Goal: Task Accomplishment & Management: Use online tool/utility

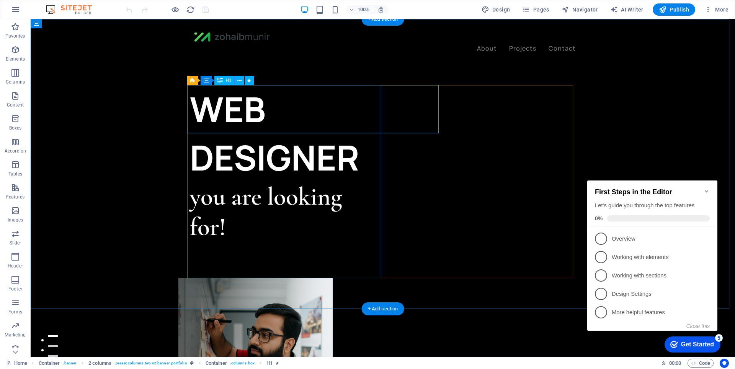
click at [328, 113] on div "WEB DESIGNER" at bounding box center [286, 133] width 193 height 96
click at [193, 113] on div "WEB DESIGNER you are looking for! Let’s talk My projects" at bounding box center [286, 210] width 193 height 250
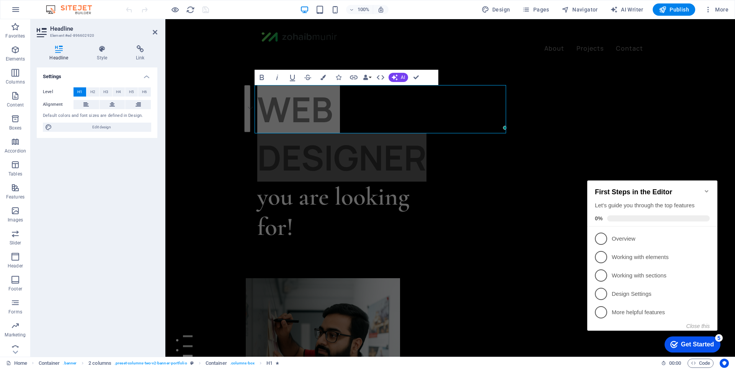
click at [707, 188] on icon "Minimize checklist" at bounding box center [707, 191] width 6 height 6
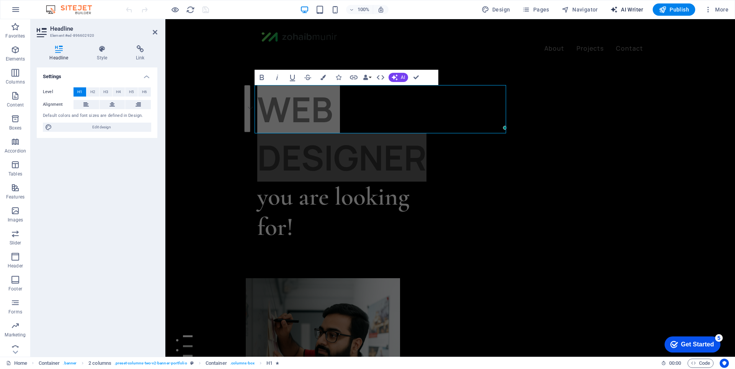
click at [622, 8] on span "AI Writer" at bounding box center [626, 10] width 33 height 8
select select "English"
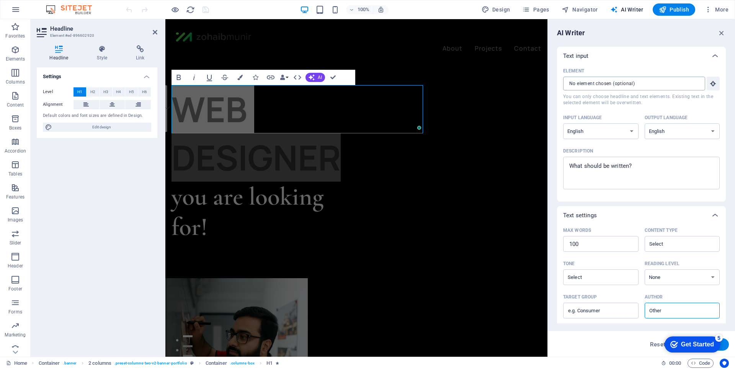
click at [589, 85] on input "Element ​ You can only choose headline and text elements. Existing text in the …" at bounding box center [631, 84] width 137 height 14
type textarea "x"
click at [607, 165] on textarea "Description x ​" at bounding box center [641, 172] width 149 height 25
type textarea "T"
type textarea "x"
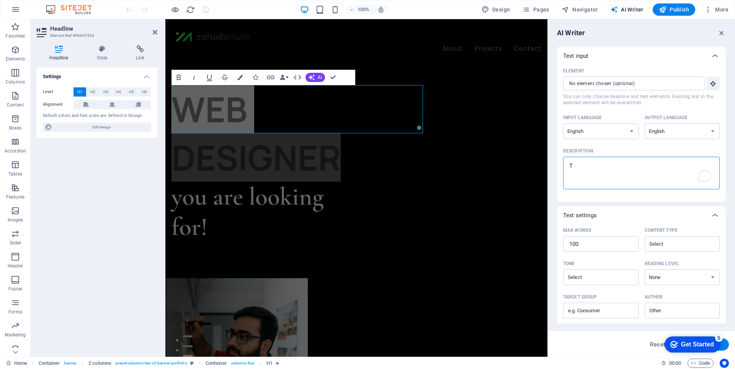
type textarea "Ta"
type textarea "x"
type textarea "Tag"
type textarea "x"
type textarea "Tagl"
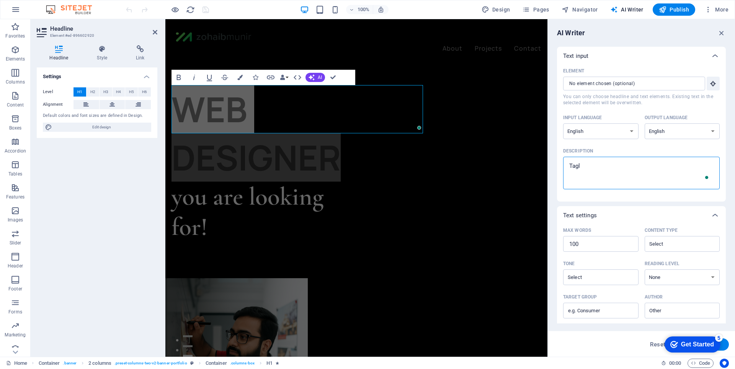
type textarea "x"
type textarea "Tagli"
type textarea "x"
type textarea "Taglin"
type textarea "x"
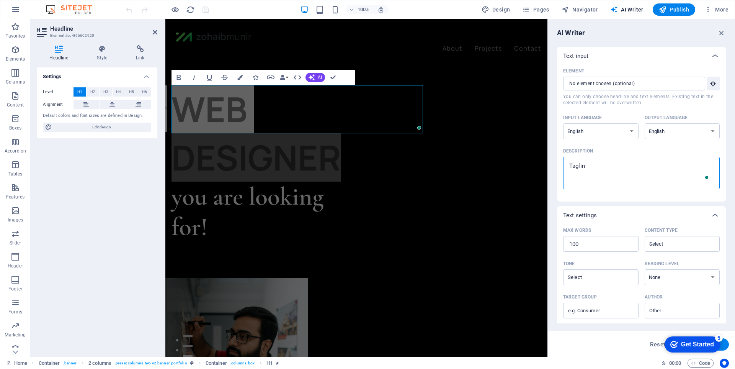
type textarea "Tagline"
type textarea "x"
type textarea "Tagline"
type textarea "x"
type textarea "Tagline"
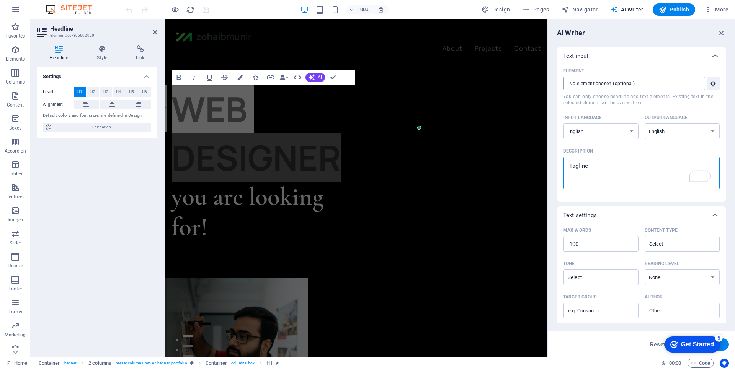
type textarea "x"
click at [629, 83] on input "Element ​ You can only choose headline and text elements. Existing text in the …" at bounding box center [631, 84] width 137 height 14
click at [710, 83] on icon "button" at bounding box center [713, 83] width 7 height 7
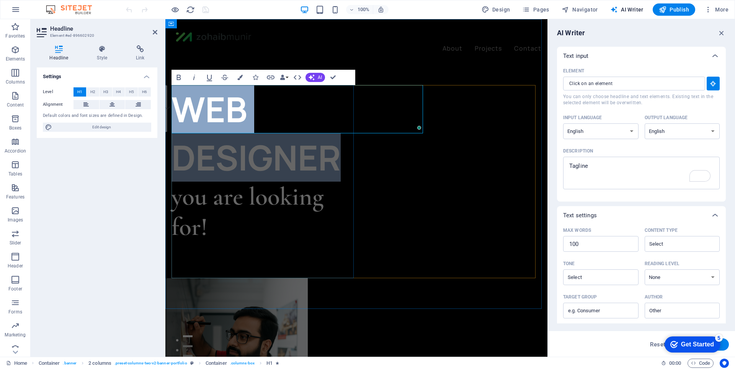
click at [297, 100] on h1 "WEB DESIGNER" at bounding box center [263, 133] width 185 height 96
type input "#ed-896602920"
type textarea "x"
type input "10"
type textarea "x"
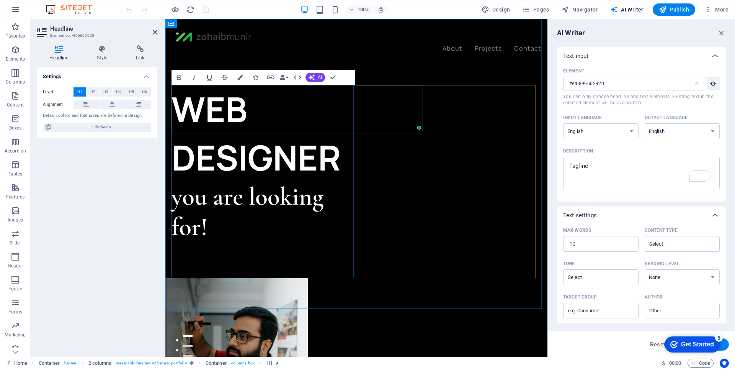
click at [297, 100] on h1 "WEB DESIGNER" at bounding box center [263, 133] width 185 height 96
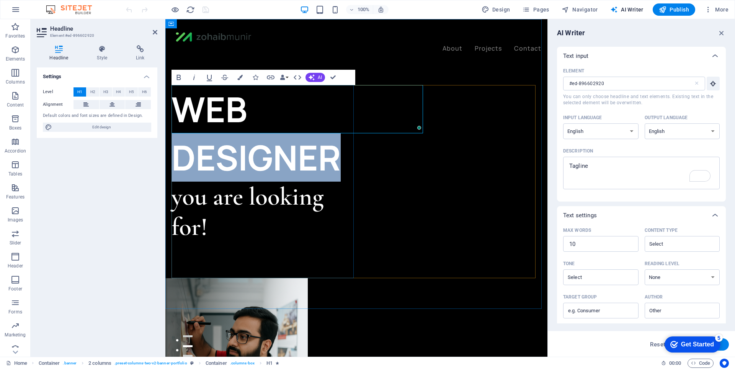
click at [297, 100] on h1 "WEB DESIGNER" at bounding box center [263, 133] width 185 height 96
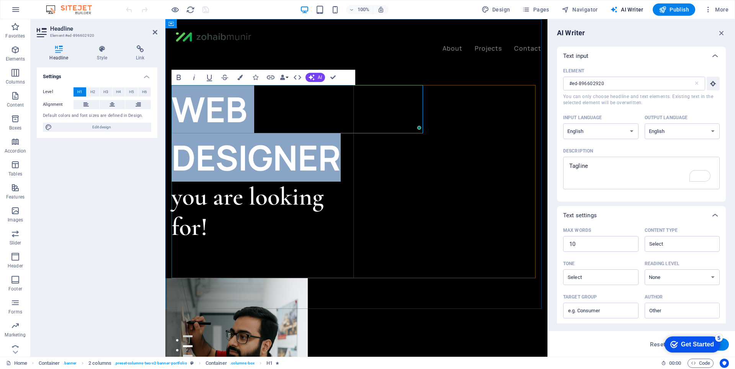
click at [297, 100] on h1 "WEB DESIGNER" at bounding box center [263, 133] width 185 height 96
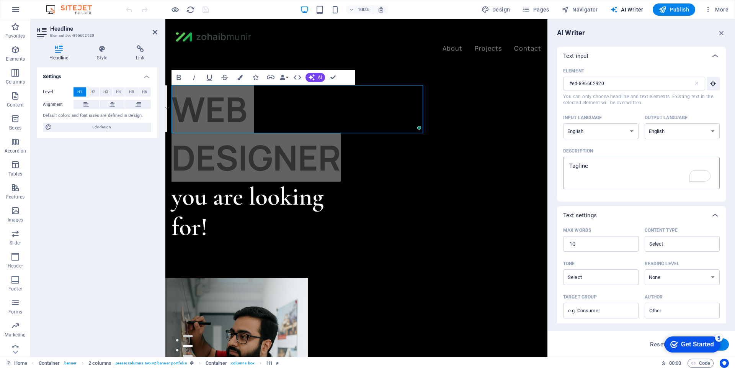
click at [674, 174] on textarea "Tagline" at bounding box center [641, 172] width 149 height 25
click at [642, 173] on textarea "Tagline" at bounding box center [641, 172] width 149 height 25
type textarea "x"
click at [720, 29] on icon "button" at bounding box center [721, 33] width 8 height 8
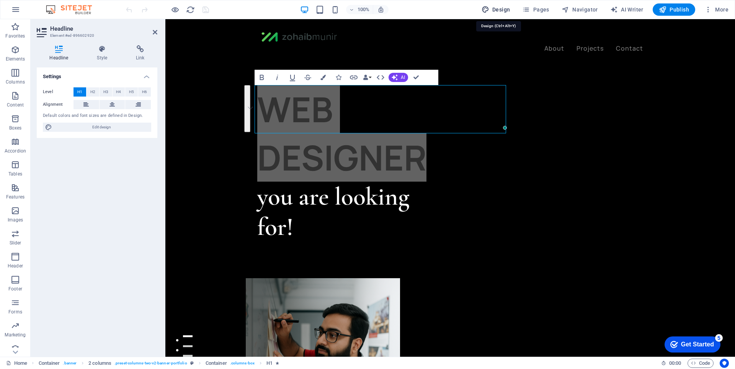
click at [502, 11] on span "Design" at bounding box center [496, 10] width 29 height 8
select select "px"
select select "400"
select select "px"
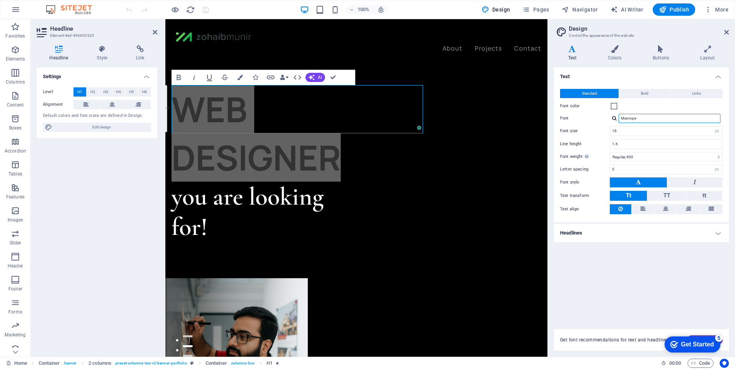
click at [647, 121] on input "Manrope" at bounding box center [670, 118] width 102 height 9
type input "mulish"
click at [649, 126] on div "Manage fonts →" at bounding box center [671, 128] width 101 height 8
select select "popularity"
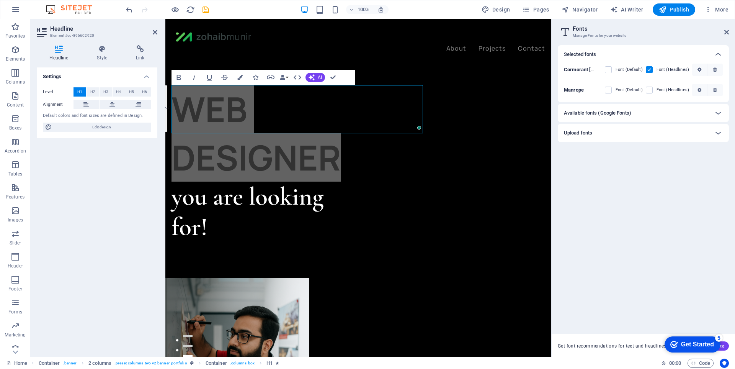
click at [624, 111] on h6 "Available fonts (Google Fonts)" at bounding box center [597, 112] width 67 height 9
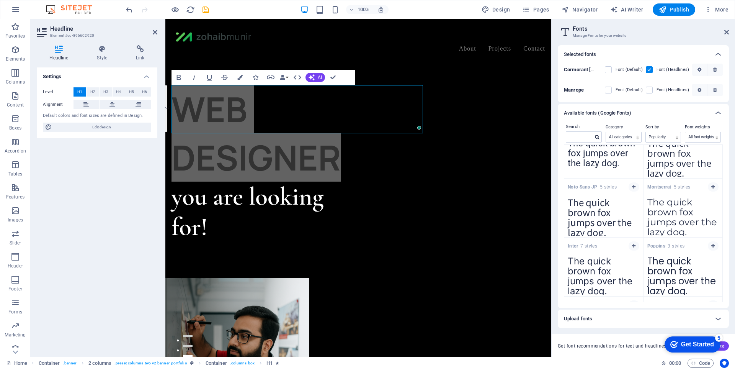
scroll to position [38, 0]
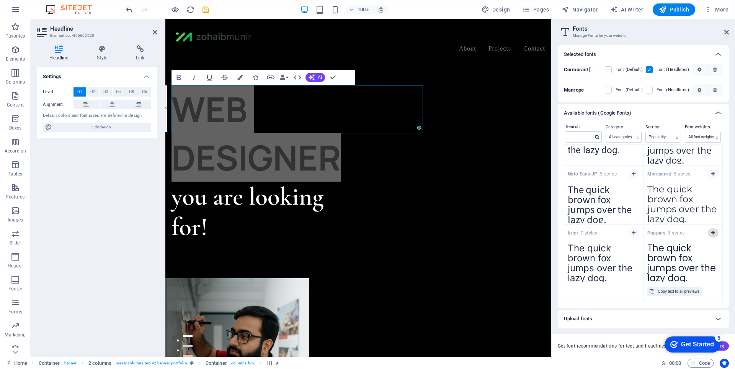
click at [712, 236] on button "button" at bounding box center [713, 232] width 11 height 9
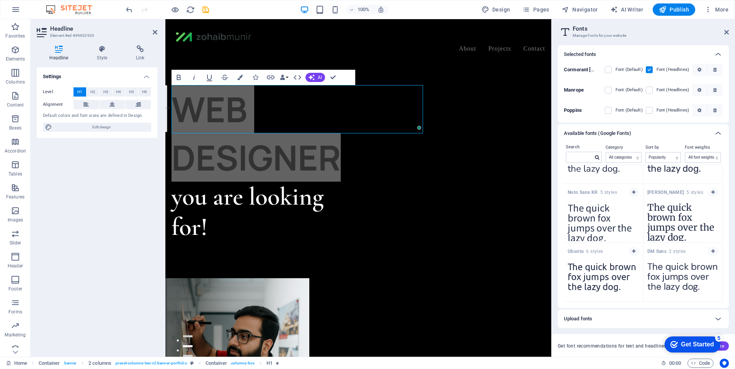
scroll to position [529, 0]
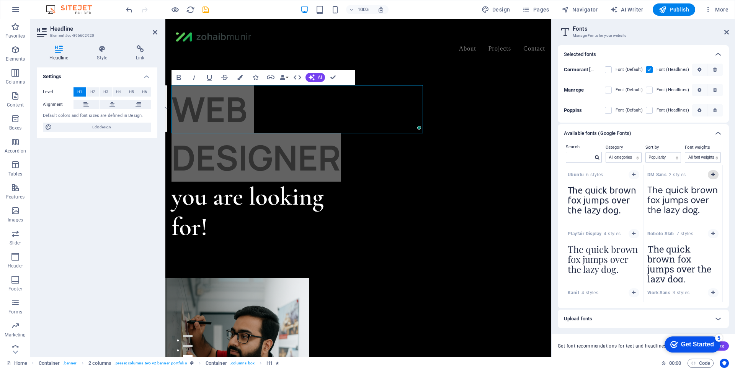
click at [712, 177] on button "button" at bounding box center [713, 174] width 11 height 9
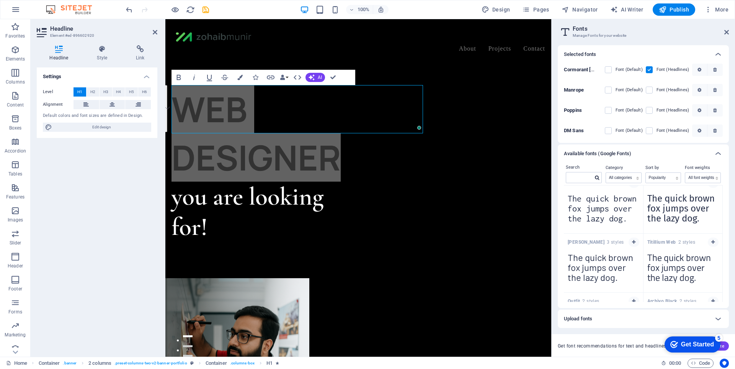
scroll to position [951, 0]
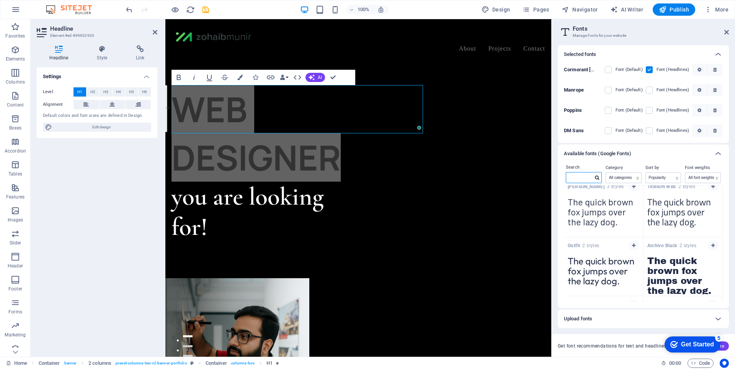
click at [580, 180] on input "text" at bounding box center [579, 177] width 27 height 10
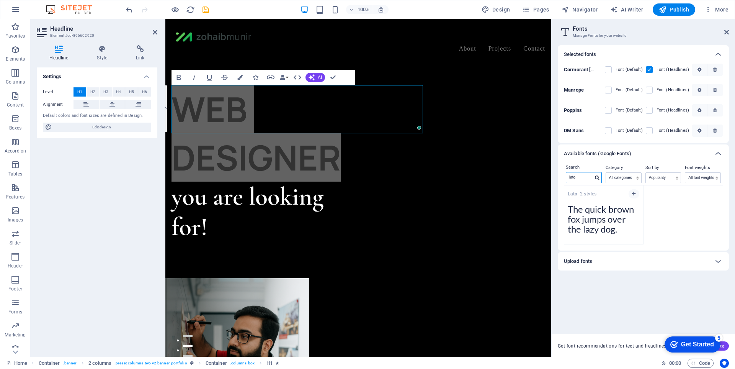
scroll to position [0, 0]
type input "lato"
click at [635, 193] on icon "button" at bounding box center [633, 193] width 3 height 5
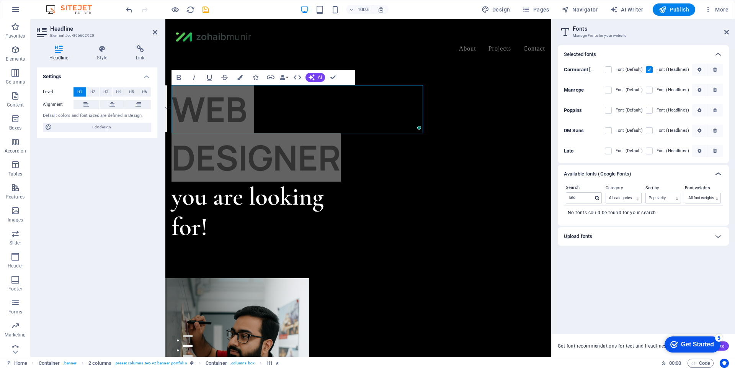
click at [719, 171] on icon at bounding box center [718, 173] width 9 height 9
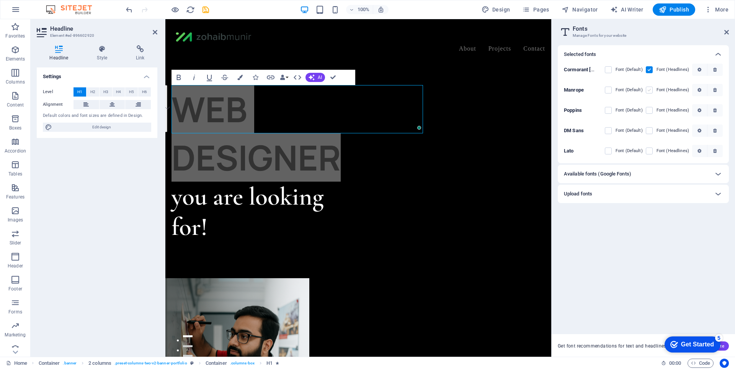
click at [650, 89] on label at bounding box center [649, 90] width 7 height 7
click at [0, 0] on input "checkbox" at bounding box center [0, 0] width 0 height 0
click at [652, 70] on label at bounding box center [649, 69] width 7 height 7
click at [0, 0] on Garamond "checkbox" at bounding box center [0, 0] width 0 height 0
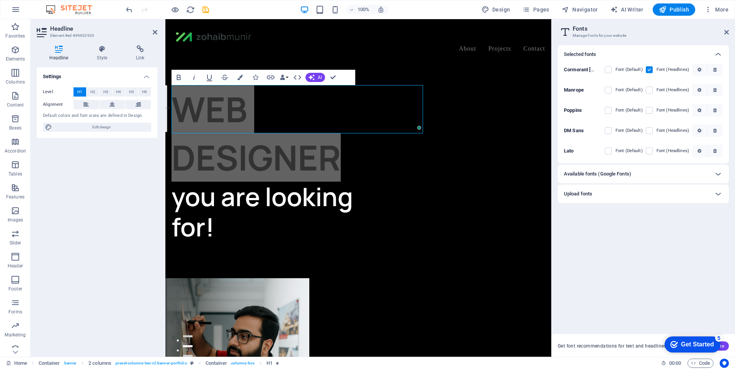
click at [650, 69] on label at bounding box center [649, 69] width 7 height 7
click at [0, 0] on Garamond "checkbox" at bounding box center [0, 0] width 0 height 0
click at [650, 129] on label at bounding box center [649, 130] width 7 height 7
click at [0, 0] on Sans "checkbox" at bounding box center [0, 0] width 0 height 0
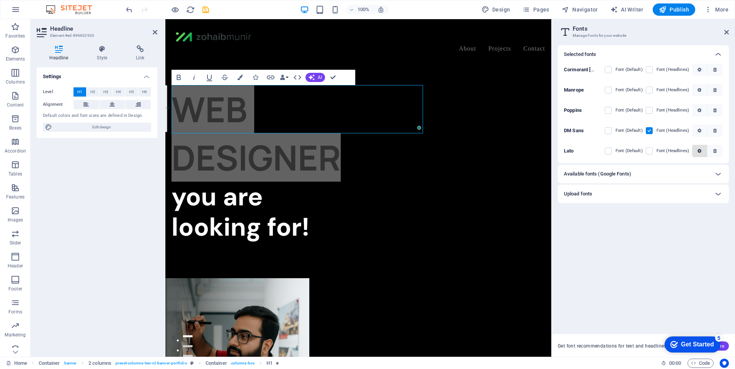
click at [702, 155] on button "button" at bounding box center [699, 151] width 15 height 12
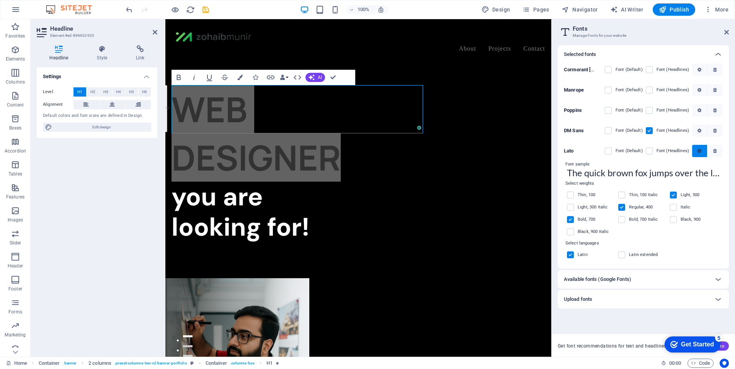
click at [702, 155] on button "button" at bounding box center [699, 151] width 15 height 12
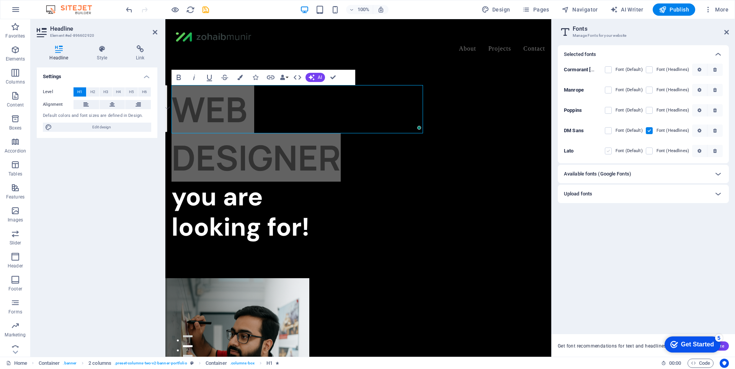
click at [612, 152] on label at bounding box center [608, 150] width 7 height 7
click at [0, 0] on input "checkbox" at bounding box center [0, 0] width 0 height 0
click at [728, 31] on icon at bounding box center [726, 32] width 5 height 6
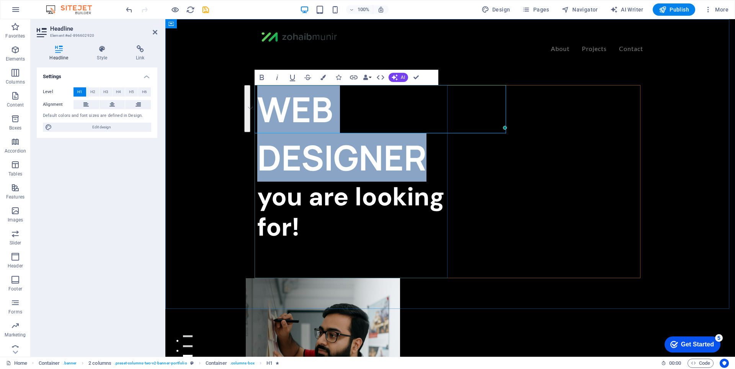
click at [354, 108] on h1 "WEB DESIGNER" at bounding box center [353, 133] width 193 height 96
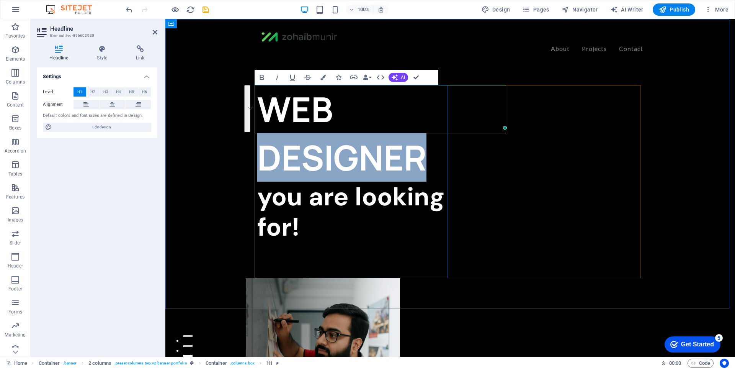
click at [354, 108] on h1 "WEB DESIGNER" at bounding box center [353, 133] width 193 height 96
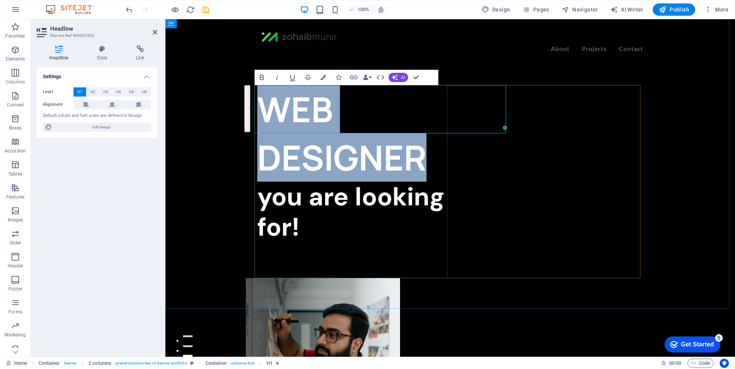
click at [354, 108] on h1 "WEB DESIGNER" at bounding box center [353, 133] width 193 height 96
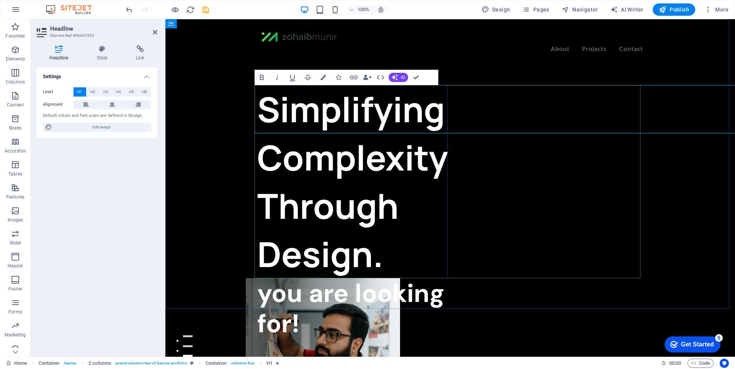
click at [450, 108] on h1 "Simplifying Complexity Through Design." at bounding box center [353, 181] width 193 height 193
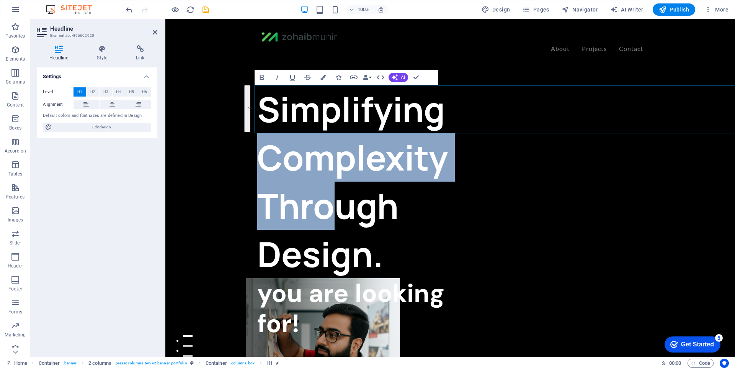
drag, startPoint x: 451, startPoint y: 107, endPoint x: 735, endPoint y: 113, distance: 284.1
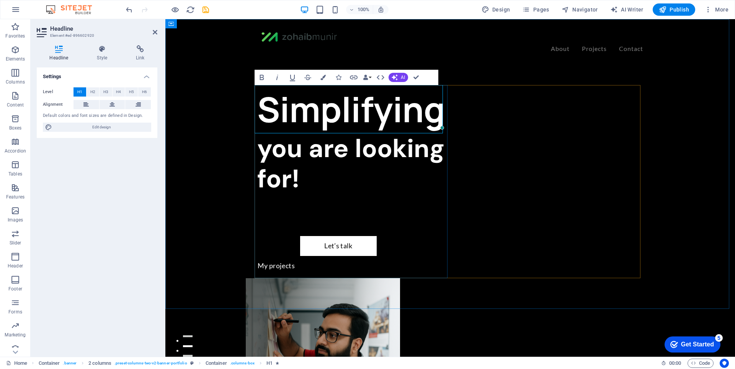
click at [345, 177] on div "Simplifying you are looking for! Let’s talk My projects" at bounding box center [353, 181] width 193 height 193
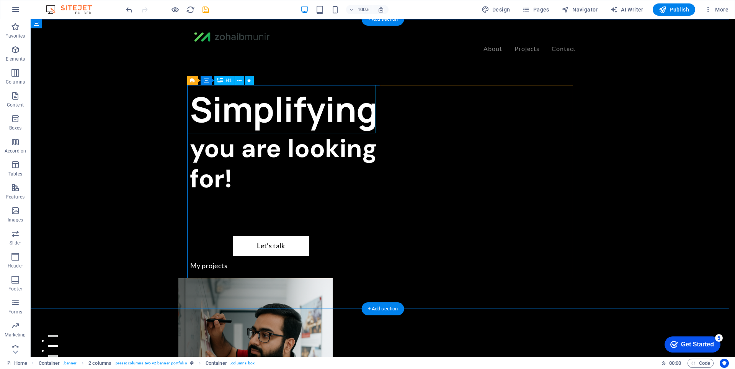
click at [333, 109] on div "Simplifying" at bounding box center [286, 109] width 193 height 48
click at [328, 121] on div "Simplifying" at bounding box center [286, 109] width 193 height 48
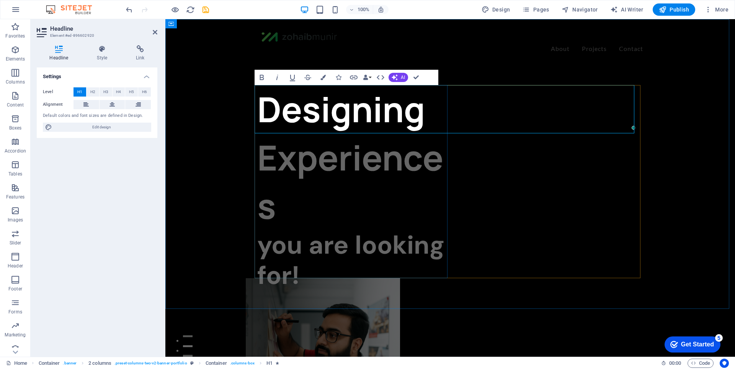
click at [428, 115] on h1 "Designing Experiences" at bounding box center [353, 157] width 193 height 145
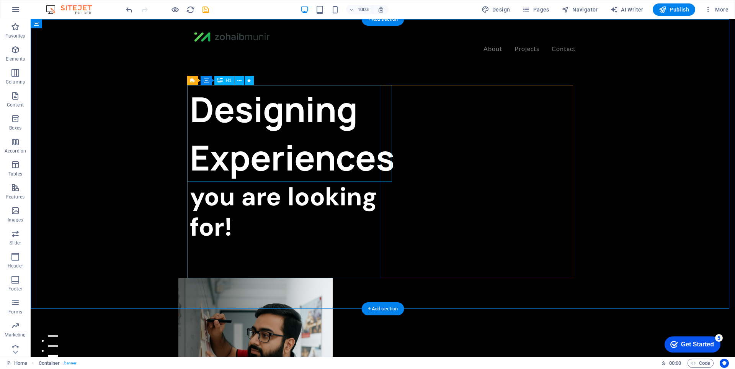
click at [272, 156] on div "Designing Experiences" at bounding box center [286, 133] width 193 height 96
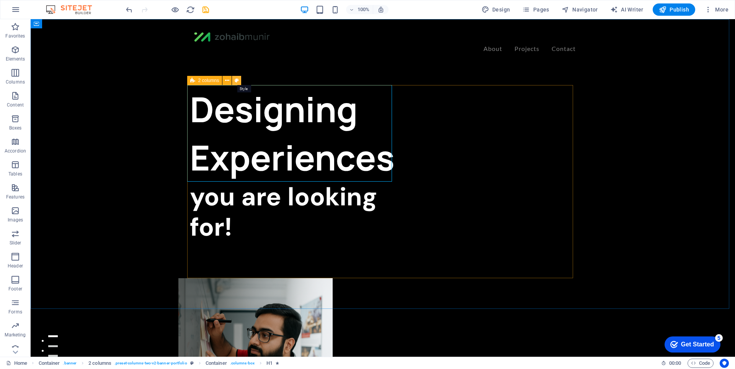
click at [233, 80] on button at bounding box center [236, 80] width 9 height 9
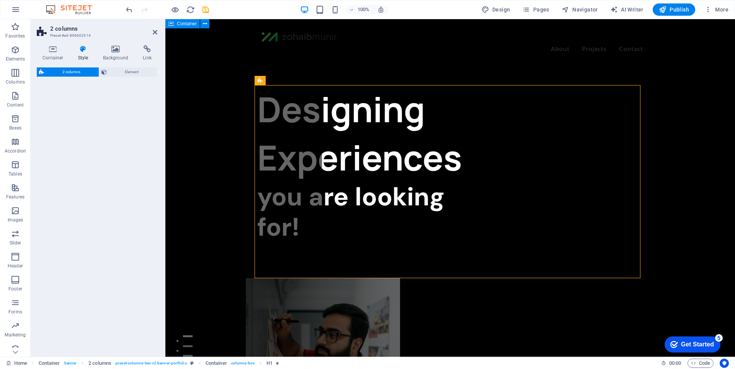
select select "rem"
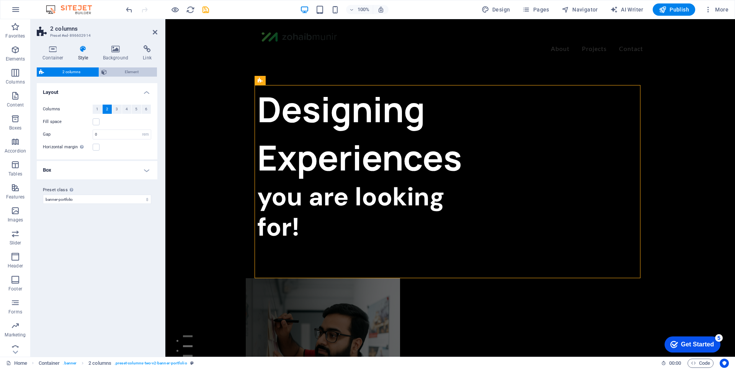
click at [118, 69] on span "Element" at bounding box center [132, 71] width 46 height 9
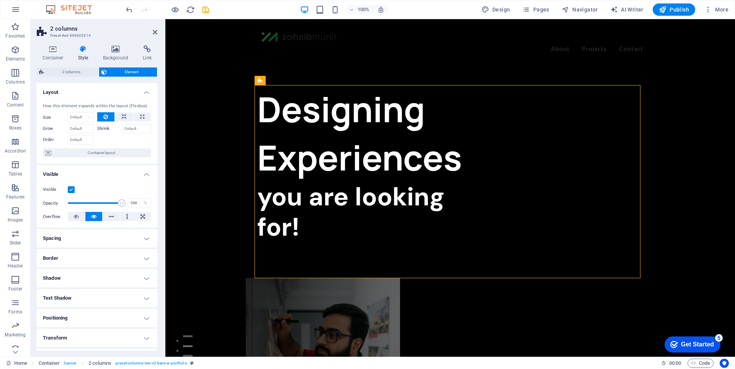
click at [85, 240] on h4 "Spacing" at bounding box center [97, 238] width 121 height 18
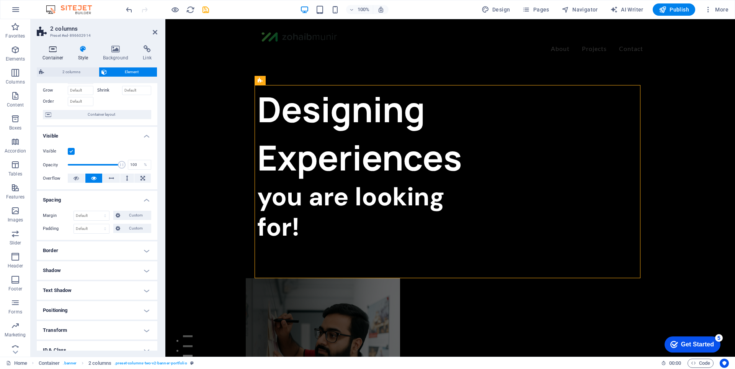
click at [48, 52] on icon at bounding box center [53, 49] width 33 height 8
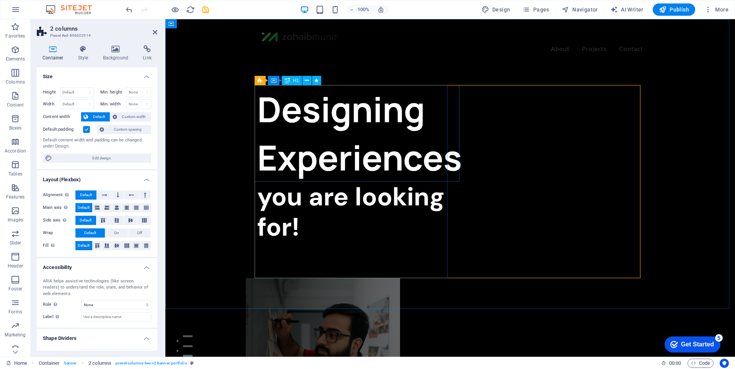
click at [295, 111] on div "Designing Experiences" at bounding box center [353, 133] width 193 height 96
click at [297, 80] on span "H1" at bounding box center [296, 80] width 6 height 5
click at [292, 80] on div "H1" at bounding box center [292, 80] width 20 height 9
click at [307, 80] on icon at bounding box center [307, 81] width 4 height 8
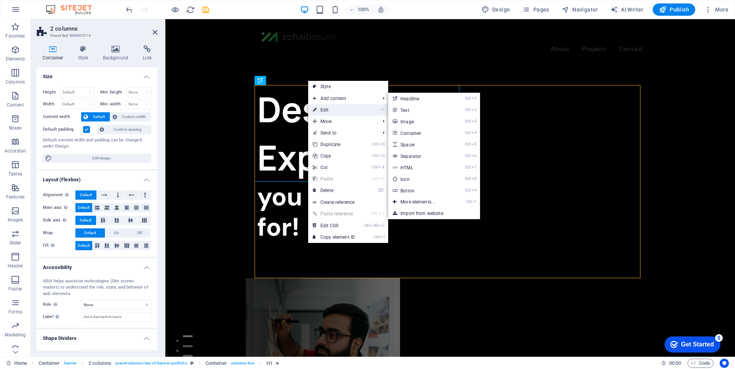
click at [313, 105] on icon at bounding box center [315, 109] width 4 height 11
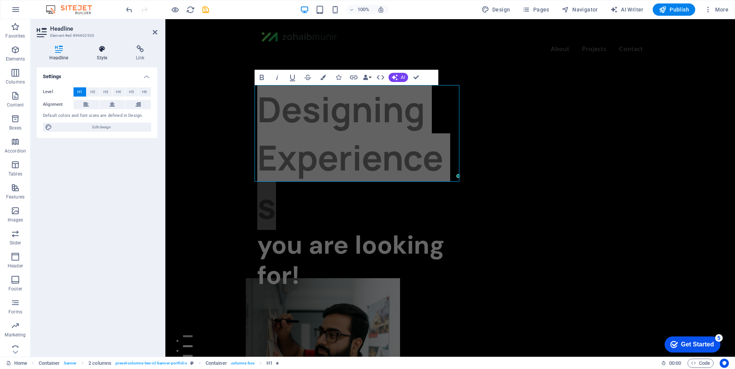
click at [100, 49] on icon at bounding box center [102, 49] width 36 height 8
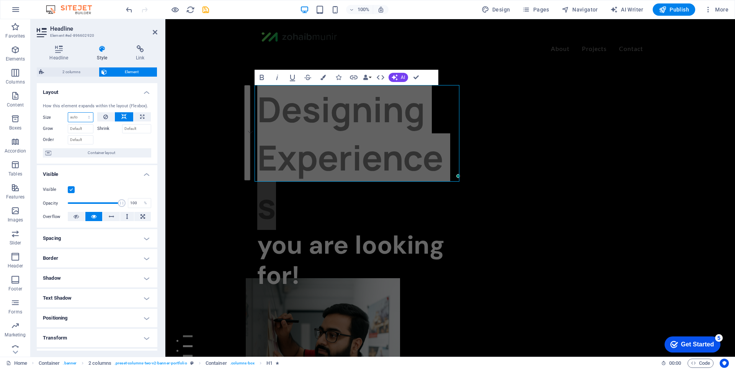
click at [81, 119] on select "Default auto px % 1/1 1/2 1/3 1/4 1/5 1/6 1/7 1/8 1/9 1/10" at bounding box center [80, 117] width 25 height 9
select select "px"
click at [81, 113] on select "Default auto px % 1/1 1/2 1/3 1/4 1/5 1/6 1/7 1/8 1/9 1/10" at bounding box center [80, 117] width 25 height 9
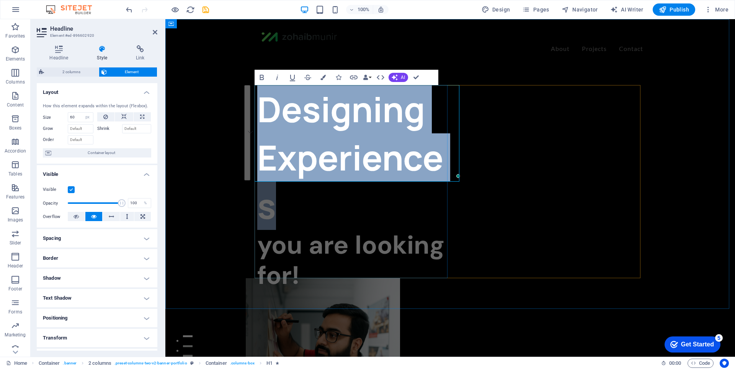
click at [278, 143] on h1 "Designing Experiences" at bounding box center [353, 157] width 193 height 145
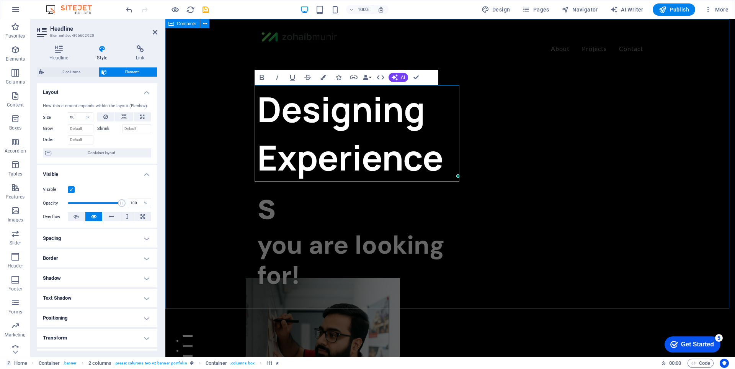
click at [257, 137] on h1 "Designing Experiences" at bounding box center [353, 157] width 193 height 145
click at [286, 138] on h1 "Designing Experiences" at bounding box center [353, 157] width 193 height 145
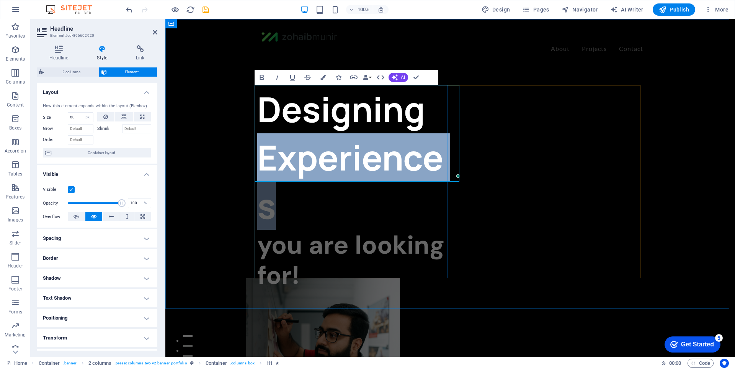
click at [286, 138] on h1 "Designing Experiences" at bounding box center [353, 157] width 193 height 145
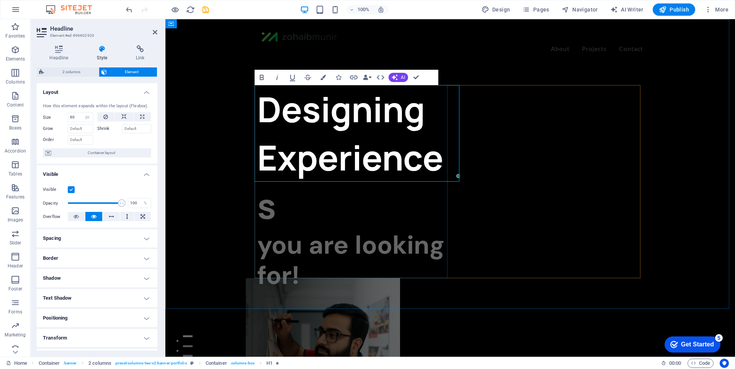
click at [277, 122] on h1 "Designing Experiences" at bounding box center [353, 157] width 193 height 145
click at [78, 116] on input "60" at bounding box center [80, 117] width 25 height 9
click at [111, 139] on div at bounding box center [124, 138] width 54 height 11
click at [144, 117] on button at bounding box center [142, 116] width 17 height 9
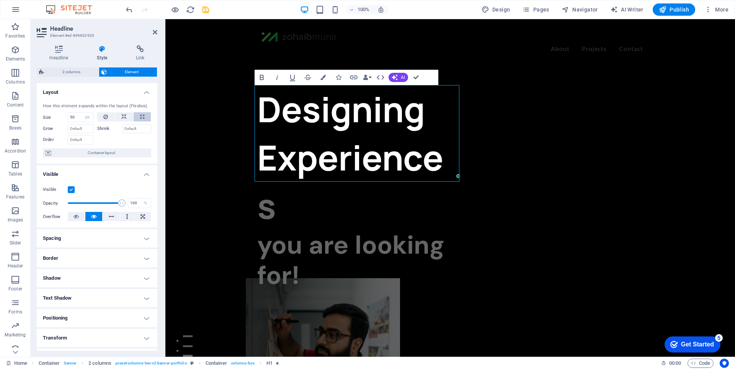
type input "100"
select select "%"
click at [128, 139] on div at bounding box center [124, 138] width 54 height 11
click at [276, 166] on h1 "Designing Experiences" at bounding box center [353, 157] width 193 height 145
click at [140, 89] on h4 "Layout" at bounding box center [97, 90] width 121 height 14
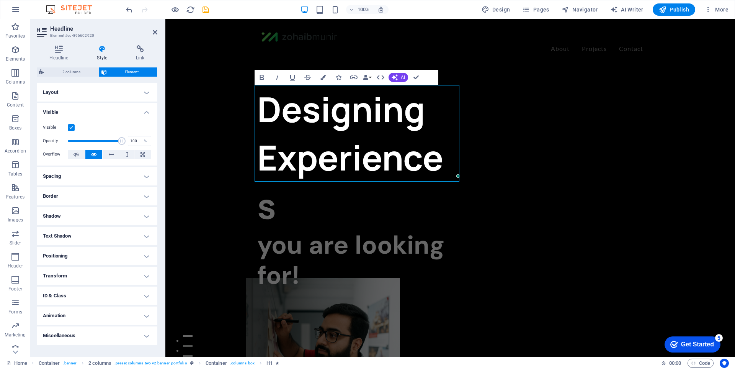
click at [100, 171] on h4 "Spacing" at bounding box center [97, 176] width 121 height 18
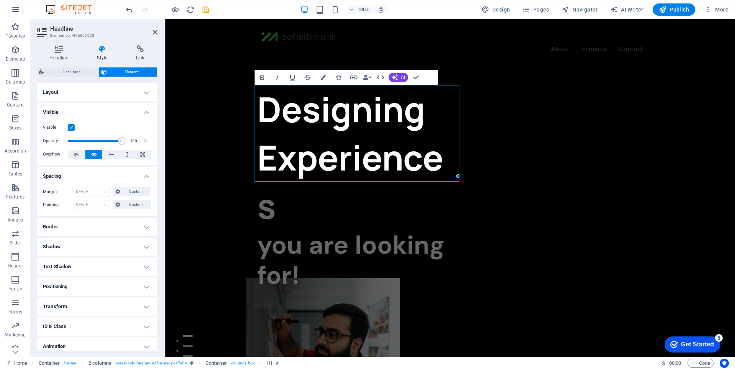
click at [132, 113] on h4 "Visible" at bounding box center [97, 110] width 121 height 14
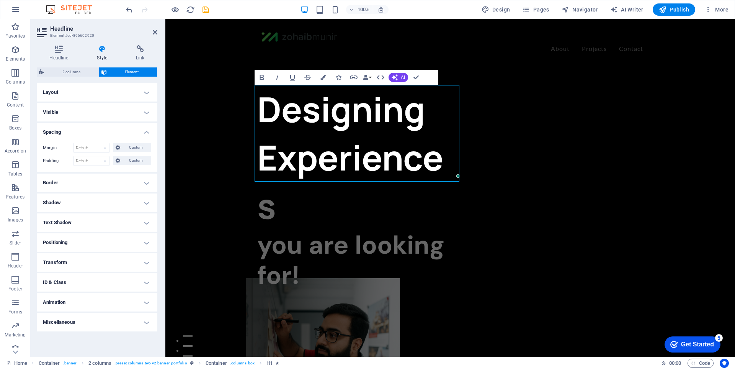
drag, startPoint x: 145, startPoint y: 125, endPoint x: 145, endPoint y: 130, distance: 5.0
click at [145, 126] on h4 "Spacing" at bounding box center [97, 130] width 121 height 14
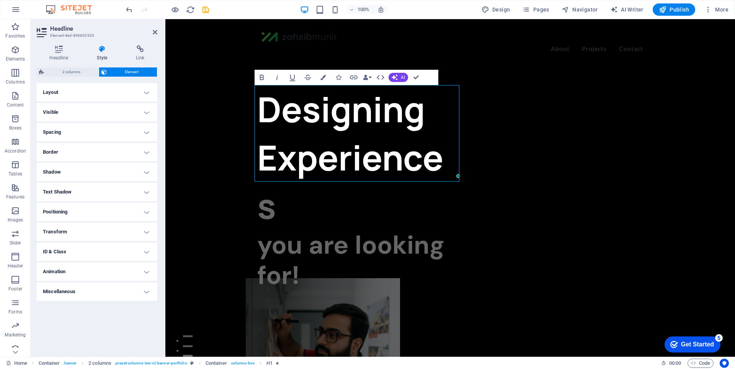
click at [92, 270] on h4 "Animation" at bounding box center [97, 271] width 121 height 18
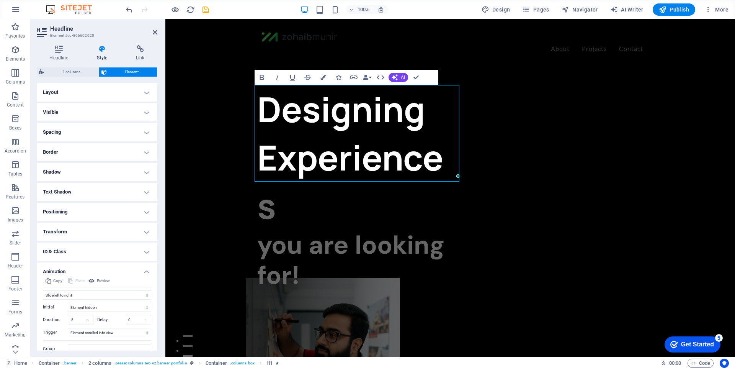
scroll to position [29, 0]
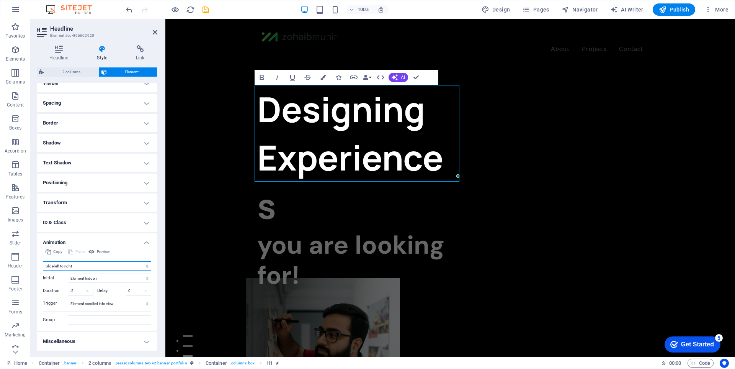
click at [100, 266] on select "Don't animate Show / Hide Slide up/down Zoom in/out Slide left to right Slide r…" at bounding box center [97, 265] width 108 height 9
click at [43, 261] on select "Don't animate Show / Hide Slide up/down Zoom in/out Slide left to right Slide r…" at bounding box center [97, 265] width 108 height 9
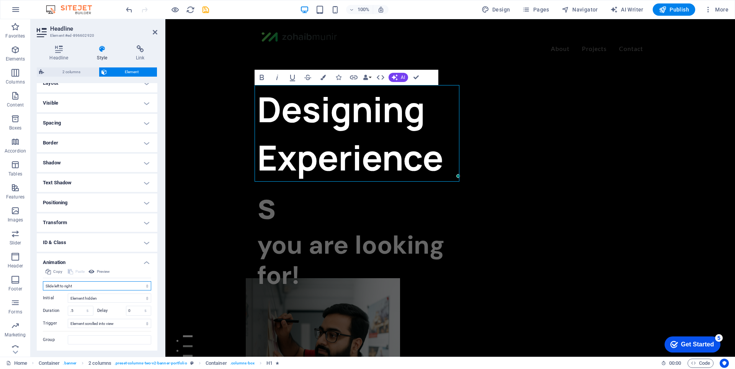
scroll to position [0, 0]
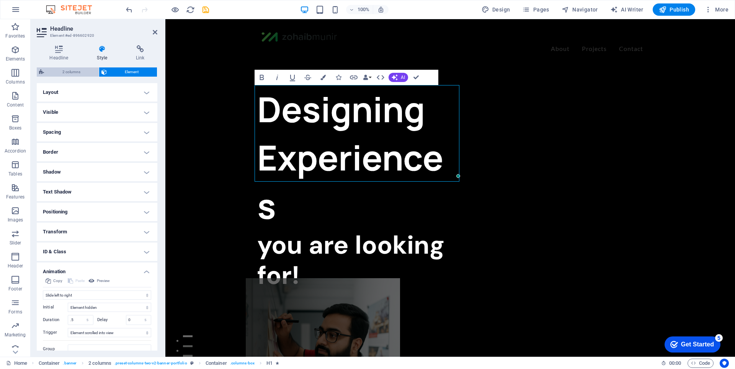
click at [85, 72] on span "2 columns" at bounding box center [71, 71] width 50 height 9
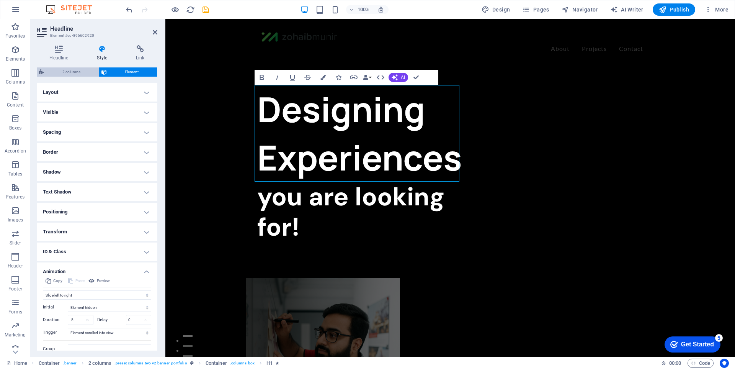
select select "rem"
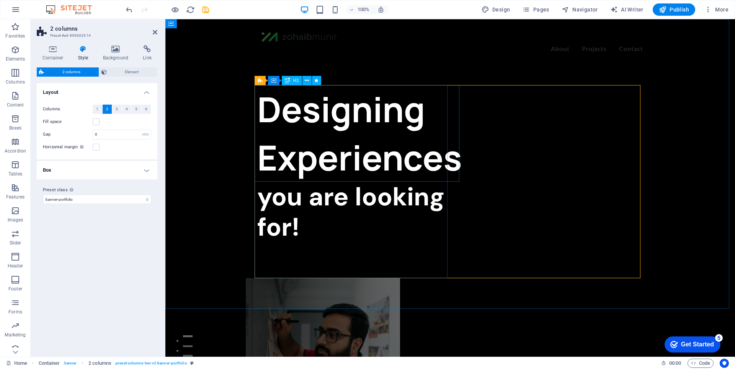
click at [381, 119] on div "Designing Experiences" at bounding box center [353, 133] width 193 height 96
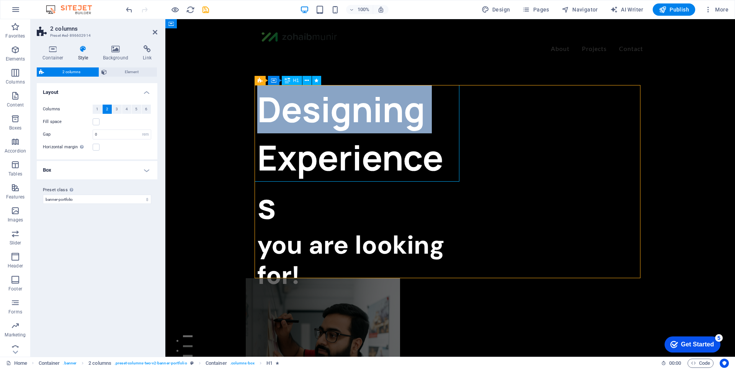
click at [381, 119] on h1 "Designing Experiences" at bounding box center [353, 157] width 193 height 145
select select "move-left-to-right"
select select "s"
select select "scroll"
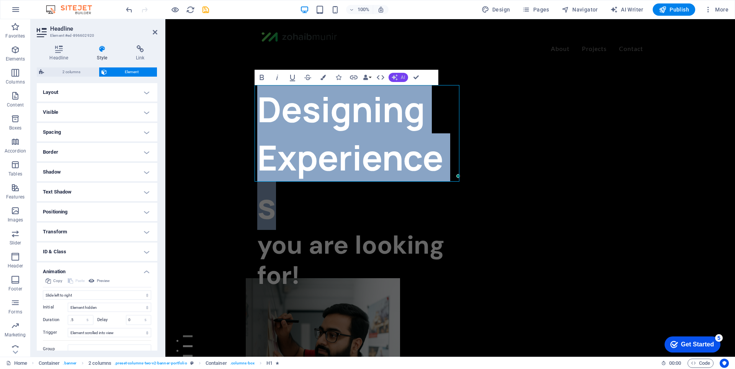
click at [401, 80] on span "AI" at bounding box center [403, 77] width 4 height 5
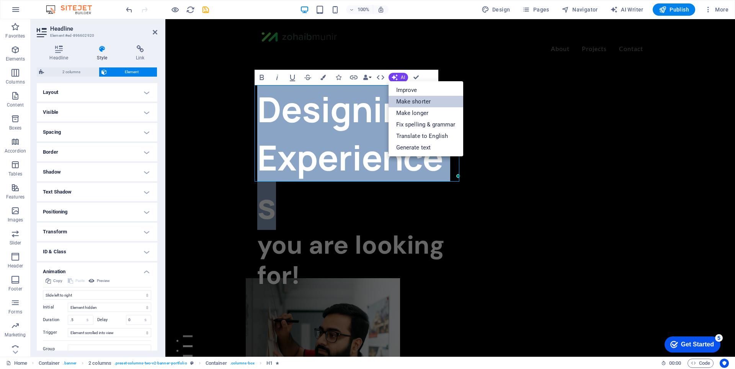
click at [404, 99] on link "Make shorter" at bounding box center [426, 101] width 75 height 11
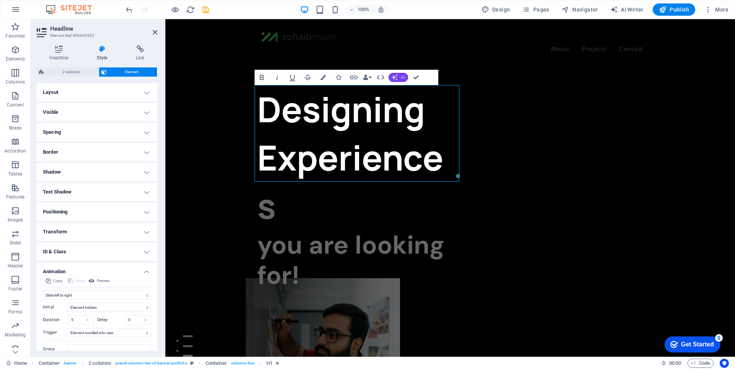
click at [401, 78] on span "AI" at bounding box center [403, 77] width 4 height 5
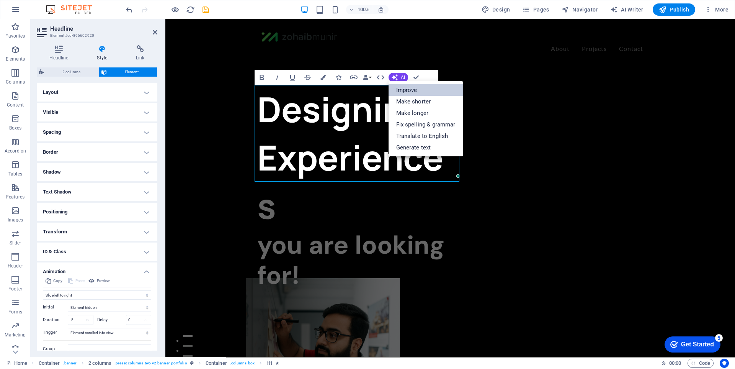
click at [416, 90] on link "Improve" at bounding box center [426, 89] width 75 height 11
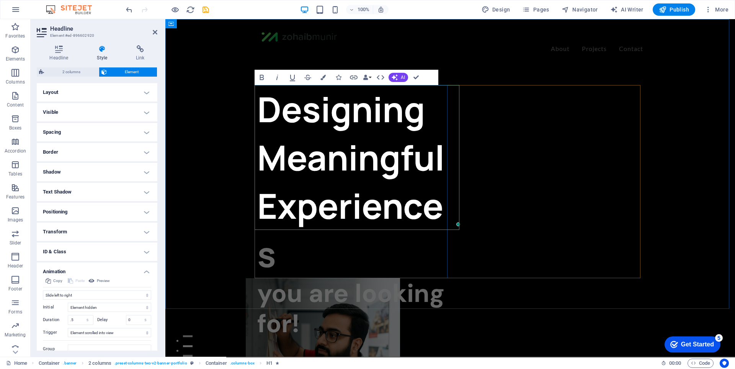
click at [427, 152] on h1 "Designing Meaningful Experiences" at bounding box center [353, 181] width 193 height 193
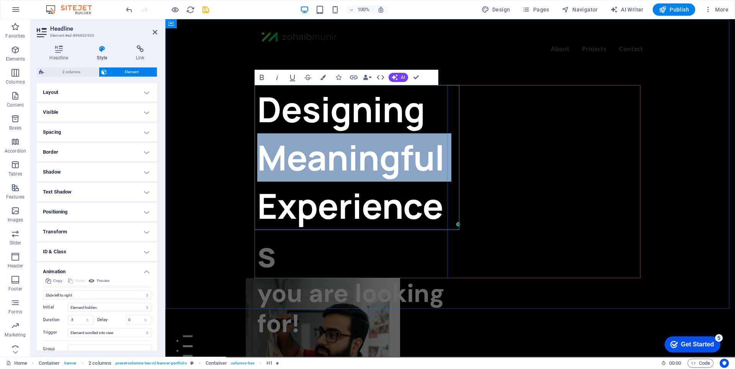
click at [427, 152] on h1 "Designing Meaningful Experiences" at bounding box center [353, 181] width 193 height 193
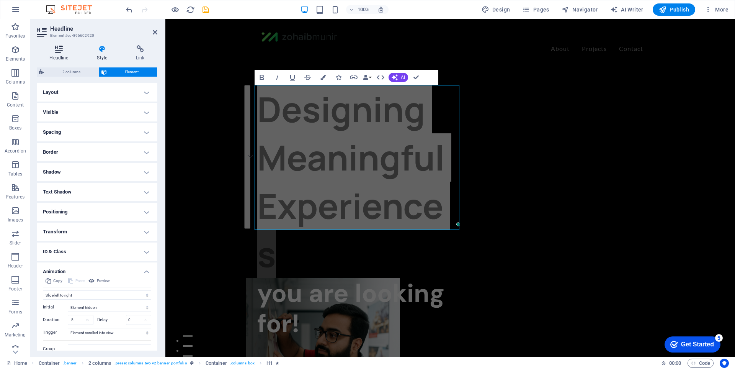
click at [69, 54] on h4 "Headline" at bounding box center [60, 53] width 47 height 16
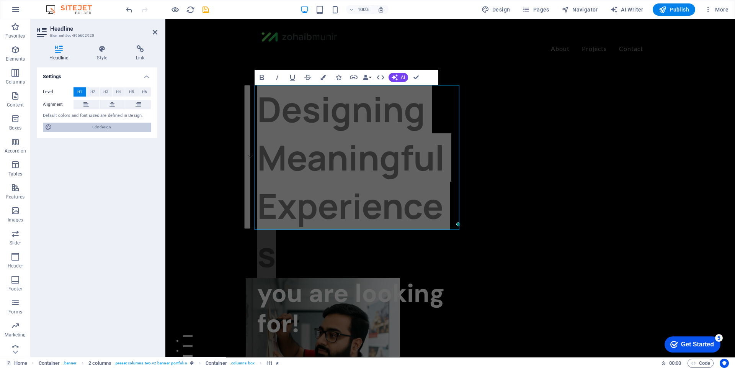
click at [101, 130] on span "Edit design" at bounding box center [101, 126] width 95 height 9
select select "px"
select select "400"
select select "px"
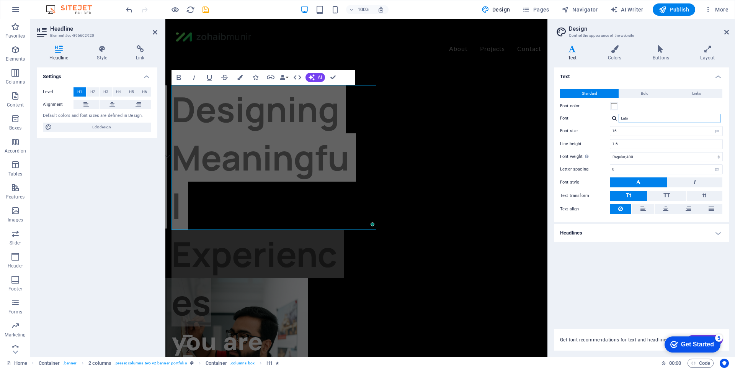
click at [638, 121] on input "Lato" at bounding box center [670, 118] width 102 height 9
type input "pop"
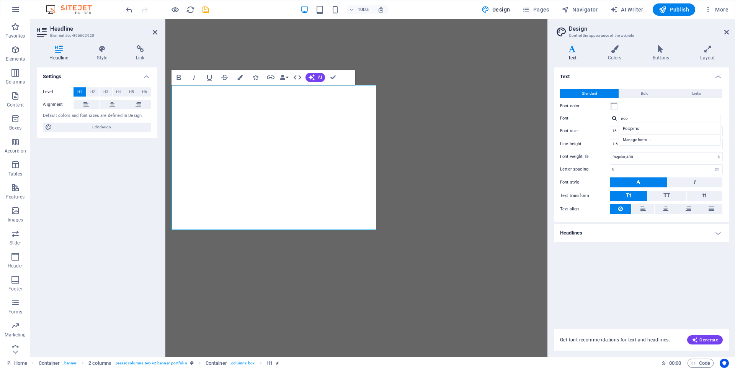
select select "px"
select select "400"
select select "px"
click at [637, 131] on div "Poppins" at bounding box center [671, 128] width 101 height 8
type input "Poppins"
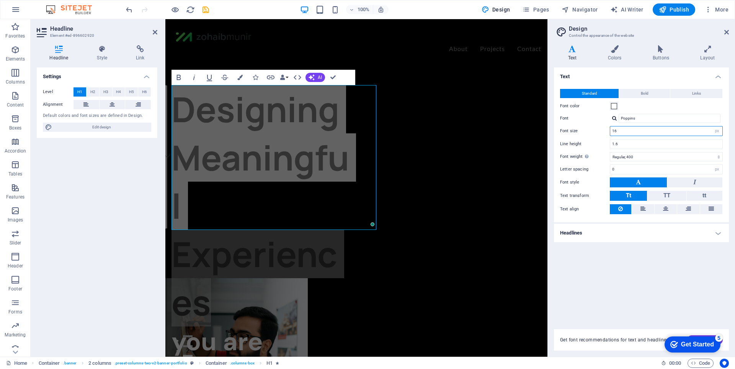
click at [637, 130] on input "16" at bounding box center [666, 130] width 112 height 9
click at [645, 119] on input "Poppins" at bounding box center [670, 118] width 102 height 9
click at [644, 132] on input "16" at bounding box center [666, 130] width 112 height 9
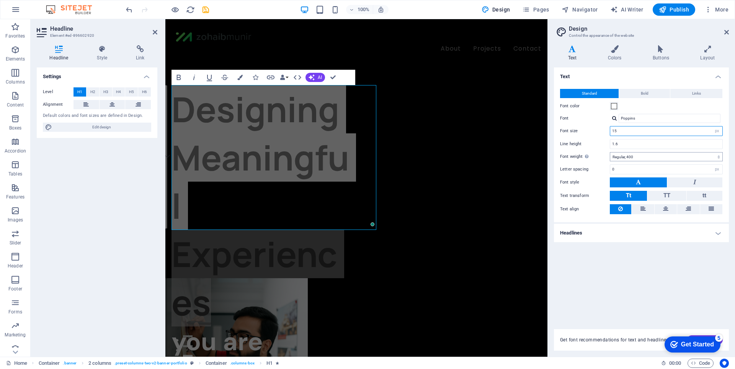
type input "15"
click at [640, 144] on input "1.6" at bounding box center [666, 143] width 112 height 9
click at [660, 94] on button "Bold" at bounding box center [644, 93] width 51 height 9
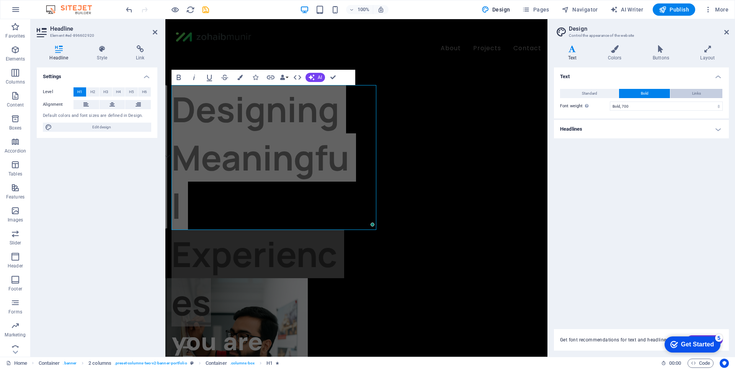
click at [694, 93] on span "Links" at bounding box center [696, 93] width 9 height 9
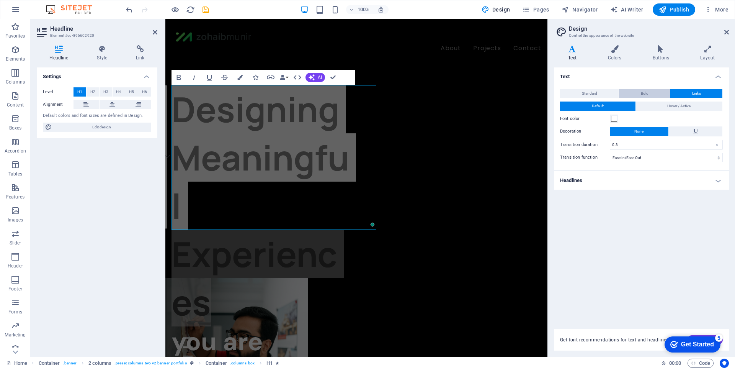
click at [640, 96] on button "Bold" at bounding box center [644, 93] width 51 height 9
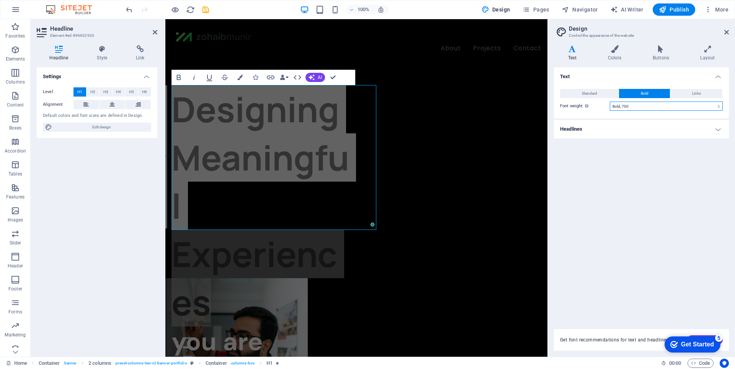
click at [645, 108] on select "Thin, 100 Extra-light, 200 Light, 300 Regular, 400 Medium, 500 Semi-bold, 600 B…" at bounding box center [666, 105] width 113 height 9
select select "600"
click at [610, 101] on select "Thin, 100 Extra-light, 200 Light, 300 Regular, 400 Medium, 500 Semi-bold, 600 B…" at bounding box center [666, 105] width 113 height 9
click at [728, 32] on icon at bounding box center [726, 32] width 5 height 6
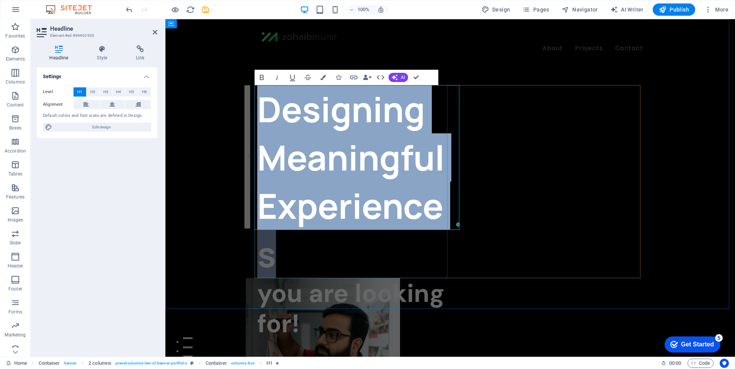
click at [434, 142] on h1 "Designing Meaningful Experiences" at bounding box center [353, 181] width 193 height 193
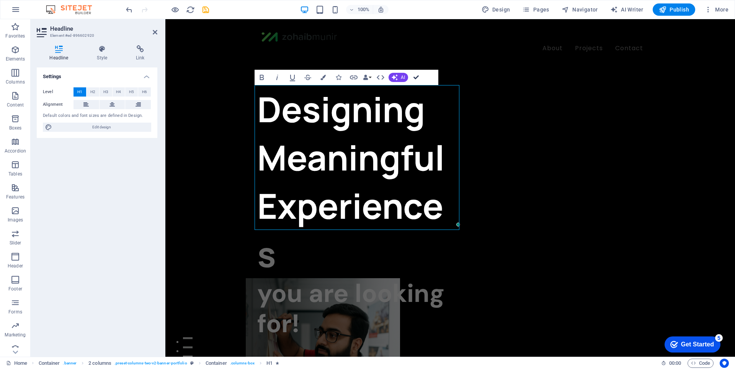
drag, startPoint x: 417, startPoint y: 80, endPoint x: 388, endPoint y: 61, distance: 34.6
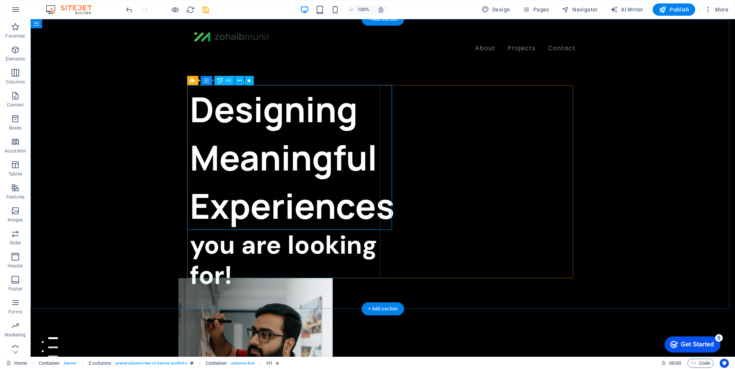
click at [326, 162] on div "Designing Meaningful Experiences" at bounding box center [286, 157] width 193 height 145
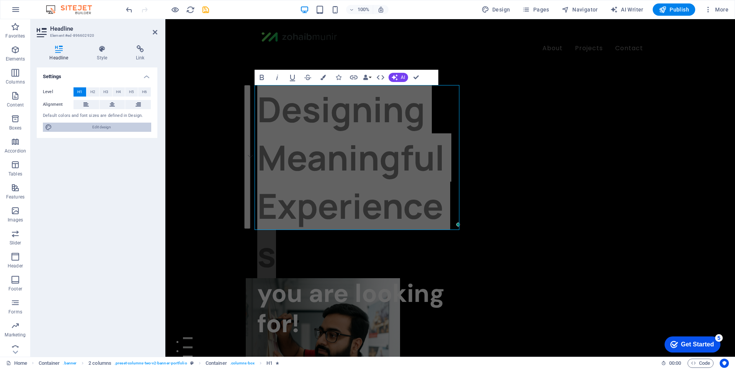
click at [92, 126] on span "Edit design" at bounding box center [101, 126] width 95 height 9
select select "px"
select select "400"
select select "px"
select select "600"
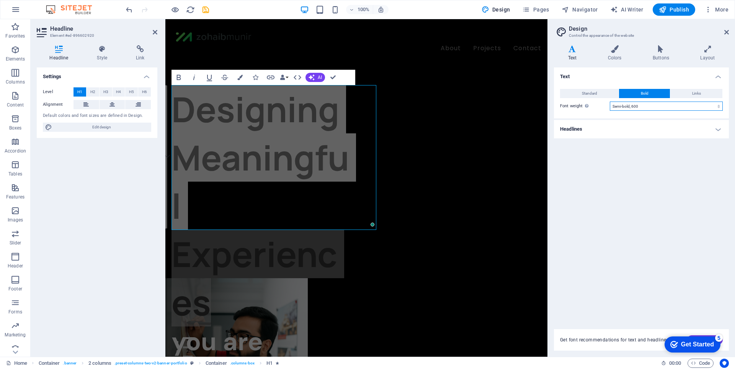
click at [646, 109] on select "Thin, 100 Extra-light, 200 Light, 300 Regular, 400 Medium, 500 Semi-bold, 600 B…" at bounding box center [666, 105] width 113 height 9
click at [590, 96] on span "Standard" at bounding box center [589, 93] width 15 height 9
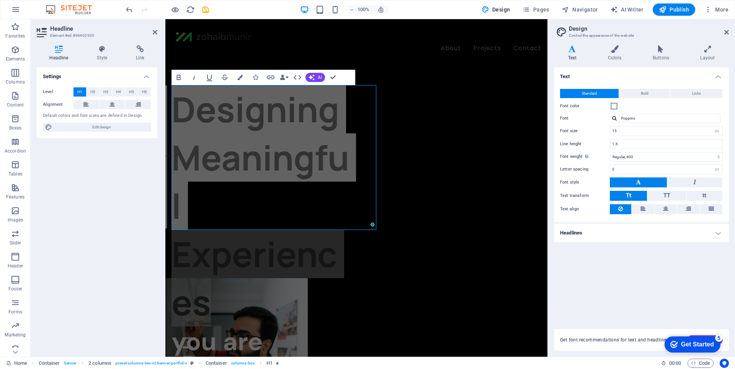
click at [671, 190] on div "Standard Bold Links Font color Font Poppins Manage fonts → Font size 15 rem px …" at bounding box center [641, 151] width 178 height 141
click at [666, 195] on span "TT" at bounding box center [666, 195] width 7 height 7
click at [636, 198] on button "Tt" at bounding box center [628, 196] width 37 height 10
click at [101, 54] on h4 "Style" at bounding box center [103, 53] width 39 height 16
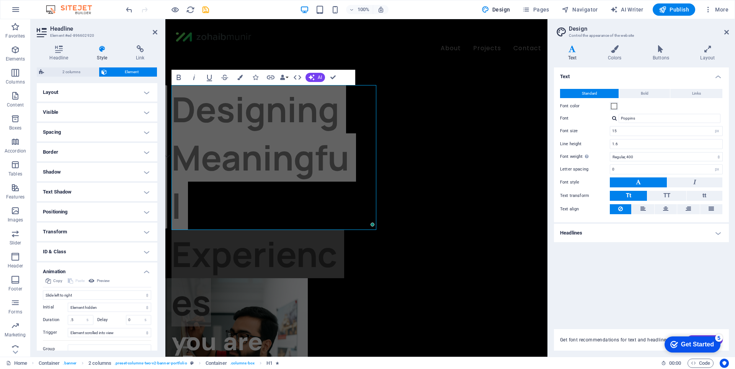
click at [96, 111] on h4 "Visible" at bounding box center [97, 112] width 121 height 18
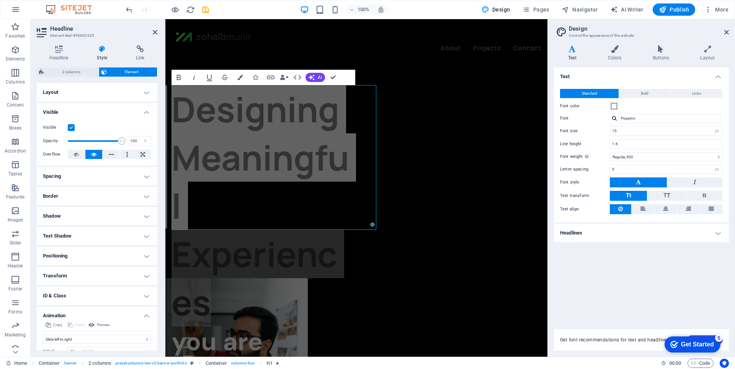
click at [96, 111] on h4 "Visible" at bounding box center [97, 110] width 121 height 14
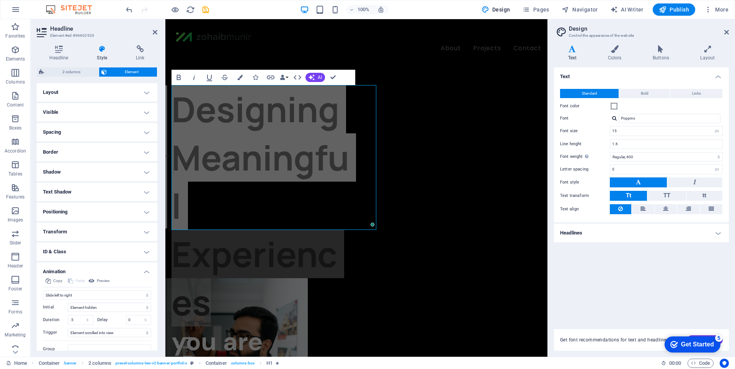
click at [90, 125] on h4 "Spacing" at bounding box center [97, 132] width 121 height 18
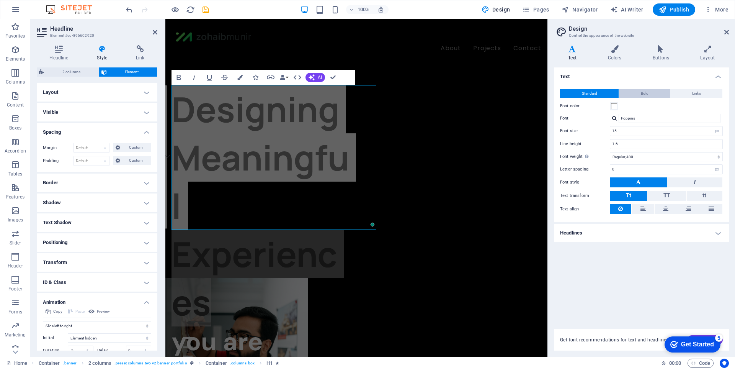
click at [654, 96] on button "Bold" at bounding box center [644, 93] width 51 height 9
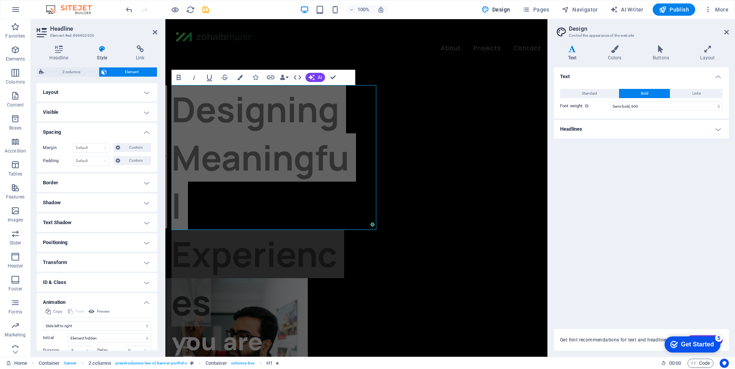
click at [581, 88] on div "Standard Bold Links Font color Font Poppins Manage fonts → Font size 15 rem px …" at bounding box center [641, 99] width 178 height 37
click at [584, 93] on span "Standard" at bounding box center [589, 93] width 15 height 9
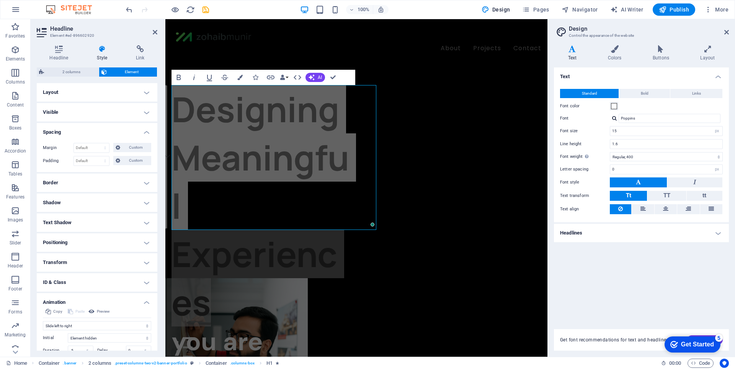
click at [725, 29] on h2 "Design" at bounding box center [649, 28] width 160 height 7
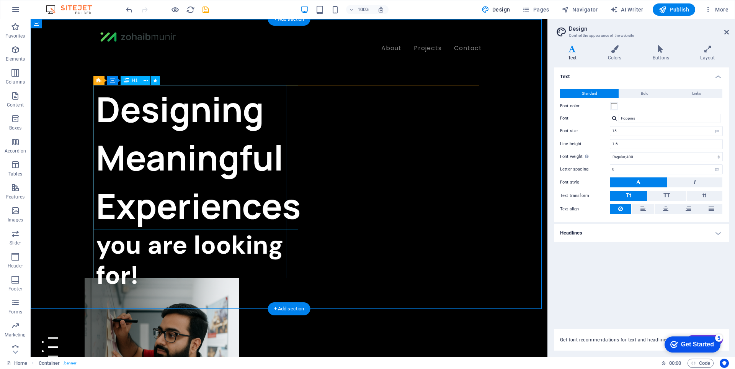
click at [197, 149] on div "Designing Meaningful Experiences" at bounding box center [192, 157] width 193 height 145
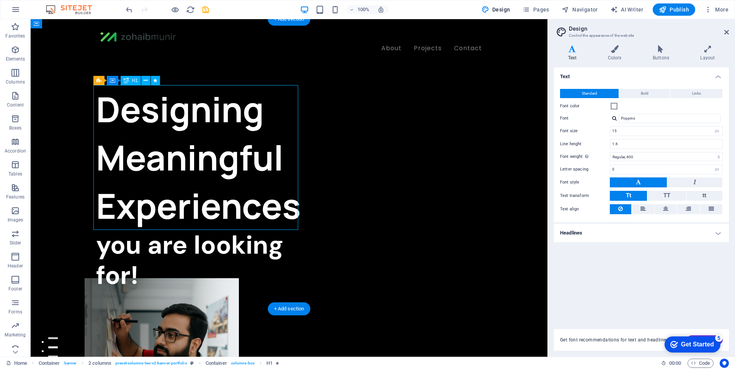
click at [197, 149] on div "Designing Meaningful Experiences" at bounding box center [192, 157] width 193 height 145
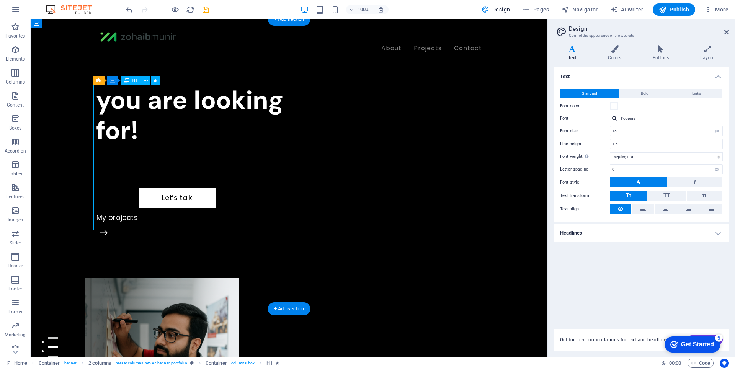
click at [96, 149] on div "you are looking for! Let’s talk My projects" at bounding box center [192, 181] width 193 height 193
select select "move-left-to-right"
select select "s"
select select "scroll"
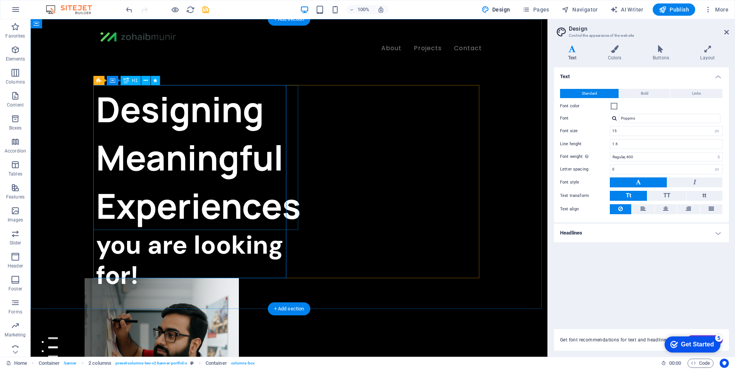
click at [216, 161] on div "Designing Meaningful Experiences" at bounding box center [192, 157] width 193 height 145
select select "move-left-to-right"
select select "s"
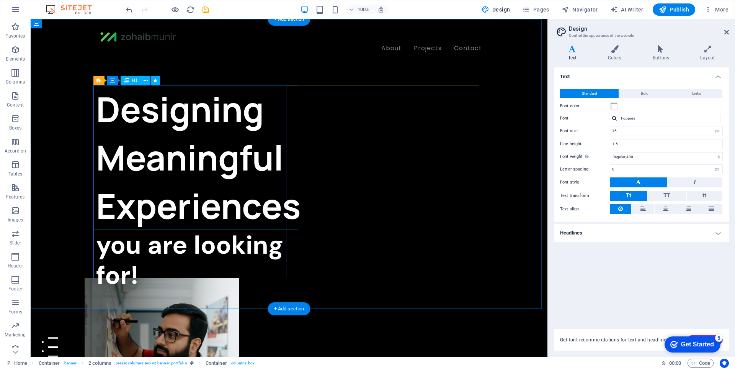
select select "scroll"
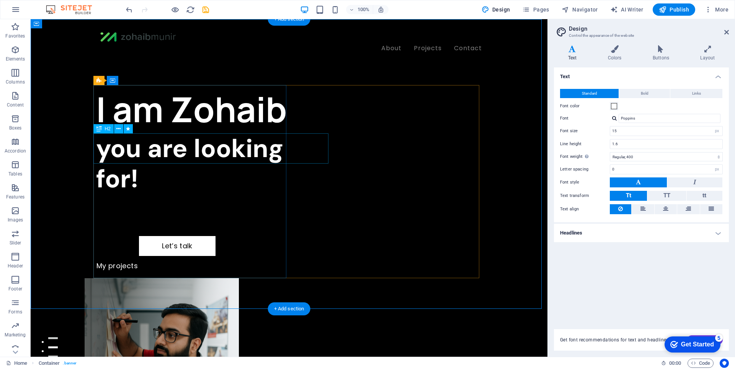
click at [230, 153] on div "you are looking for!" at bounding box center [192, 163] width 193 height 60
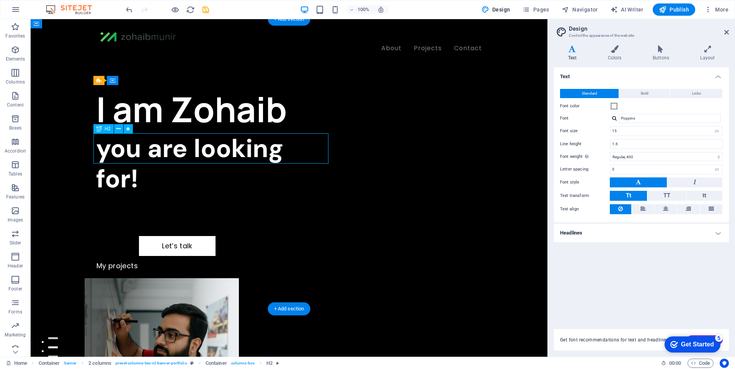
click at [230, 153] on div "you are looking for!" at bounding box center [192, 163] width 193 height 60
click at [96, 133] on div "I am Zohaib" at bounding box center [192, 109] width 193 height 48
click at [262, 153] on div "you are looking for!" at bounding box center [192, 163] width 193 height 60
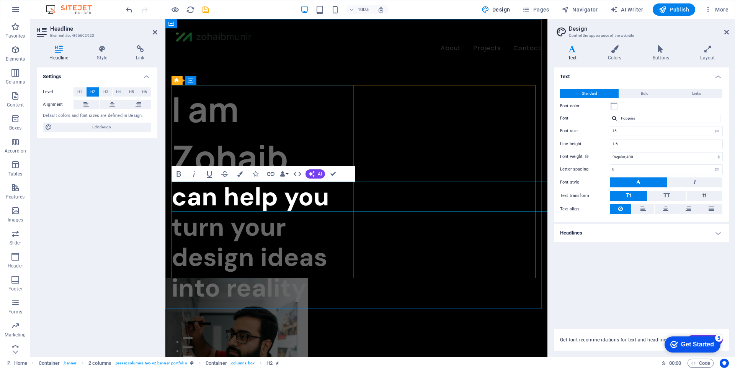
click at [182, 193] on h2 "can help you turn your design ideas into reality" at bounding box center [263, 241] width 185 height 121
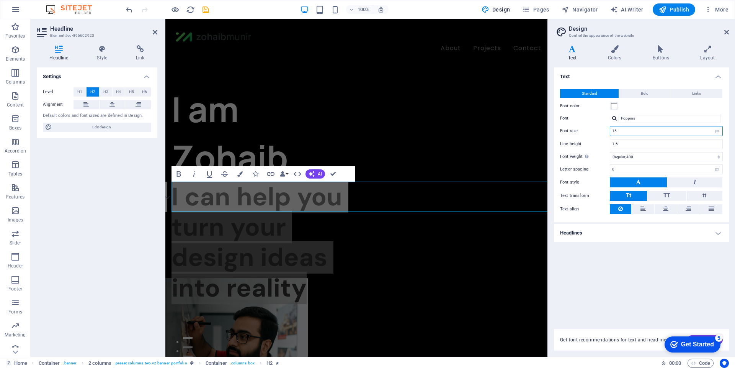
drag, startPoint x: 722, startPoint y: 131, endPoint x: 688, endPoint y: 134, distance: 33.9
click at [720, 131] on select "rem px" at bounding box center [717, 130] width 11 height 9
click at [687, 134] on input "15" at bounding box center [666, 130] width 112 height 9
type input "10"
click at [300, 175] on icon "button" at bounding box center [298, 173] width 8 height 5
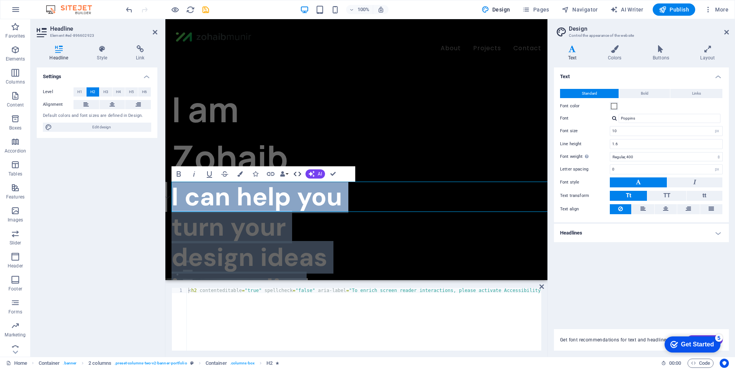
click at [294, 171] on icon "button" at bounding box center [297, 173] width 9 height 9
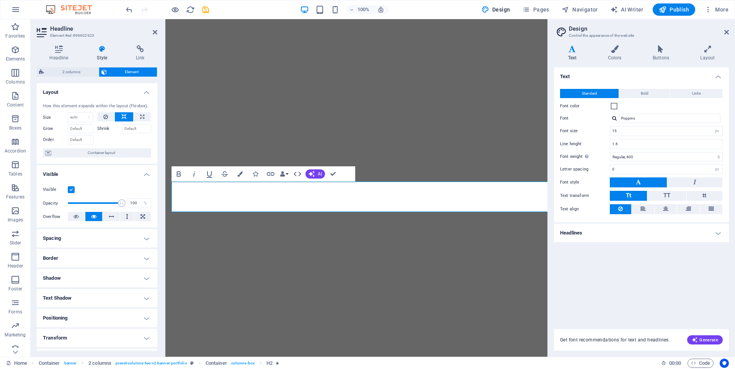
select select "px"
select select "400"
select select "px"
click at [90, 200] on span at bounding box center [95, 202] width 54 height 11
click at [118, 201] on span at bounding box center [122, 203] width 8 height 8
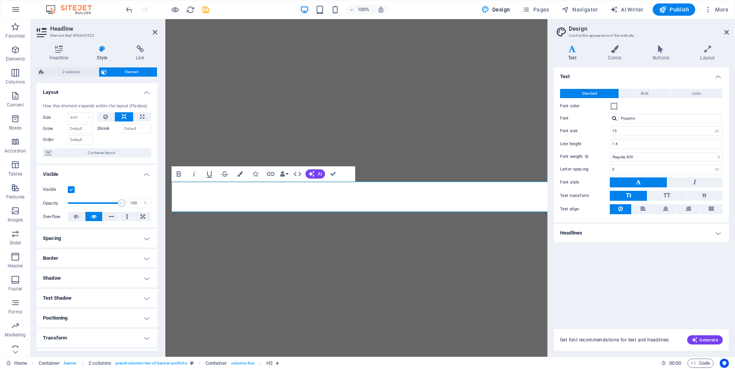
click at [118, 203] on span at bounding box center [122, 203] width 8 height 8
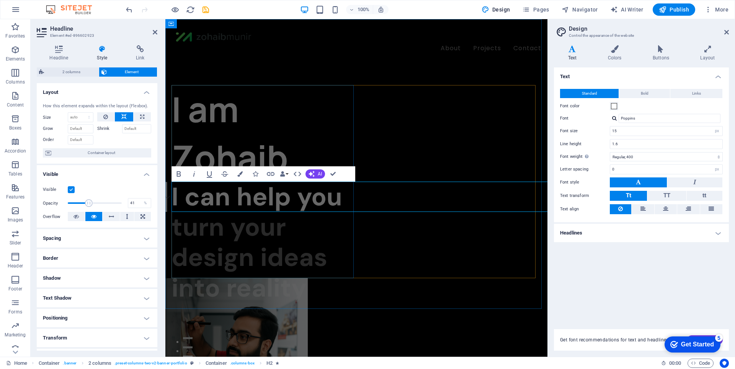
drag, startPoint x: 254, startPoint y: 223, endPoint x: 175, endPoint y: 211, distance: 80.1
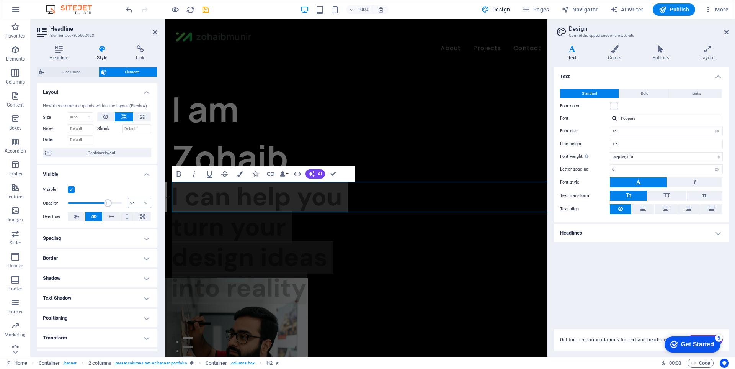
type input "100"
drag, startPoint x: 107, startPoint y: 201, endPoint x: 139, endPoint y: 203, distance: 32.2
click at [139, 203] on div "Opacity 100 %" at bounding box center [97, 202] width 108 height 11
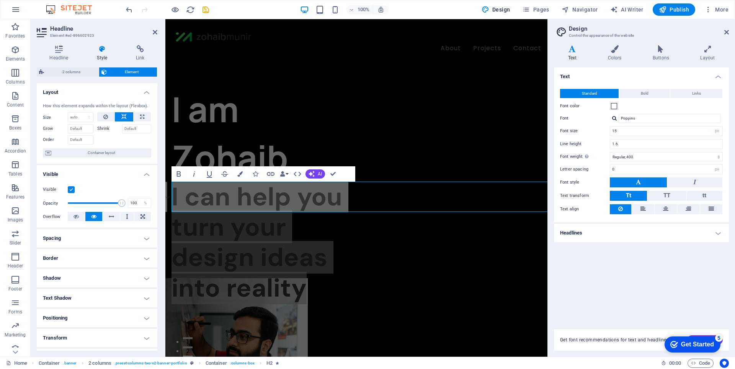
click at [105, 235] on h4 "Spacing" at bounding box center [97, 238] width 121 height 18
click at [105, 235] on h4 "Spacing" at bounding box center [97, 236] width 121 height 14
click at [96, 155] on span "Container layout" at bounding box center [101, 152] width 95 height 9
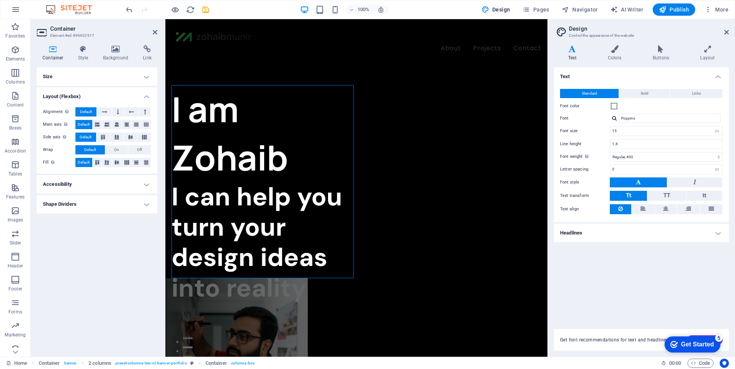
click at [87, 185] on h4 "Accessibility" at bounding box center [97, 184] width 121 height 18
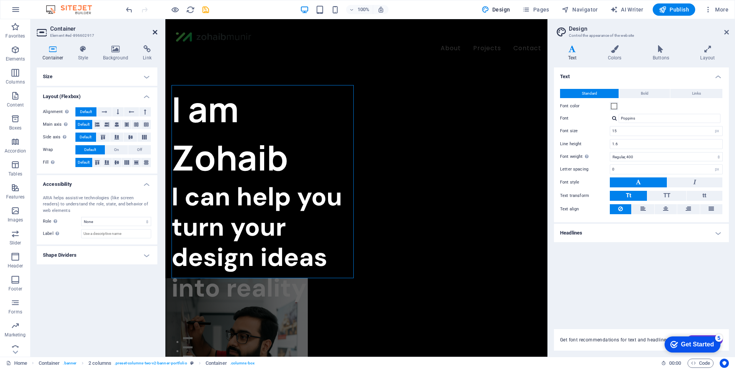
drag, startPoint x: 153, startPoint y: 33, endPoint x: 133, endPoint y: 65, distance: 38.5
click at [153, 33] on icon at bounding box center [155, 32] width 5 height 6
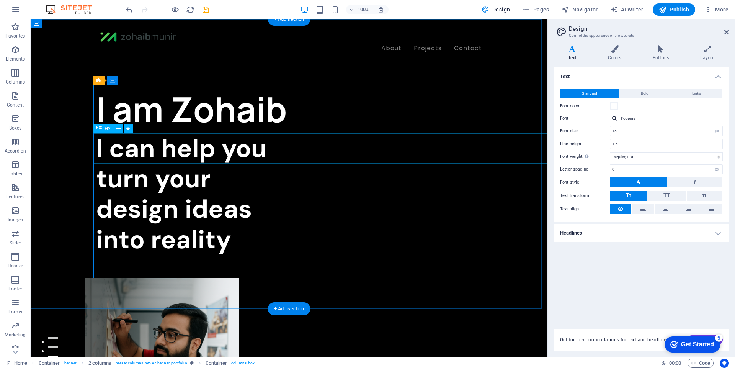
click at [252, 145] on div "I can help you turn your design ideas into reality" at bounding box center [192, 193] width 193 height 121
click at [119, 130] on icon at bounding box center [118, 129] width 4 height 8
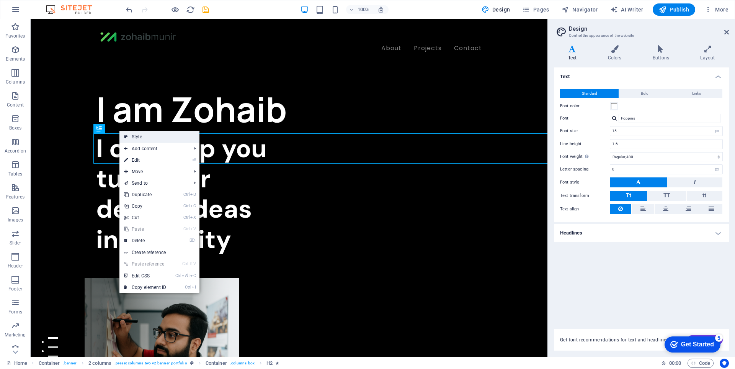
click at [136, 138] on link "Style" at bounding box center [159, 136] width 80 height 11
select select "rem"
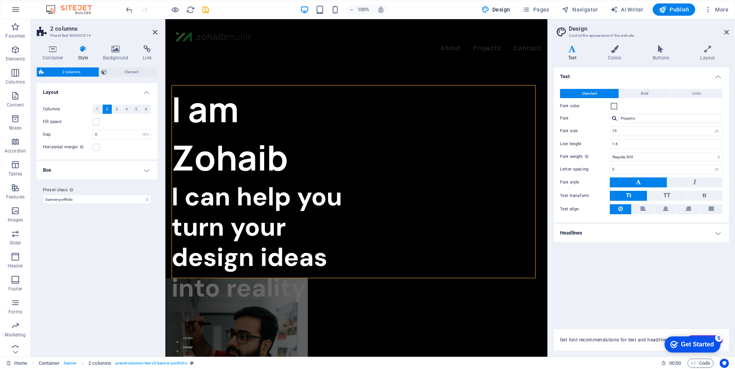
click at [78, 167] on h4 "Box" at bounding box center [97, 170] width 121 height 18
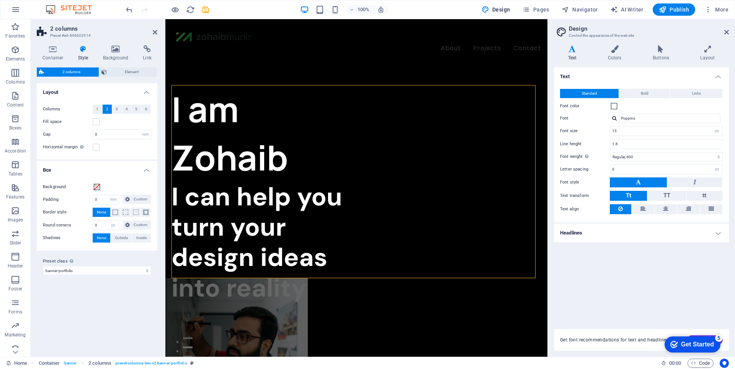
click at [77, 167] on h4 "Box" at bounding box center [97, 168] width 121 height 14
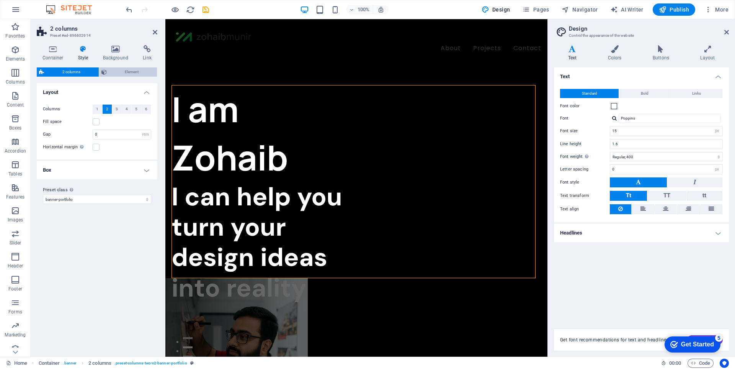
click at [113, 71] on span "Element" at bounding box center [132, 71] width 46 height 9
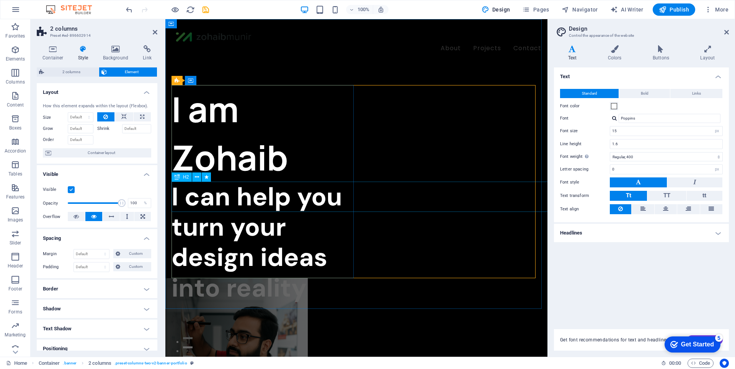
click at [311, 204] on div "I can help you turn your design ideas into reality" at bounding box center [263, 241] width 185 height 121
click at [262, 167] on div "I am Zohaib" at bounding box center [263, 133] width 185 height 96
click at [262, 167] on div "I am Zohaib I can help you turn your design ideas into reality Let’s talk My pr…" at bounding box center [263, 240] width 185 height 310
select select "move-left-to-right"
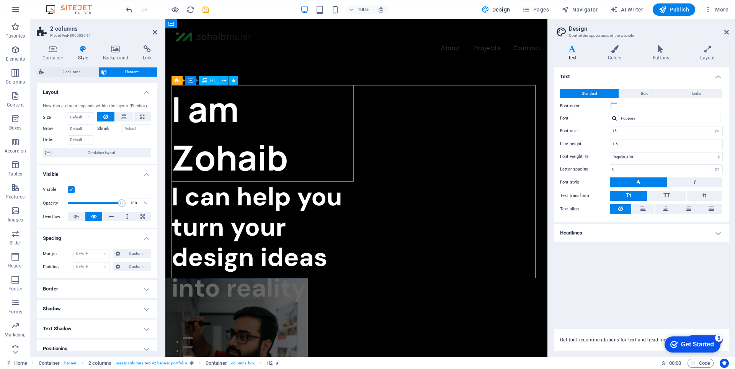
select select "s"
select select "scroll"
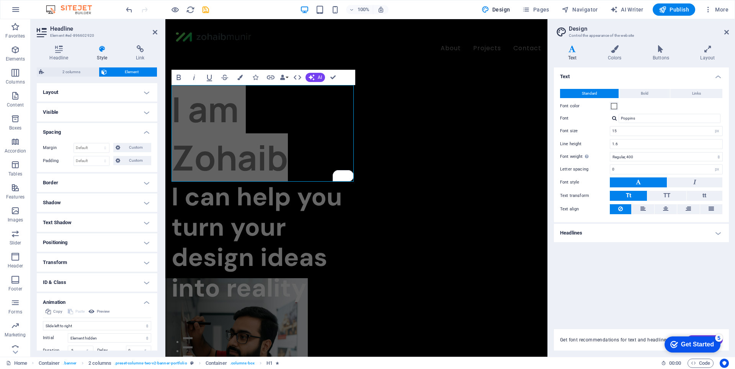
click at [88, 91] on h4 "Layout" at bounding box center [97, 92] width 121 height 18
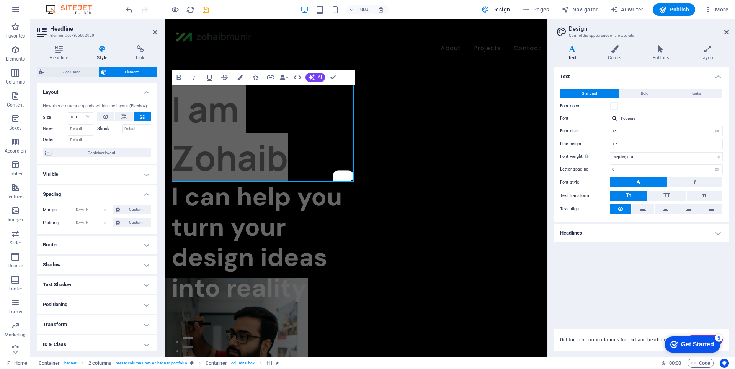
click at [94, 173] on h4 "Visible" at bounding box center [97, 174] width 121 height 18
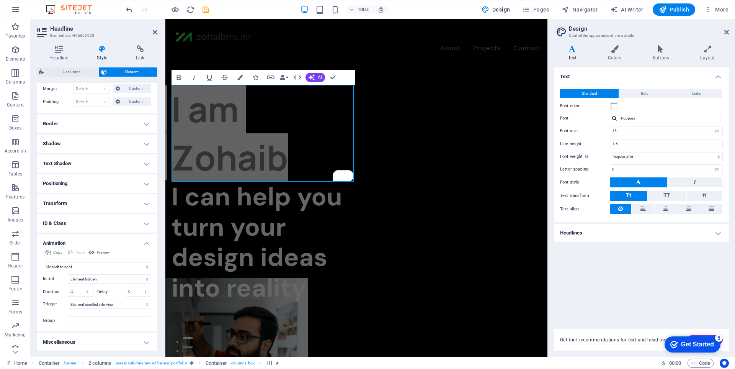
scroll to position [166, 0]
click at [617, 107] on button "Font color" at bounding box center [614, 106] width 8 height 8
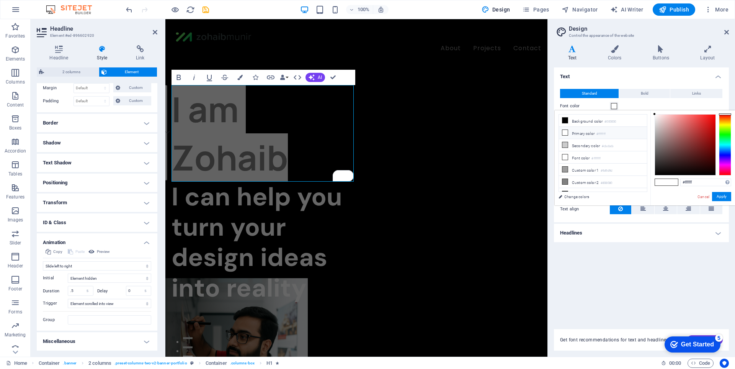
click at [617, 107] on span at bounding box center [614, 106] width 6 height 6
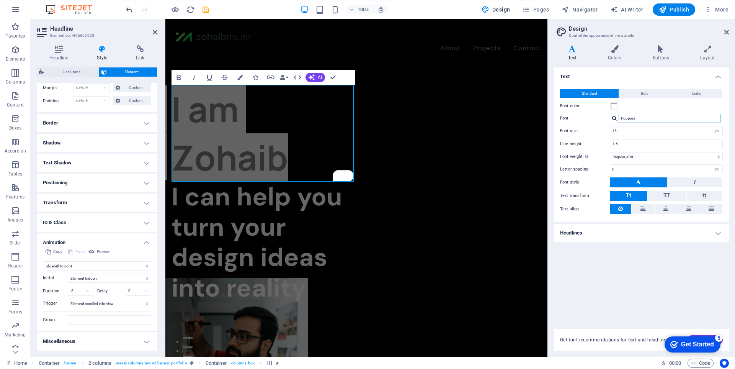
click at [631, 115] on input "Poppins" at bounding box center [670, 118] width 102 height 9
click at [632, 115] on input "Poppins" at bounding box center [670, 118] width 102 height 9
click at [629, 132] on input "15" at bounding box center [666, 130] width 112 height 9
click at [643, 119] on input "Poppins" at bounding box center [670, 118] width 102 height 9
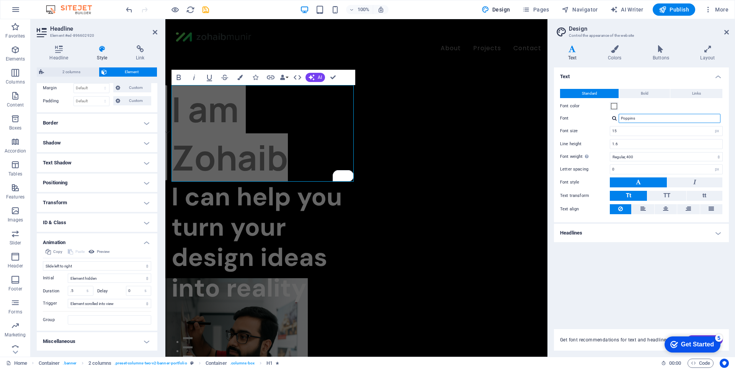
drag, startPoint x: 643, startPoint y: 119, endPoint x: 614, endPoint y: 118, distance: 29.5
click at [614, 118] on div "Poppins Manage fonts →" at bounding box center [666, 118] width 113 height 9
click at [644, 136] on div "15 rem px" at bounding box center [666, 131] width 113 height 10
click at [647, 134] on input "15" at bounding box center [666, 130] width 112 height 9
click at [651, 147] on input "1.6" at bounding box center [666, 143] width 112 height 9
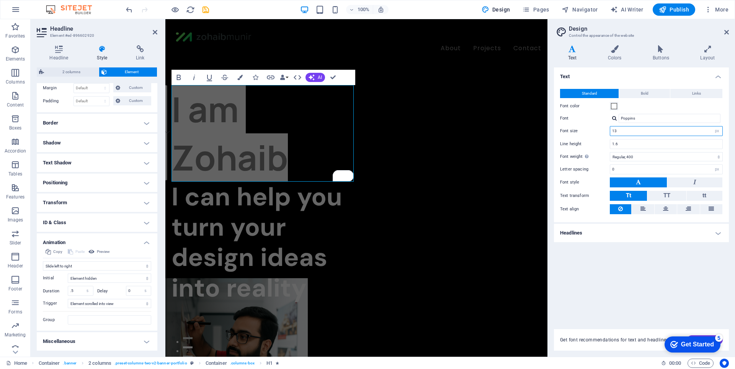
click at [639, 133] on input "13" at bounding box center [666, 130] width 112 height 9
click at [624, 128] on input "15" at bounding box center [666, 130] width 112 height 9
type input "13"
click at [635, 146] on input "1.6" at bounding box center [666, 143] width 112 height 9
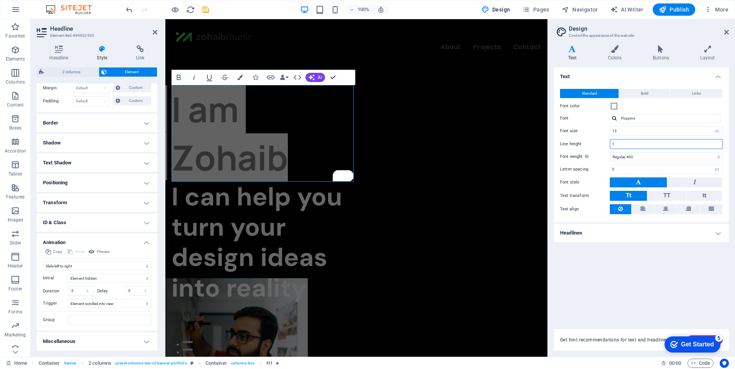
type input "1"
click at [638, 156] on select "Thin, 100 Extra-light, 200 Light, 300 Regular, 400 Medium, 500 Semi-bold, 600 B…" at bounding box center [666, 156] width 113 height 9
click at [610, 152] on select "Thin, 100 Extra-light, 200 Light, 300 Regular, 400 Medium, 500 Semi-bold, 600 B…" at bounding box center [666, 156] width 113 height 9
click at [640, 158] on select "Thin, 100 Extra-light, 200 Light, 300 Regular, 400 Medium, 500 Semi-bold, 600 B…" at bounding box center [666, 156] width 113 height 9
select select "400"
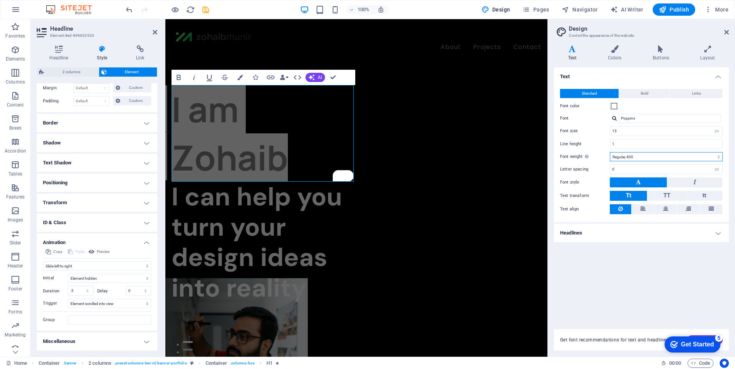
click at [610, 152] on select "Thin, 100 Extra-light, 200 Light, 300 Regular, 400 Medium, 500 Semi-bold, 600 B…" at bounding box center [666, 156] width 113 height 9
click at [695, 181] on icon at bounding box center [694, 181] width 3 height 9
click at [644, 182] on button at bounding box center [638, 182] width 57 height 10
click at [667, 207] on icon at bounding box center [665, 208] width 5 height 9
click at [650, 209] on button at bounding box center [643, 209] width 22 height 10
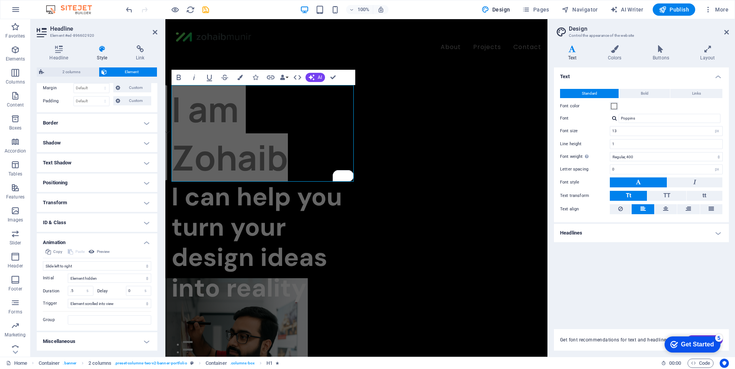
click at [647, 236] on h4 "Headlines" at bounding box center [641, 233] width 175 height 18
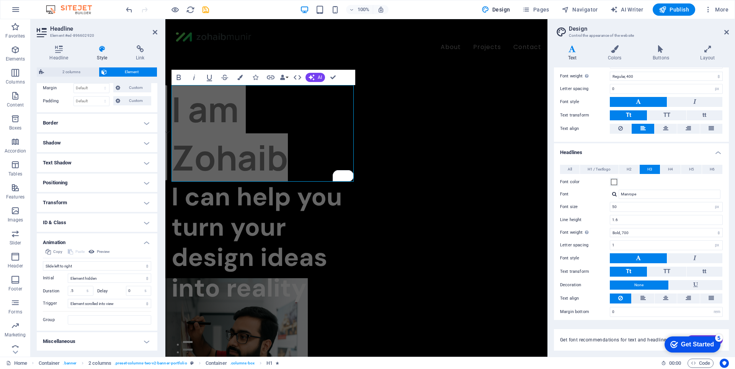
scroll to position [85, 0]
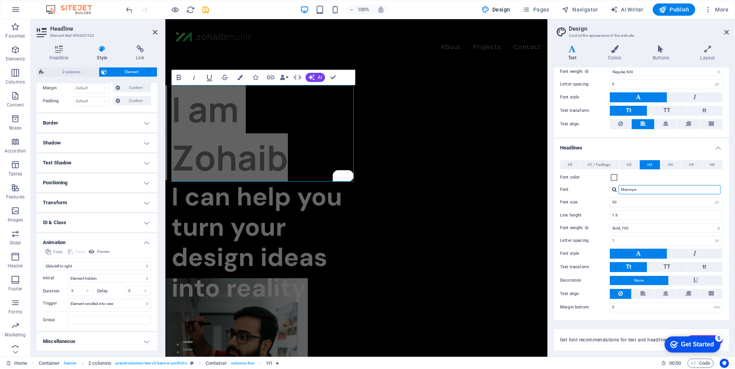
click at [640, 188] on input "Manrope" at bounding box center [670, 189] width 102 height 9
click at [647, 198] on div "Poppins" at bounding box center [671, 200] width 101 height 8
type input "Poppins"
click at [640, 204] on input "50" at bounding box center [666, 202] width 112 height 9
click at [641, 201] on input "40" at bounding box center [666, 202] width 112 height 9
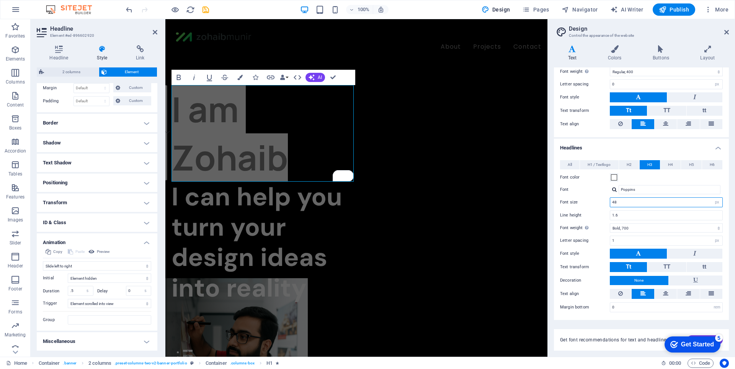
type input "48"
click at [640, 217] on input "1.6" at bounding box center [666, 215] width 112 height 9
click at [668, 226] on select "Thin, 100 Extra-light, 200 Light, 300 Regular, 400 Medium, 500 Semi-bold, 600 B…" at bounding box center [666, 227] width 113 height 9
click at [610, 223] on select "Thin, 100 Extra-light, 200 Light, 300 Regular, 400 Medium, 500 Semi-bold, 600 B…" at bounding box center [666, 227] width 113 height 9
click at [174, 74] on button "Bold" at bounding box center [178, 77] width 15 height 15
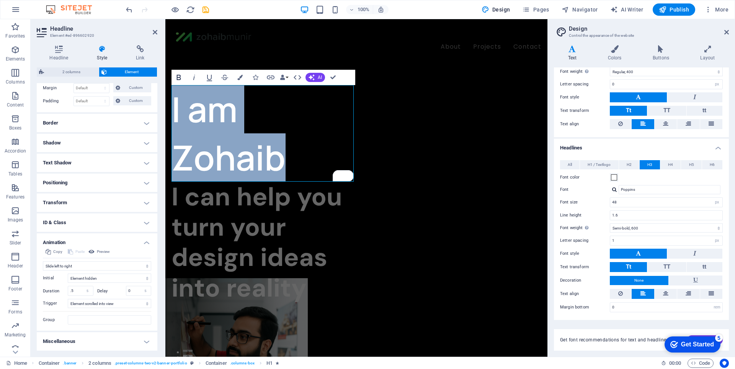
click at [178, 75] on icon "button" at bounding box center [179, 77] width 4 height 5
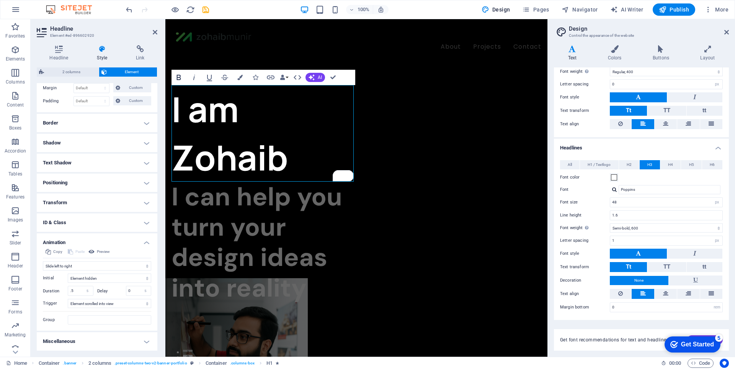
click at [178, 75] on icon "button" at bounding box center [179, 77] width 4 height 5
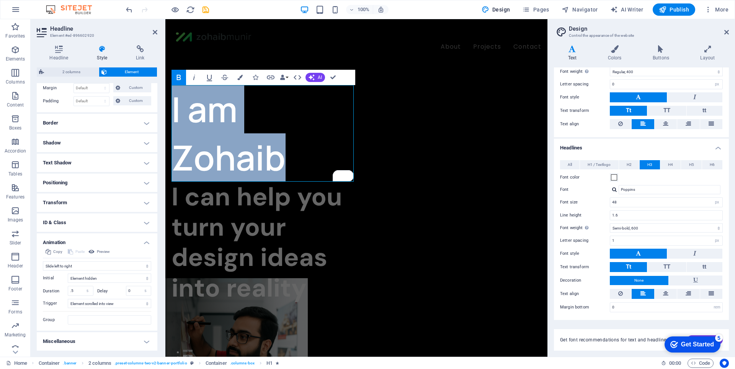
click at [178, 76] on icon "button" at bounding box center [178, 77] width 9 height 9
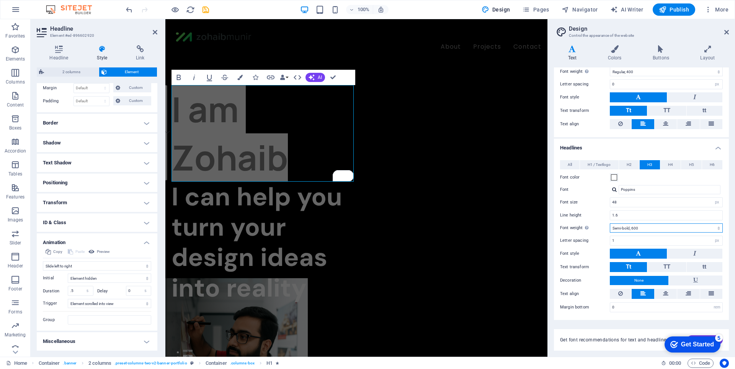
click at [647, 227] on select "Thin, 100 Extra-light, 200 Light, 300 Regular, 400 Medium, 500 Semi-bold, 600 B…" at bounding box center [666, 227] width 113 height 9
select select "700"
click at [610, 223] on select "Thin, 100 Extra-light, 200 Light, 300 Regular, 400 Medium, 500 Semi-bold, 600 B…" at bounding box center [666, 227] width 113 height 9
click at [637, 240] on input "1" at bounding box center [666, 240] width 112 height 9
click at [602, 249] on label "Font style" at bounding box center [585, 253] width 50 height 9
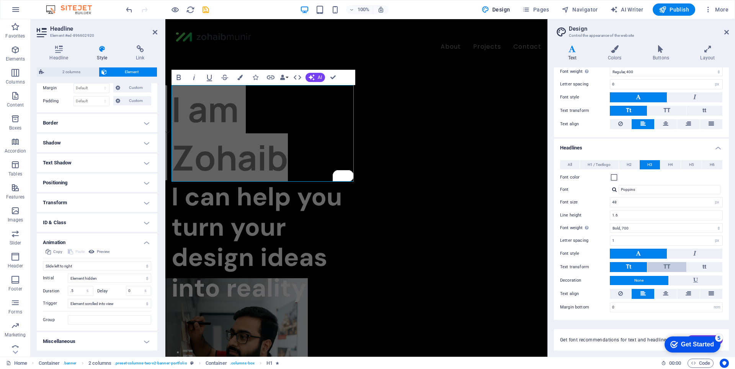
click at [663, 265] on span "TT" at bounding box center [666, 266] width 7 height 7
click at [633, 267] on button "Tt" at bounding box center [628, 267] width 37 height 10
click at [666, 294] on icon at bounding box center [665, 293] width 5 height 9
click at [642, 294] on icon at bounding box center [642, 293] width 5 height 9
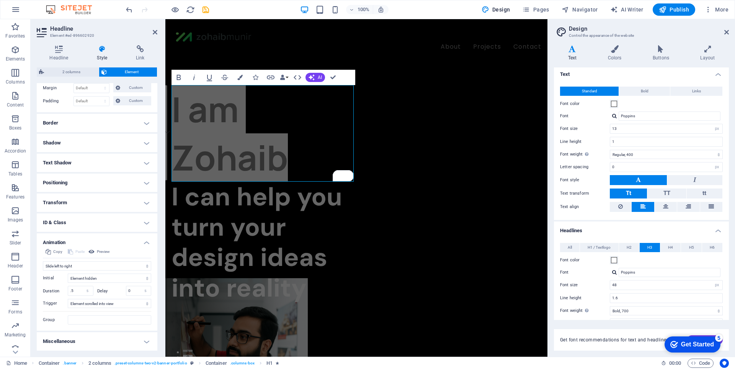
scroll to position [0, 0]
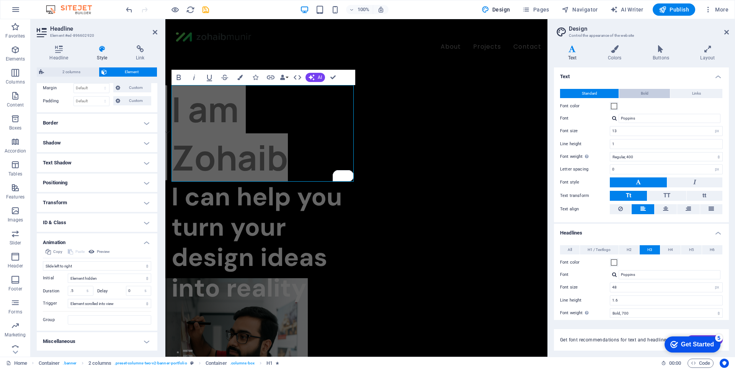
click at [650, 97] on button "Bold" at bounding box center [644, 93] width 51 height 9
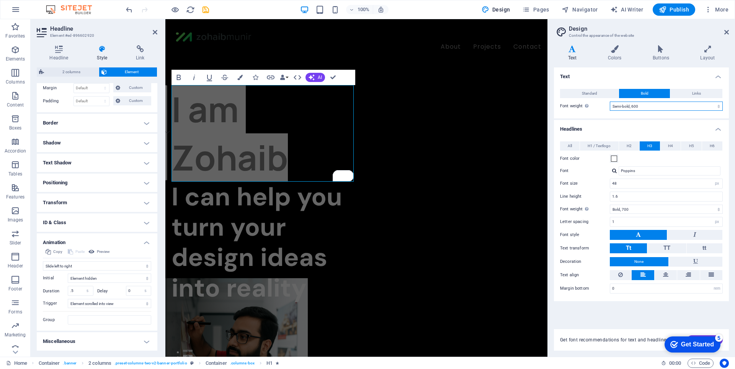
click at [648, 105] on select "Thin, 100 Extra-light, 200 Light, 300 Regular, 400 Medium, 500 Semi-bold, 600 B…" at bounding box center [666, 105] width 113 height 9
click at [610, 101] on select "Thin, 100 Extra-light, 200 Light, 300 Regular, 400 Medium, 500 Semi-bold, 600 B…" at bounding box center [666, 105] width 113 height 9
click at [644, 106] on select "Thin, 100 Extra-light, 200 Light, 300 Regular, 400 Medium, 500 Semi-bold, 600 B…" at bounding box center [666, 105] width 113 height 9
select select "600"
click at [610, 101] on select "Thin, 100 Extra-light, 200 Light, 300 Regular, 400 Medium, 500 Semi-bold, 600 B…" at bounding box center [666, 105] width 113 height 9
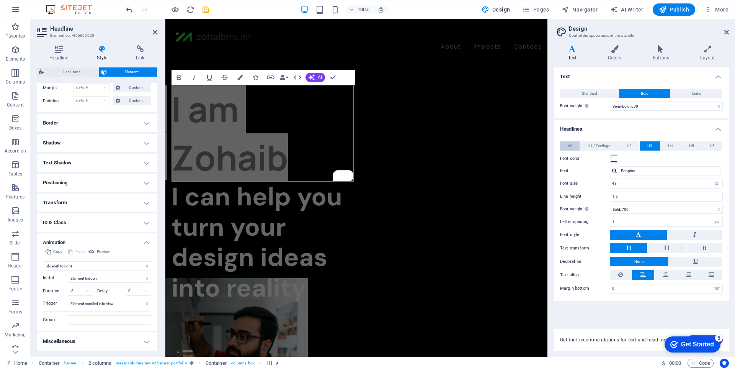
click at [577, 148] on button "All" at bounding box center [570, 145] width 20 height 9
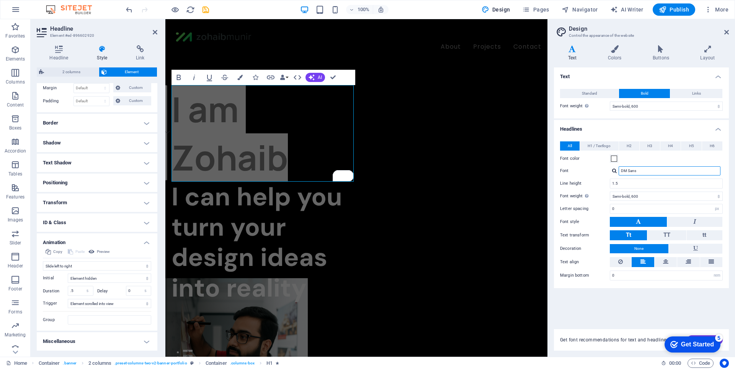
click at [645, 170] on input "DM Sans" at bounding box center [670, 170] width 102 height 9
click at [642, 194] on select "Thin, 100 Extra-light, 200 Light, 300 Regular, 400 Medium, 500 Semi-bold, 600 B…" at bounding box center [666, 195] width 113 height 9
select select "400"
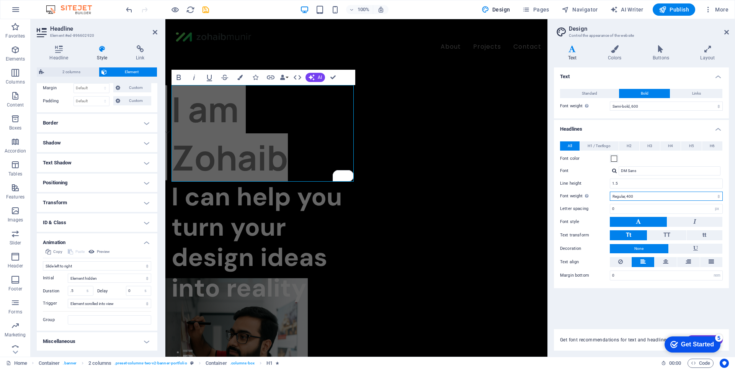
click at [610, 191] on select "Thin, 100 Extra-light, 200 Light, 300 Regular, 400 Medium, 500 Semi-bold, 600 B…" at bounding box center [666, 195] width 113 height 9
click at [600, 93] on button "Standard" at bounding box center [589, 93] width 59 height 9
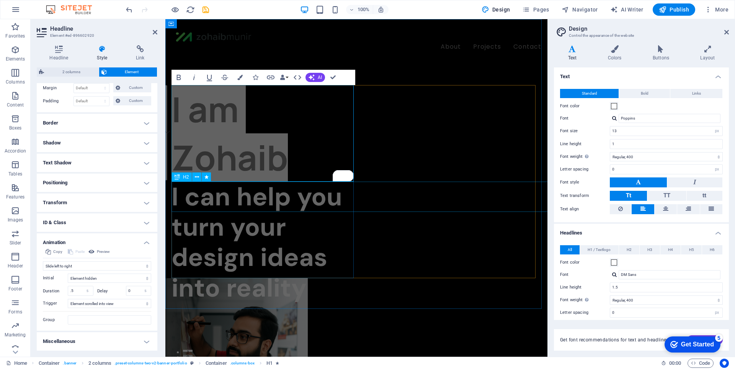
click at [243, 206] on div "I can help you turn your design ideas into reality" at bounding box center [263, 241] width 185 height 121
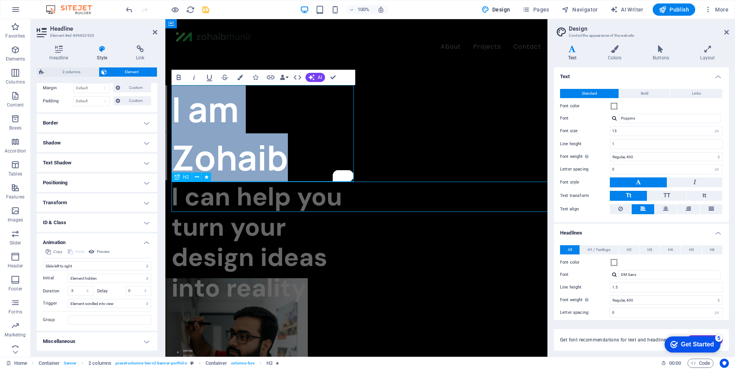
click at [243, 206] on div "I can help you turn your design ideas into reality" at bounding box center [263, 241] width 185 height 121
click at [243, 206] on div "I am Zohaib I can help you turn your design ideas into reality Let’s talk My pr…" at bounding box center [263, 181] width 185 height 193
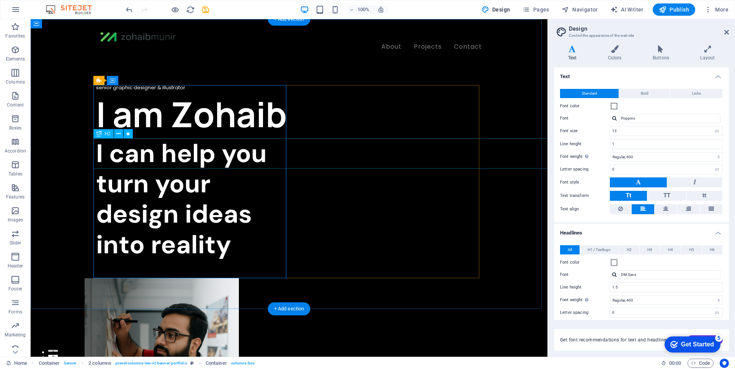
click at [220, 151] on div "I can help you turn your design ideas into reality" at bounding box center [192, 198] width 193 height 121
click at [96, 138] on div "I am Zohaib" at bounding box center [192, 114] width 193 height 48
click at [253, 155] on div "I can help you turn your design ideas into reality" at bounding box center [192, 198] width 193 height 121
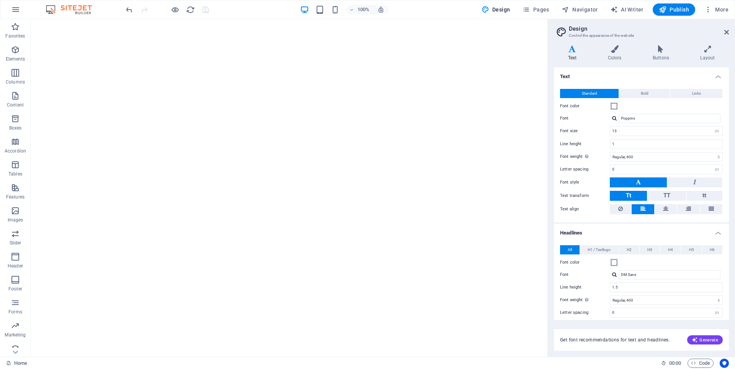
select select "px"
select select "400"
select select "px"
select select "400"
select select "px"
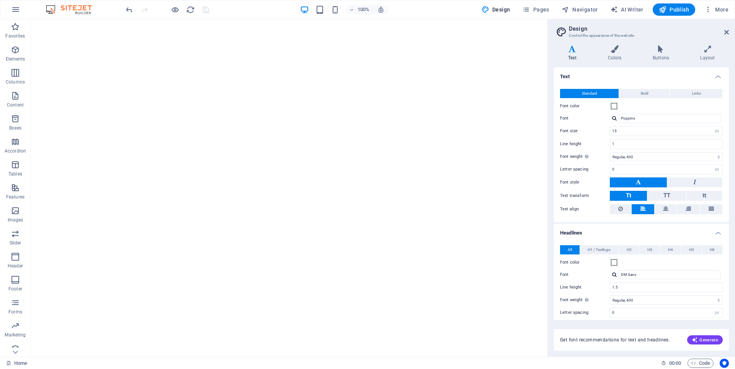
select select "rem"
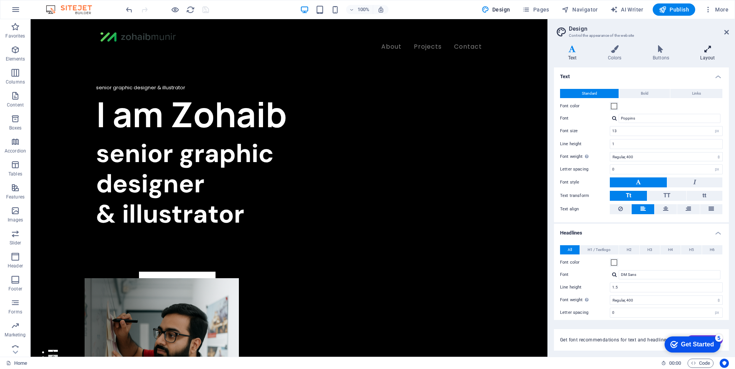
click at [702, 49] on icon at bounding box center [707, 49] width 42 height 8
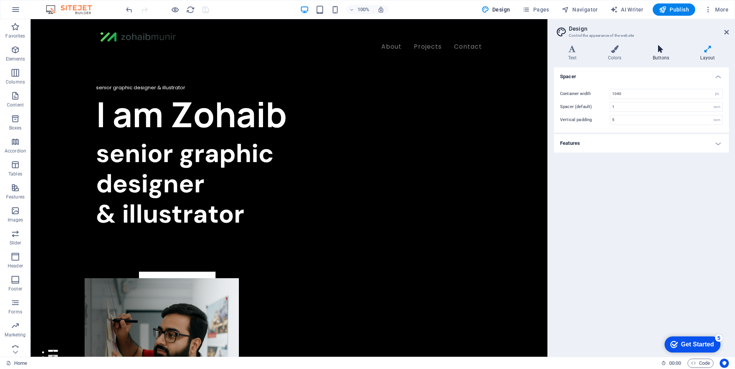
click at [666, 51] on icon at bounding box center [661, 49] width 44 height 8
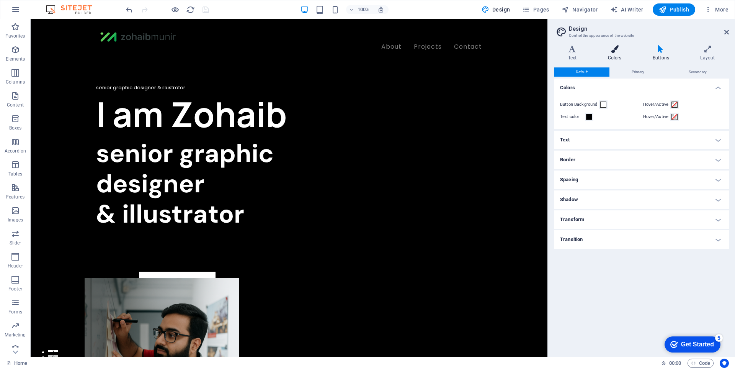
click at [624, 52] on icon at bounding box center [615, 49] width 42 height 8
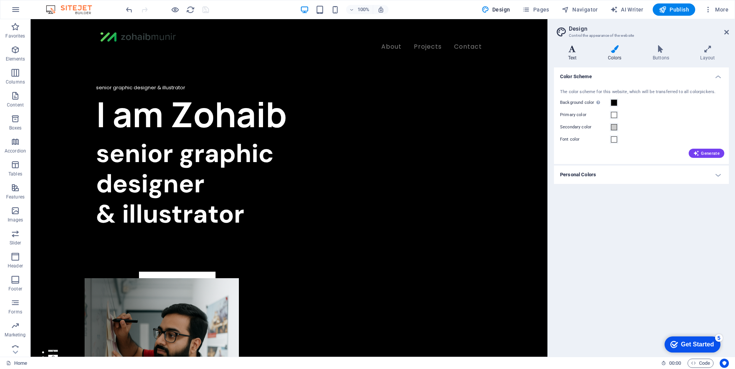
click at [577, 52] on icon at bounding box center [572, 49] width 37 height 8
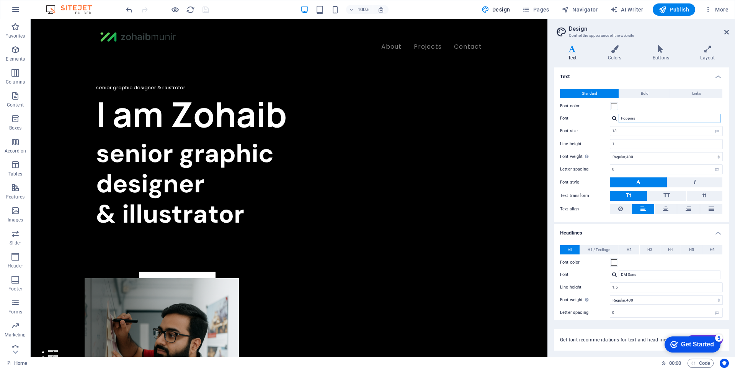
click at [654, 119] on input "Poppins" at bounding box center [670, 118] width 102 height 9
click at [639, 128] on div "DM Sans" at bounding box center [671, 128] width 101 height 8
click at [626, 129] on input "13" at bounding box center [666, 130] width 112 height 9
type input "DM Sans"
drag, startPoint x: 628, startPoint y: 128, endPoint x: 599, endPoint y: 134, distance: 29.4
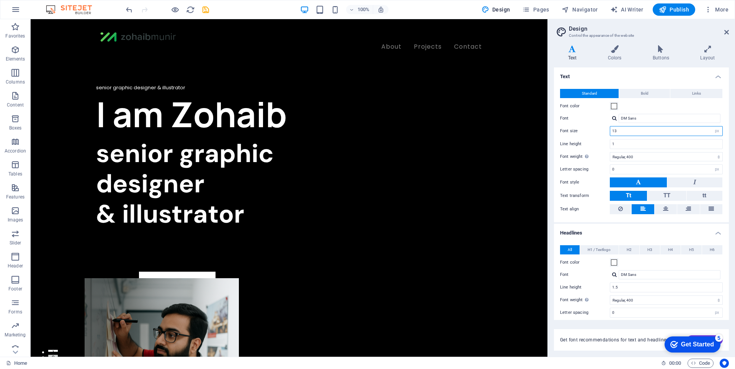
click at [599, 134] on div "Font size 13 rem px" at bounding box center [641, 131] width 163 height 10
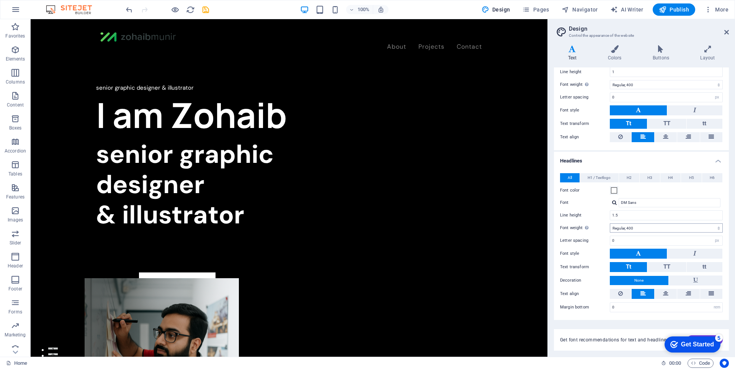
type input "15"
click at [634, 226] on select "Thin, 100 Extra-light, 200 Light, 300 Regular, 400 Medium, 500 Semi-bold, 600 B…" at bounding box center [666, 227] width 113 height 9
click at [629, 215] on input "1.5" at bounding box center [666, 215] width 112 height 9
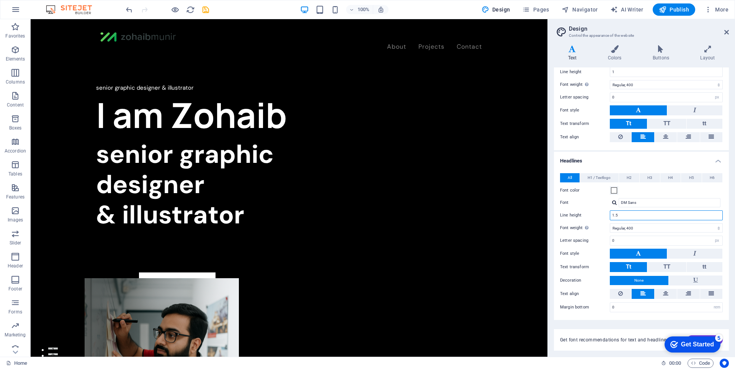
click at [629, 215] on input "1.5" at bounding box center [666, 215] width 112 height 9
click at [604, 180] on span "H1 / Textlogo" at bounding box center [599, 177] width 23 height 9
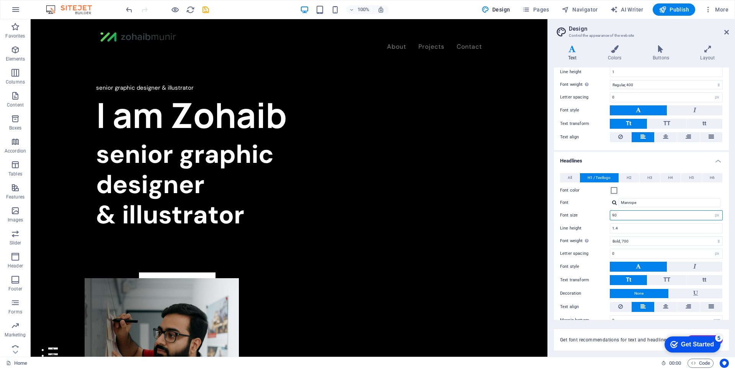
drag, startPoint x: 624, startPoint y: 217, endPoint x: 600, endPoint y: 214, distance: 24.3
click at [600, 214] on div "Font size 90 rem px em %" at bounding box center [641, 215] width 163 height 10
type input "60"
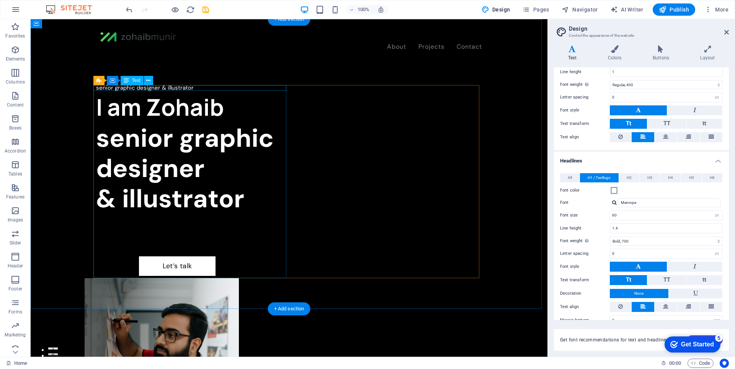
click at [185, 87] on div "senior graphic designer & illustrator" at bounding box center [192, 88] width 193 height 6
click at [96, 87] on div "senior graphic designer & illustrator I am Zohaib senior graphic designer & ill…" at bounding box center [192, 194] width 193 height 219
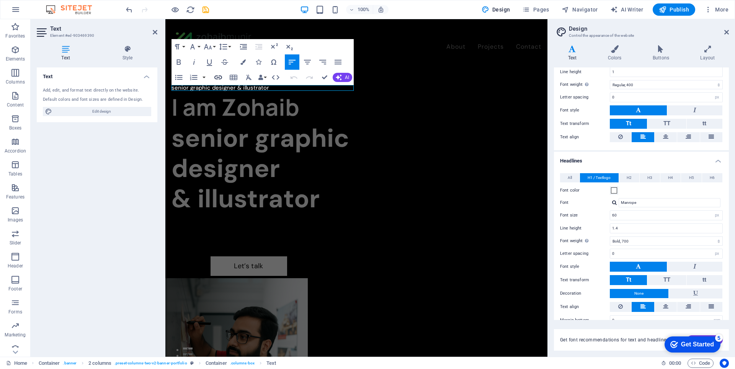
click at [216, 85] on button "Insert Link" at bounding box center [218, 77] width 15 height 15
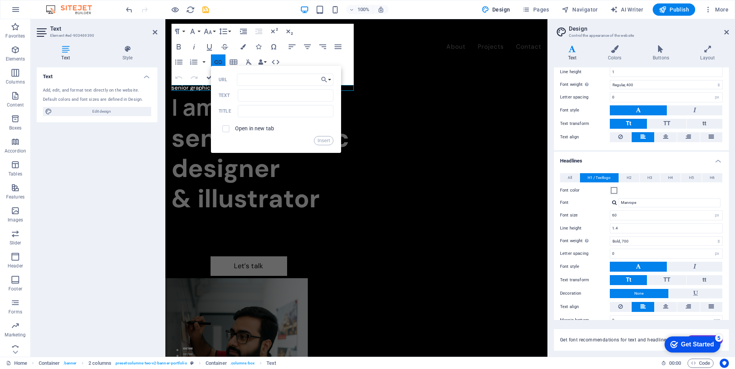
click at [216, 85] on div "Back Choose Link Home Projects Legal Notice Privacy Choose file ... URL Text Ti…" at bounding box center [276, 109] width 130 height 87
click at [194, 101] on div "I am Zohaib" at bounding box center [263, 107] width 185 height 32
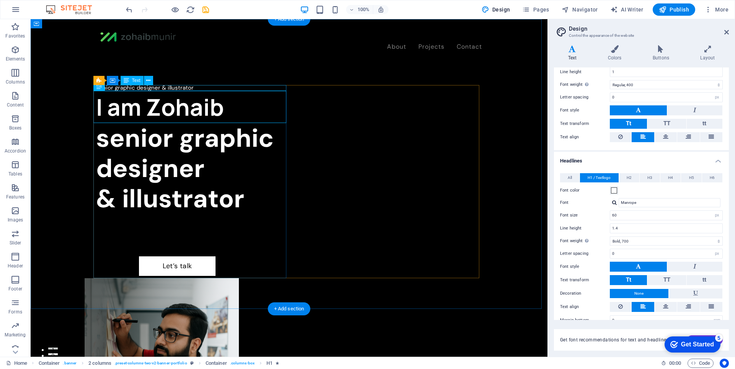
click at [186, 87] on div "senior graphic designer & illustrator" at bounding box center [192, 88] width 193 height 6
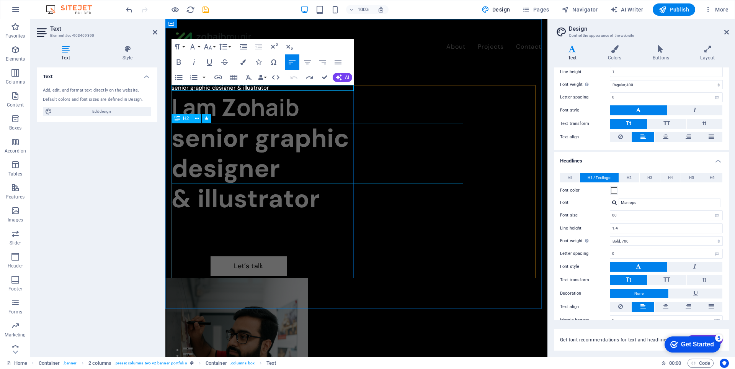
scroll to position [56, 0]
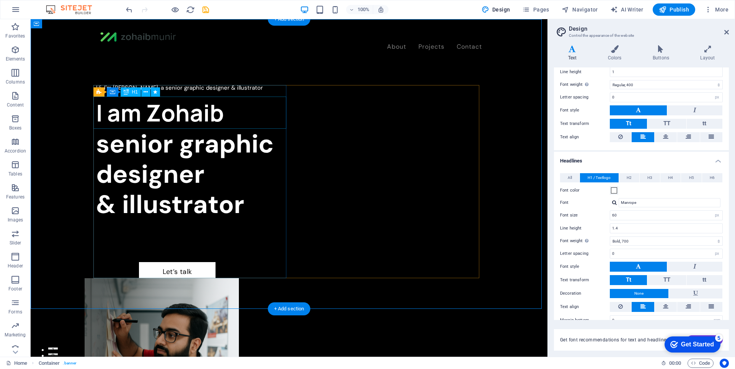
click at [193, 122] on div "I am Zohaib" at bounding box center [192, 112] width 193 height 32
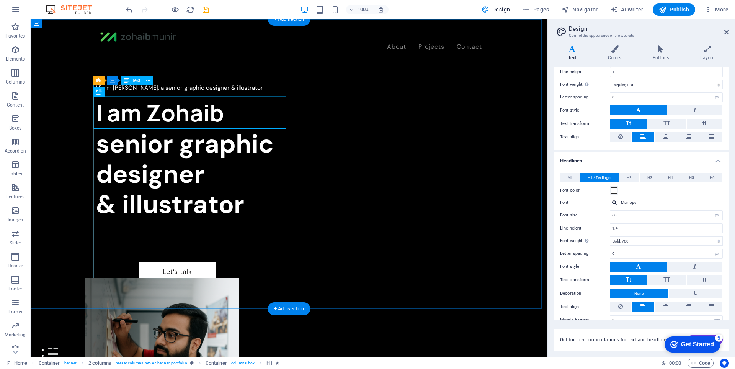
click at [197, 86] on div "Hi, I'm Jessica, a senior graphic designer & illustrator" at bounding box center [192, 90] width 193 height 11
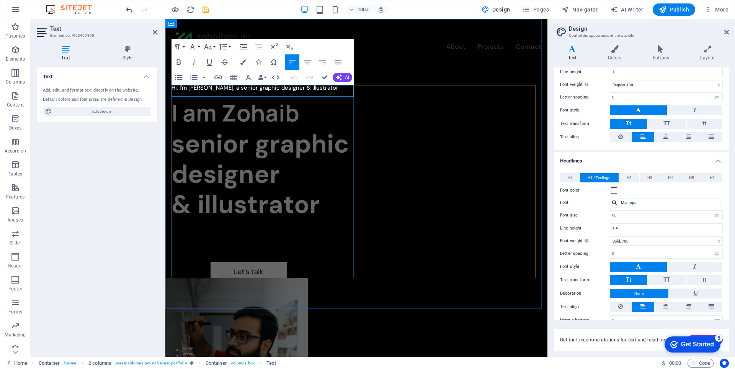
click at [198, 90] on p "Hi, I'm Jessica, a senior graphic designer & illustrator" at bounding box center [263, 88] width 185 height 6
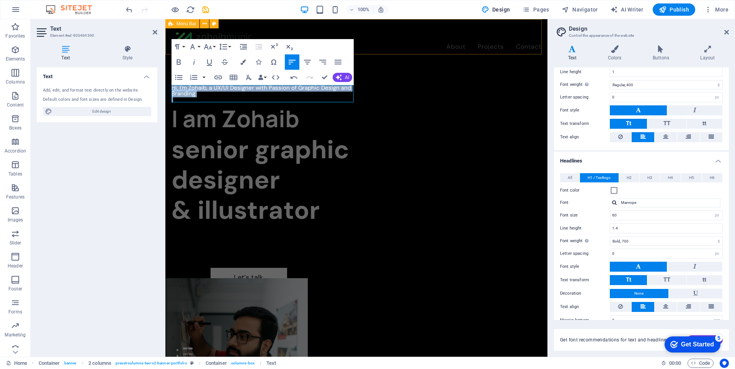
copy p "Hi, I'm Zohaib, a UX/UI Designer with Passion of Graphic Design and Branding"
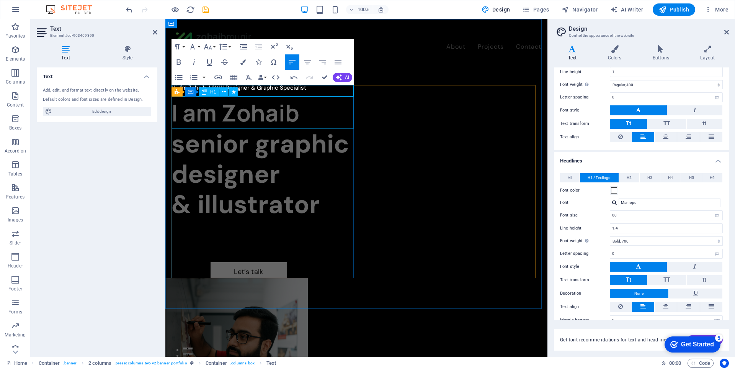
click at [261, 118] on div "I am Zohaib" at bounding box center [263, 112] width 185 height 32
click at [356, 118] on div "I am Zohaib" at bounding box center [263, 112] width 185 height 32
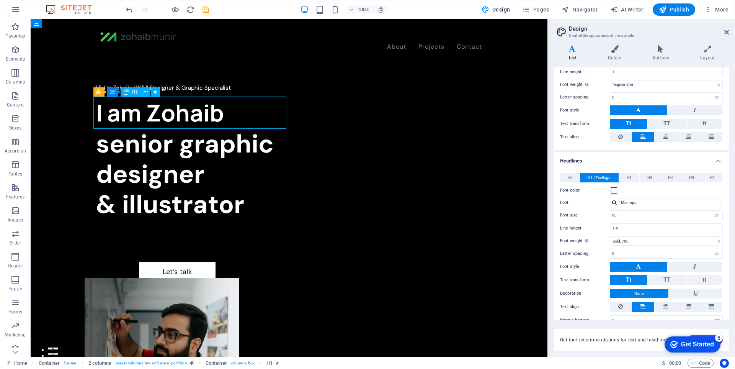
click at [261, 118] on div "I am Zohaib" at bounding box center [192, 112] width 193 height 32
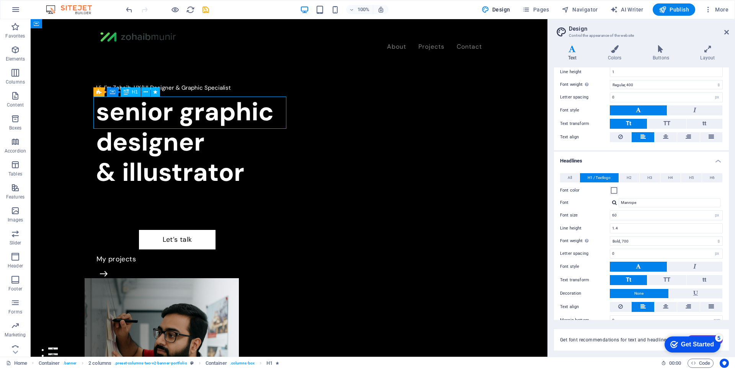
select select "%"
select select "move-left-to-right"
select select "s"
select select "scroll"
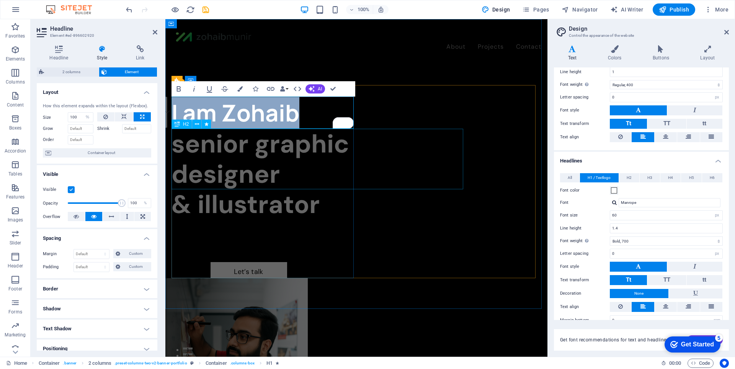
click at [273, 170] on div "senior graphic designer & illustrator" at bounding box center [263, 174] width 185 height 91
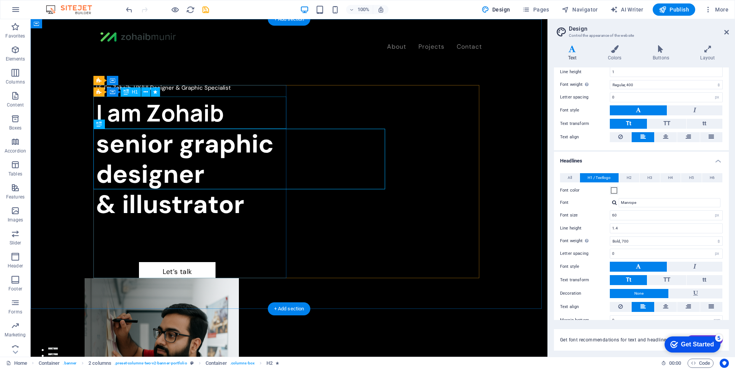
click at [207, 115] on div "I am Zohaib" at bounding box center [192, 112] width 193 height 32
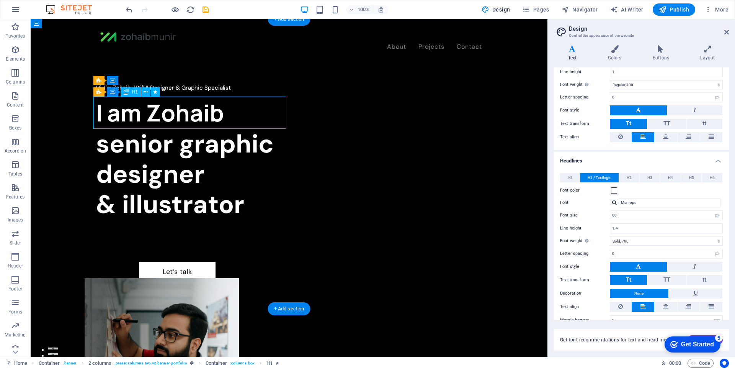
click at [207, 115] on div "I am Zohaib" at bounding box center [192, 112] width 193 height 32
click at [96, 115] on div "Hi, I'm Zohaib, UX/UI Designer & Graphic Specialist I am Zohaib senior graphic …" at bounding box center [192, 197] width 193 height 225
select select "%"
select select "move-left-to-right"
select select "s"
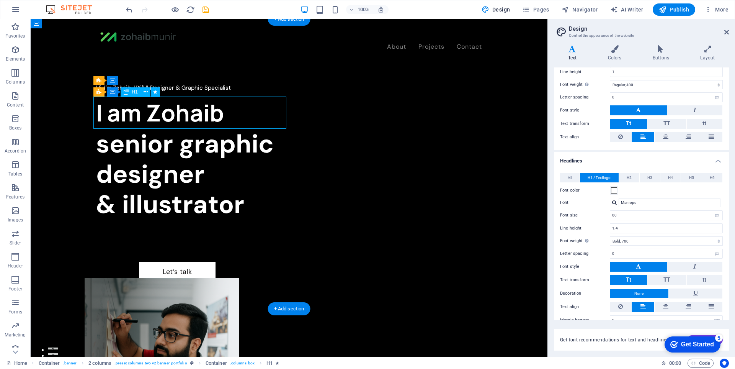
select select "s"
select select "scroll"
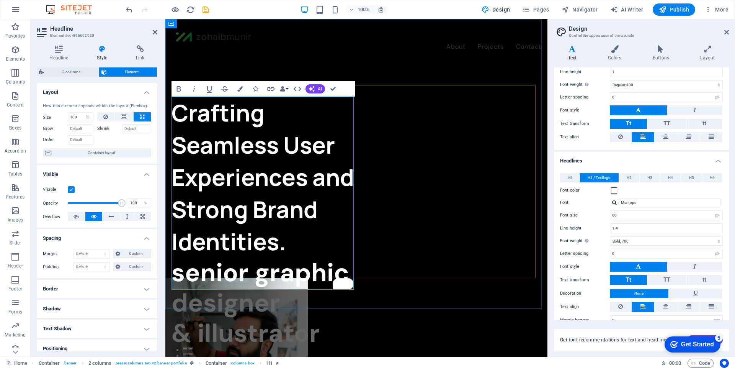
click at [356, 297] on div "senior graphic designer & illustrator" at bounding box center [263, 302] width 185 height 91
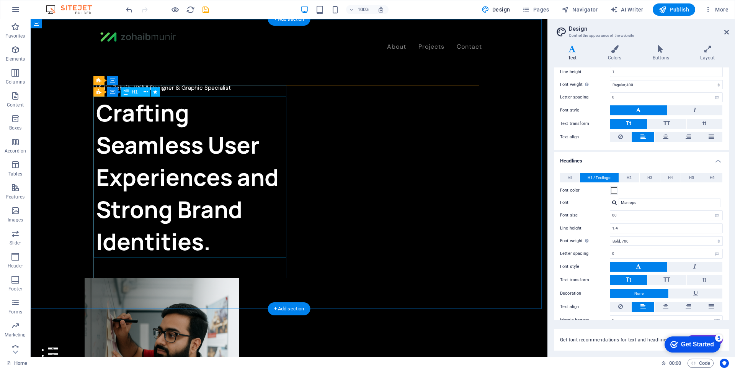
click at [173, 217] on div "Crafting Seamless User Experiences and Strong Brand Identities." at bounding box center [192, 176] width 193 height 161
click at [96, 217] on div "Hi, I'm Zohaib, UX/UI Designer & Graphic Specialist Crafting Seamless User Expe…" at bounding box center [192, 181] width 193 height 193
select select "%"
select select "move-left-to-right"
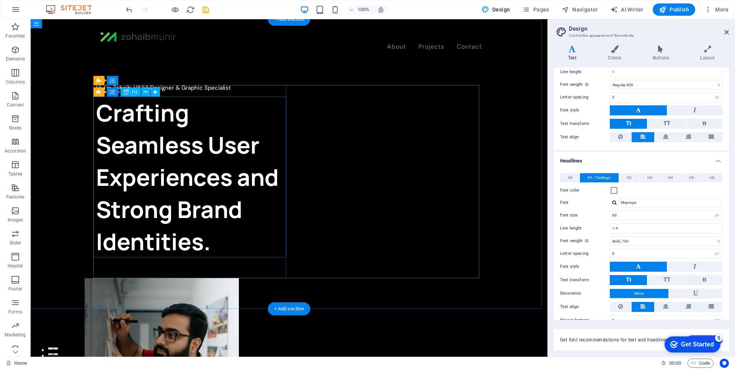
select select "s"
select select "scroll"
click at [156, 149] on div "Crafting Seamless User Experiences and Strong Brand Identities." at bounding box center [192, 176] width 193 height 161
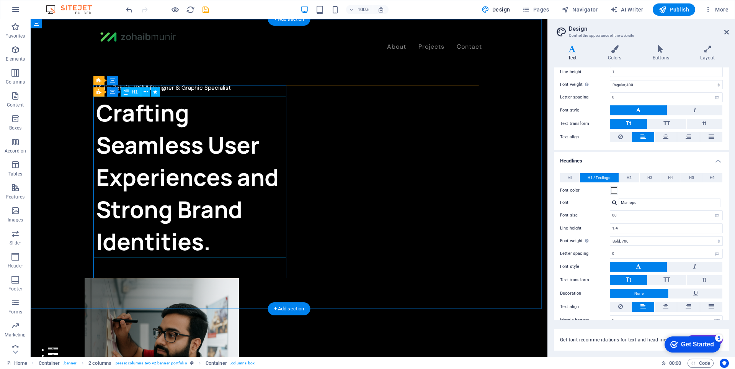
select select "%"
select select "move-left-to-right"
select select "s"
select select "scroll"
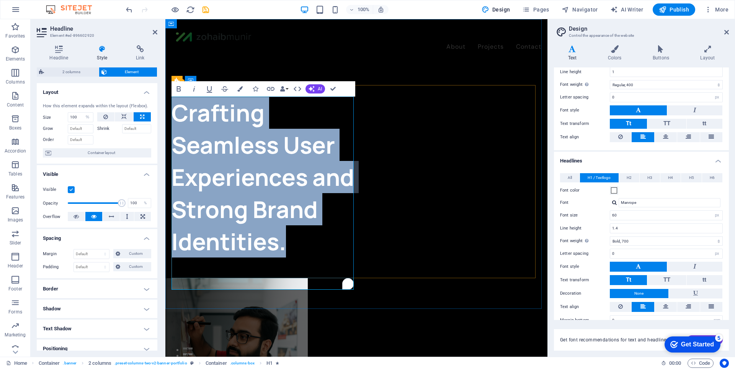
click at [174, 142] on h1 "Crafting Seamless User Experiences and Strong Brand Identities." at bounding box center [263, 176] width 185 height 161
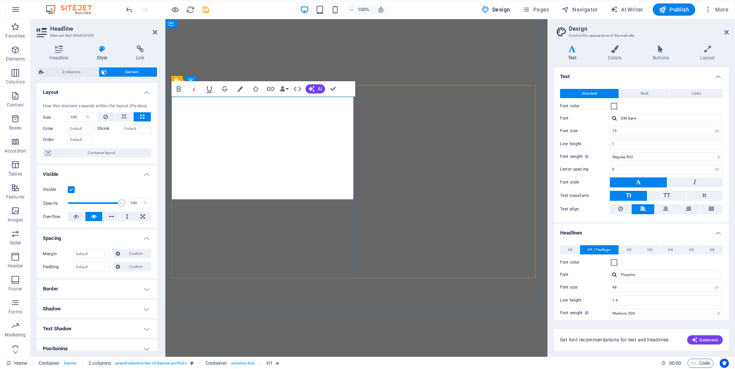
select select "%"
select select "move-left-to-right"
select select "s"
select select "scroll"
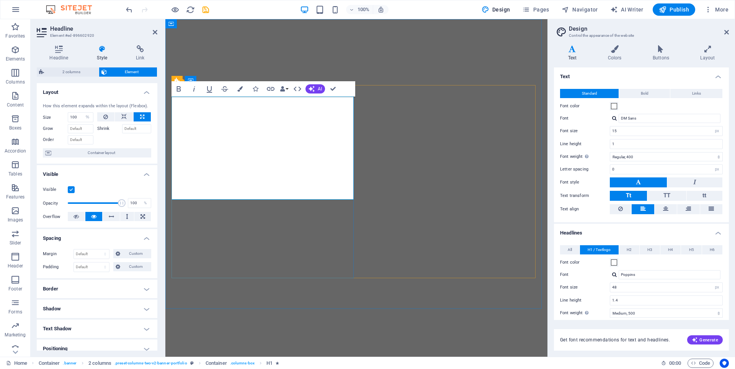
select select "px"
select select "400"
select select "px"
select select "500"
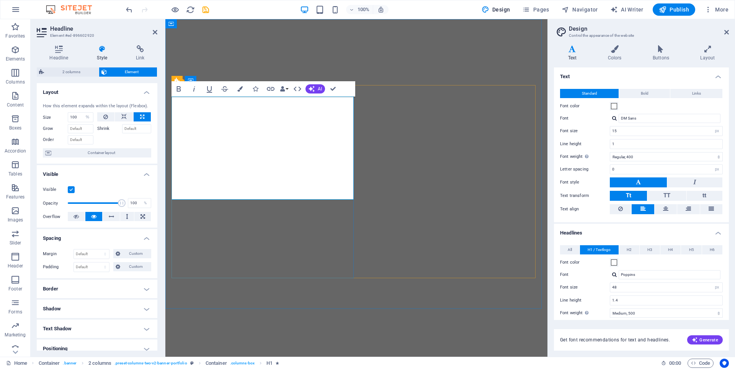
select select "px"
select select "rem"
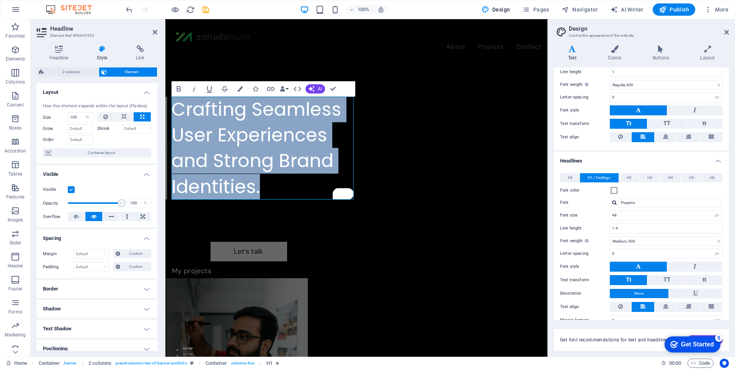
copy h1 "Crafting Seamless User Experiences and Strong Brand Identities."
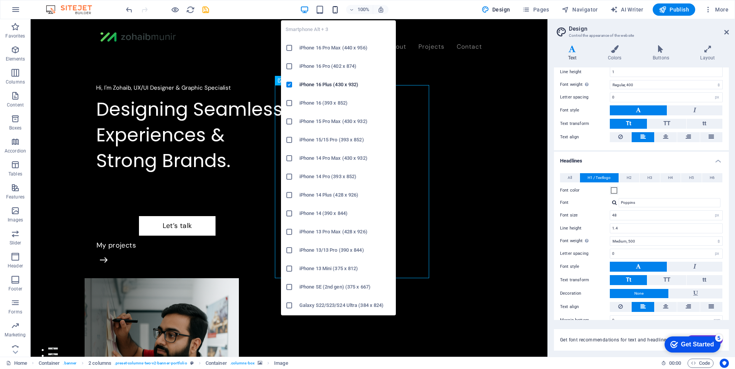
click at [335, 11] on icon "button" at bounding box center [335, 9] width 9 height 9
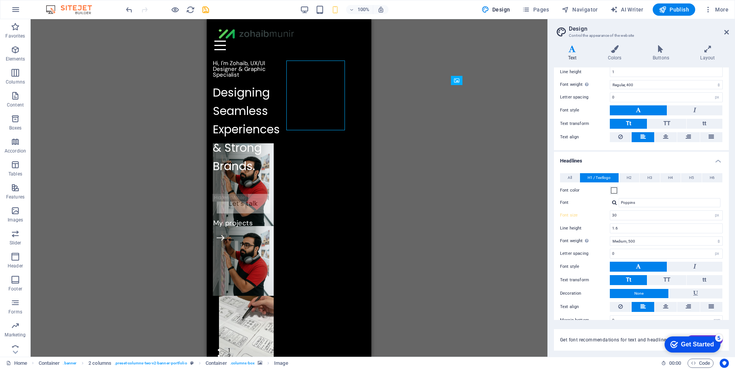
type input "30"
type input "1.6"
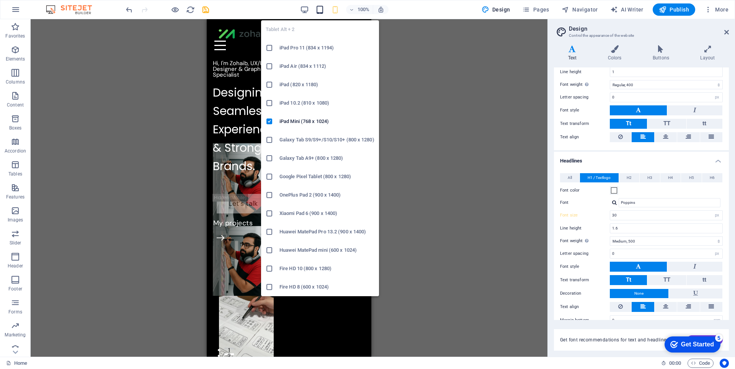
click at [320, 10] on icon "button" at bounding box center [319, 9] width 9 height 9
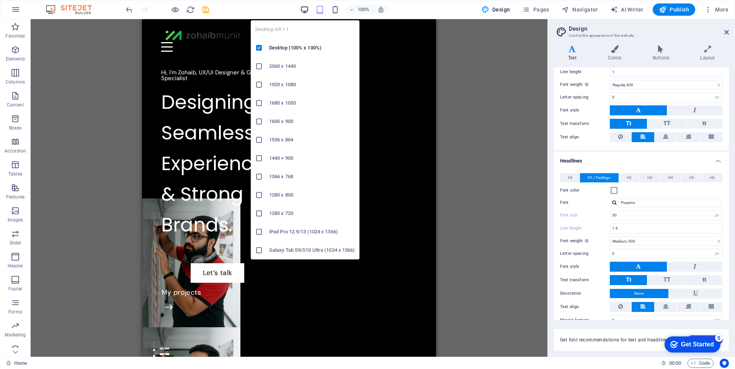
click at [305, 10] on icon "button" at bounding box center [304, 9] width 9 height 9
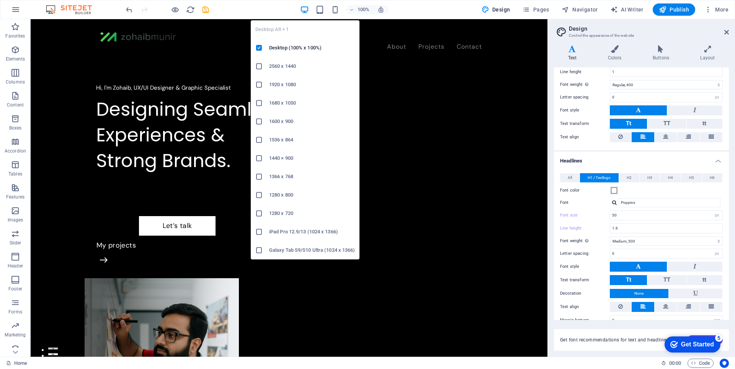
type input "48"
type input "1.4"
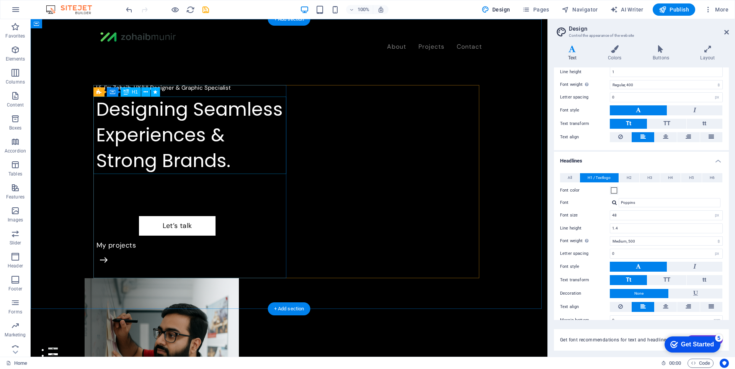
click at [173, 132] on div "Designing Seamless Experiences & Strong Brands." at bounding box center [192, 134] width 193 height 77
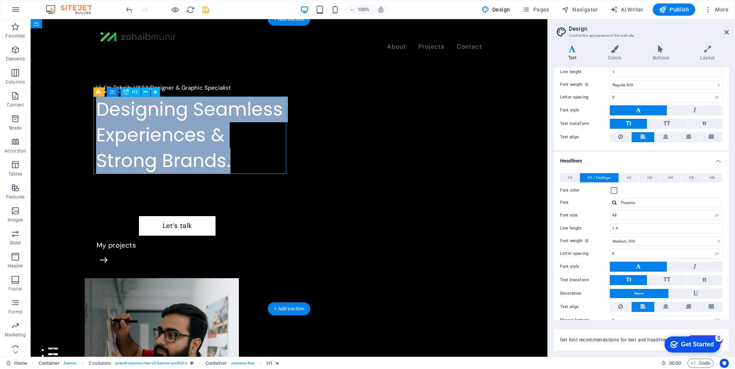
select select "%"
select select "move-left-to-right"
select select "s"
select select "scroll"
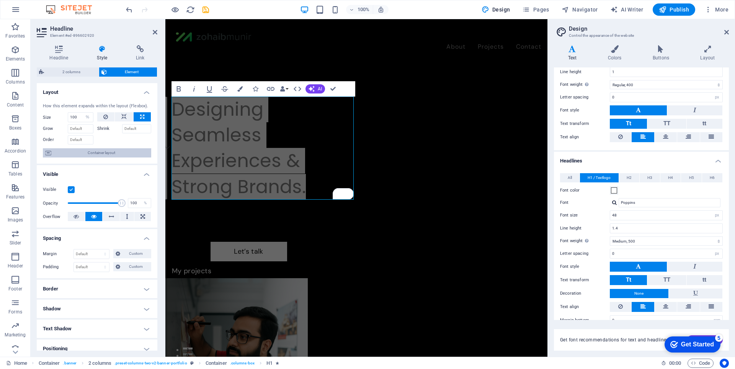
click at [116, 152] on span "Container layout" at bounding box center [101, 152] width 95 height 9
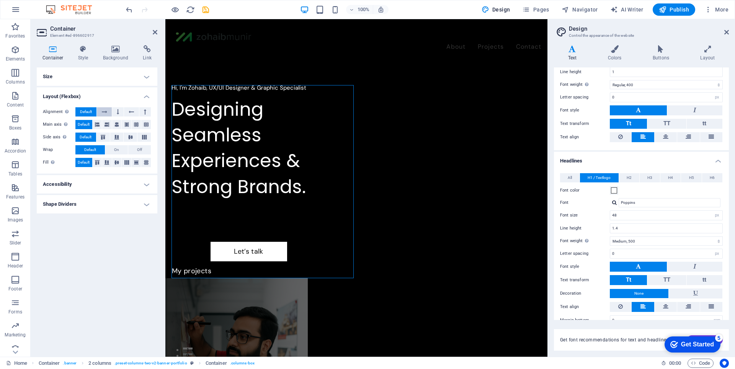
click at [109, 110] on button at bounding box center [104, 111] width 15 height 9
click at [85, 113] on span "Default" at bounding box center [86, 111] width 12 height 9
click at [122, 72] on h4 "Size" at bounding box center [97, 76] width 121 height 18
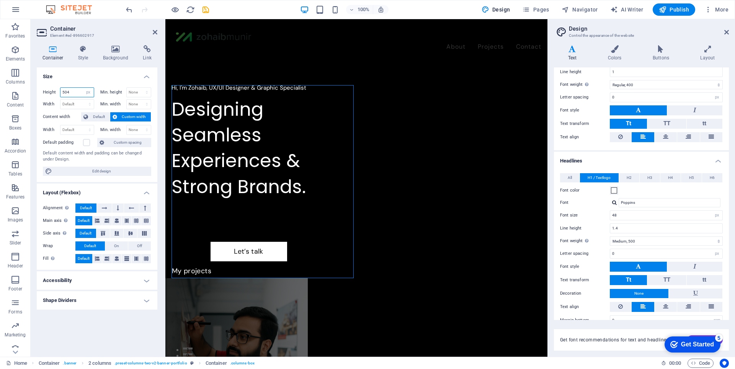
drag, startPoint x: 76, startPoint y: 91, endPoint x: 47, endPoint y: 94, distance: 29.2
click at [47, 94] on div "Height 504 Default px rem % vh vw" at bounding box center [68, 92] width 51 height 10
type input "550"
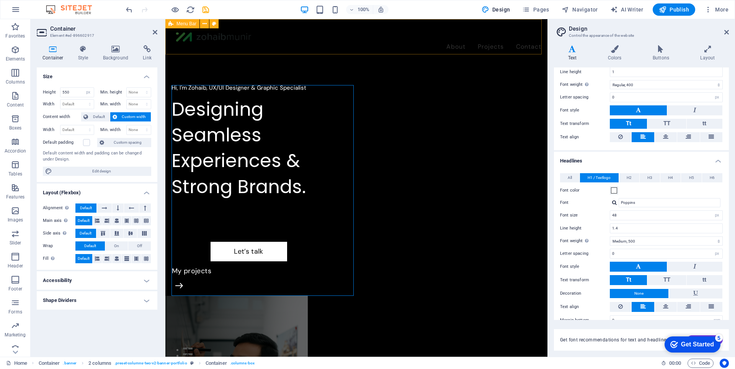
click at [439, 53] on div "About Projects Contact" at bounding box center [356, 39] width 382 height 41
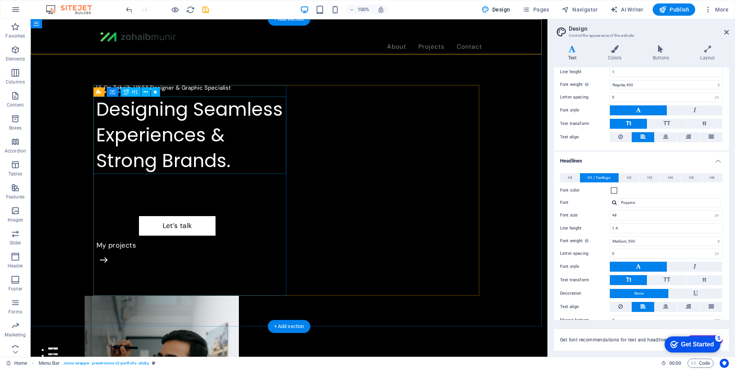
click at [157, 104] on div "Designing Seamless Experiences & Strong Brands." at bounding box center [192, 134] width 193 height 77
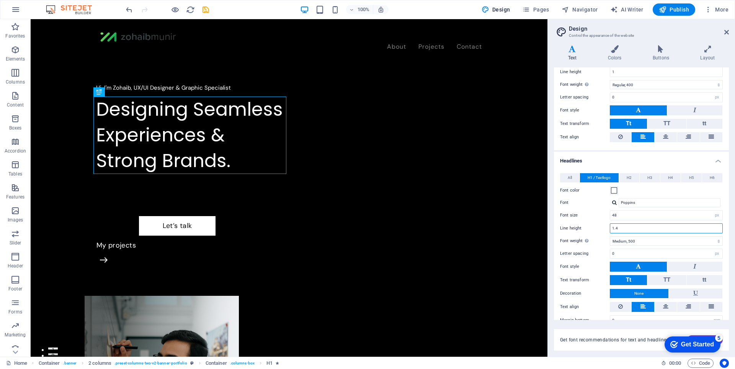
drag, startPoint x: 631, startPoint y: 227, endPoint x: 599, endPoint y: 230, distance: 32.6
click at [599, 230] on div "Line height 1.4" at bounding box center [641, 228] width 163 height 10
type input "1.2"
click at [590, 220] on div "All H1 / Textlogo H2 H3 H4 H5 H6 Font color Font DM Sans Line height 1.5 Font w…" at bounding box center [641, 248] width 178 height 167
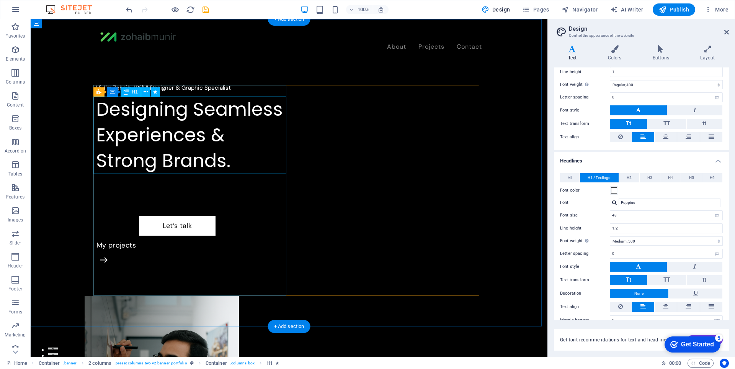
click at [189, 130] on div "Designing Seamless Experiences & Strong Brands." at bounding box center [192, 134] width 193 height 77
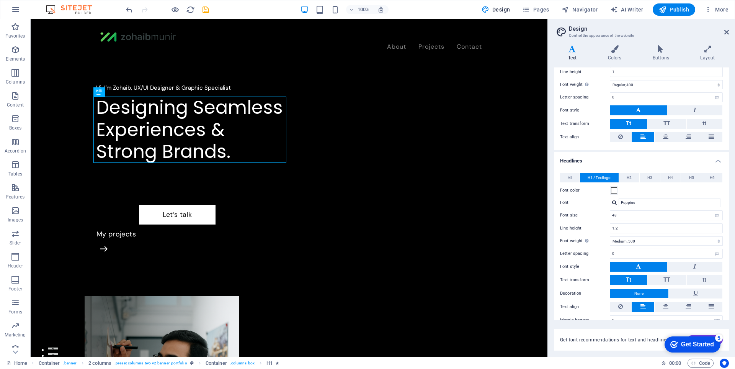
click at [330, 10] on div "100%" at bounding box center [344, 9] width 88 height 12
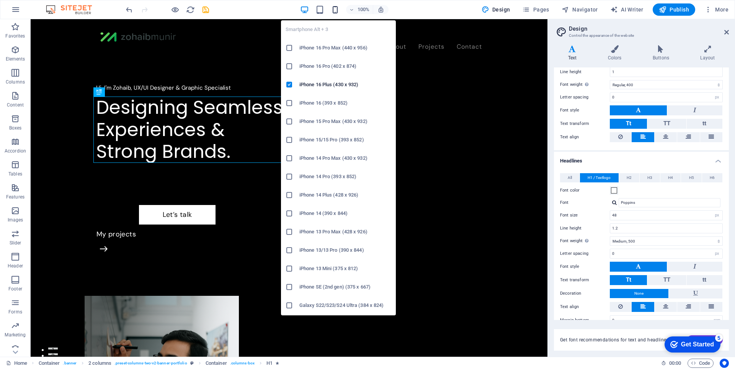
click at [336, 11] on icon "button" at bounding box center [335, 9] width 9 height 9
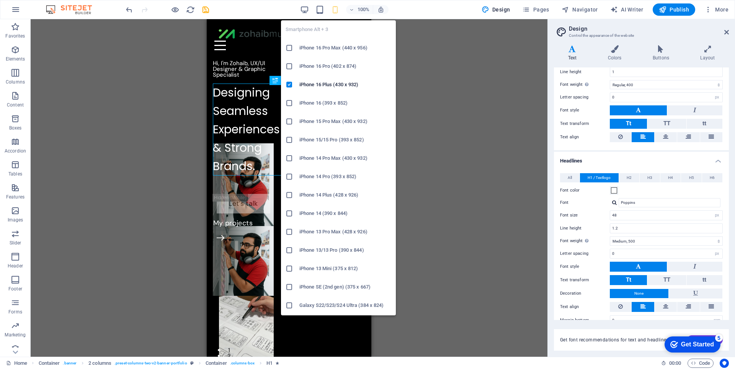
type input "30"
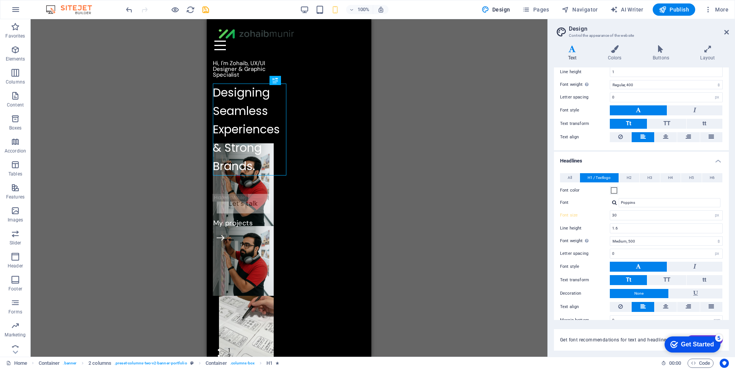
click at [449, 159] on div "Drag here to replace the existing content. Press “Ctrl” if you want to create a…" at bounding box center [289, 187] width 517 height 337
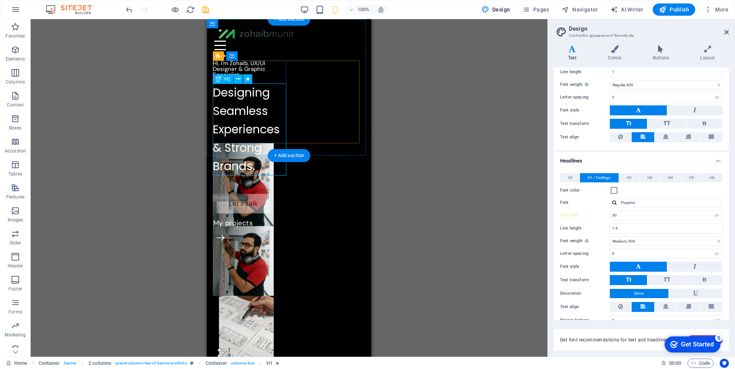
click at [265, 116] on div "Designing Seamless Experiences & Strong Brands." at bounding box center [251, 129] width 76 height 92
click at [262, 109] on div "Designing Seamless Experiences & Strong Brands." at bounding box center [251, 129] width 76 height 92
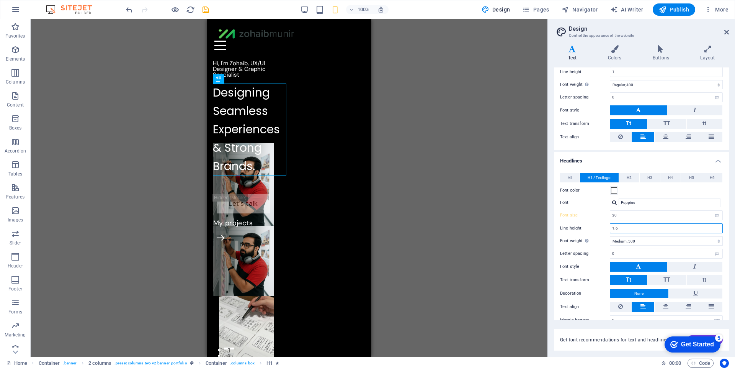
click at [625, 229] on input "1.6" at bounding box center [666, 228] width 112 height 9
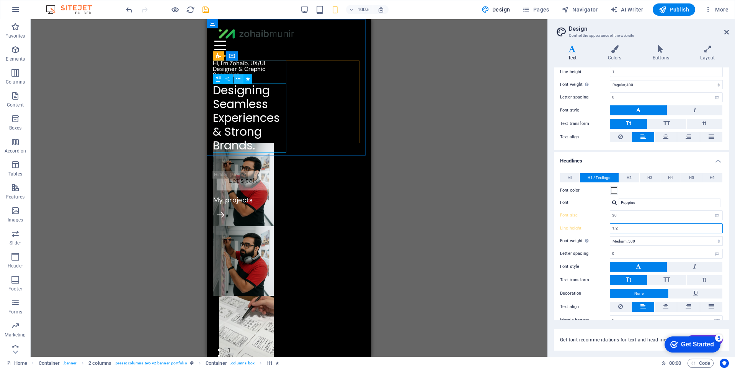
type input "1.2"
click at [240, 79] on icon at bounding box center [238, 79] width 4 height 8
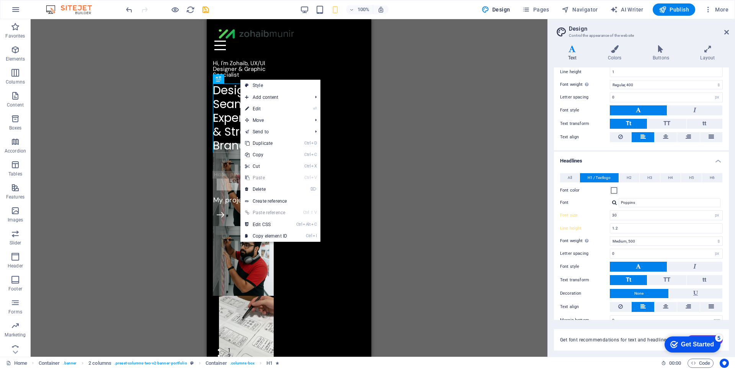
click at [259, 87] on link "Style" at bounding box center [280, 85] width 80 height 11
select select "px"
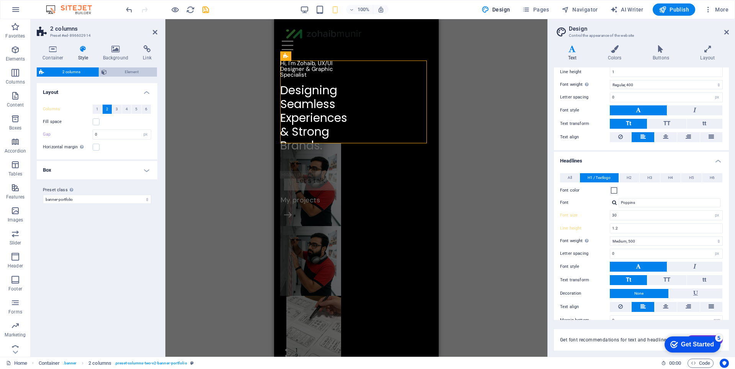
click at [123, 73] on span "Element" at bounding box center [132, 71] width 46 height 9
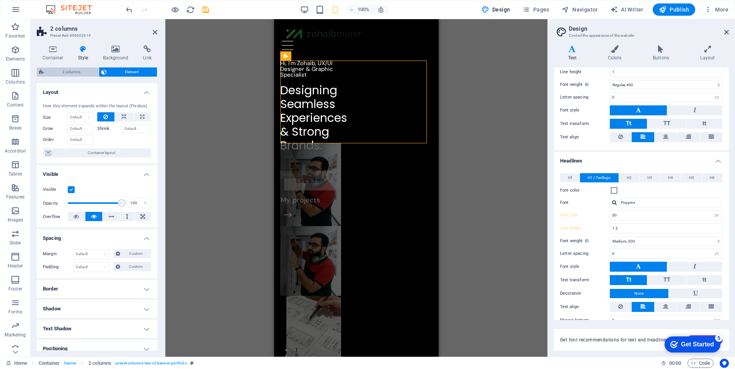
click at [70, 69] on span "2 columns" at bounding box center [71, 71] width 50 height 9
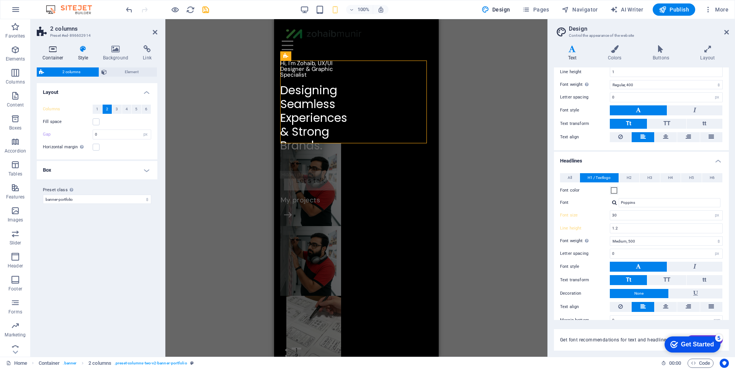
click at [53, 53] on h4 "Container" at bounding box center [55, 53] width 36 height 16
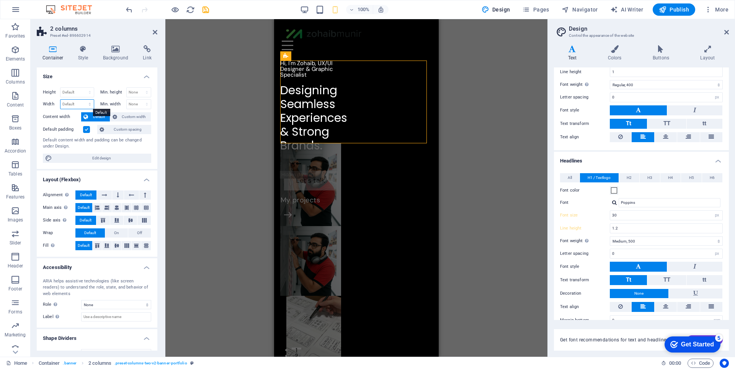
click at [74, 104] on select "Default px rem % em vh vw" at bounding box center [76, 104] width 33 height 9
select select "px"
click at [82, 100] on select "Default px rem % em vh vw" at bounding box center [76, 104] width 33 height 9
click at [75, 107] on input "383" at bounding box center [76, 104] width 33 height 9
drag, startPoint x: 77, startPoint y: 106, endPoint x: 47, endPoint y: 106, distance: 29.9
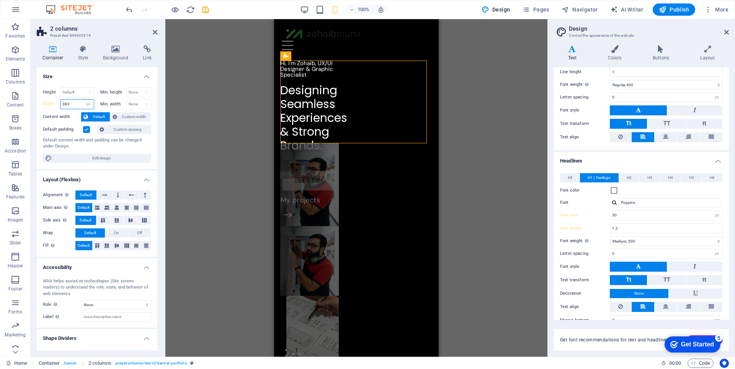
click at [47, 106] on div "Width 383 Default px rem % em vh vw" at bounding box center [68, 104] width 51 height 10
type input "420"
click at [214, 137] on div "Drag here to replace the existing content. Press “Ctrl” if you want to create a…" at bounding box center [356, 187] width 382 height 337
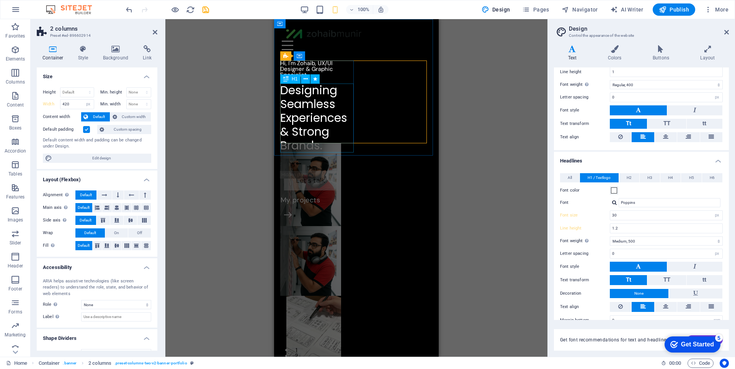
click at [307, 131] on div "Designing Seamless Experiences & Strong Brands." at bounding box center [318, 117] width 76 height 69
click at [341, 143] on figure at bounding box center [310, 184] width 61 height 83
click at [338, 117] on div "Designing Seamless Experiences & Strong Brands." at bounding box center [318, 117] width 76 height 69
drag, startPoint x: 636, startPoint y: 216, endPoint x: 595, endPoint y: 216, distance: 41.0
click at [595, 216] on div "Font size 30 rem px em %" at bounding box center [641, 215] width 163 height 10
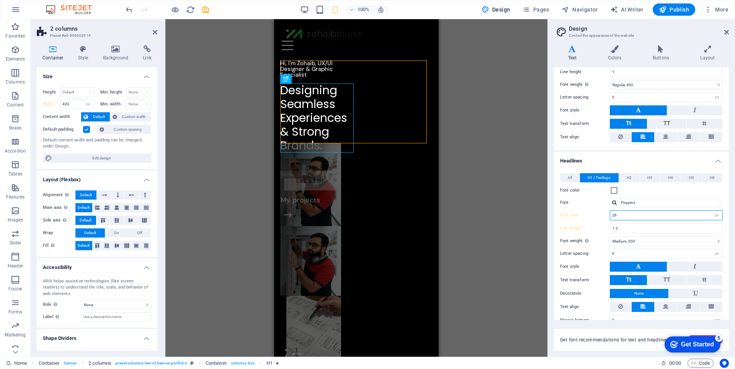
type input "26"
click at [599, 245] on div "All H1 / Textlogo H2 H3 H4 H5 H6 Font color Font DM Sans Line height 1.5 Font w…" at bounding box center [641, 248] width 178 height 167
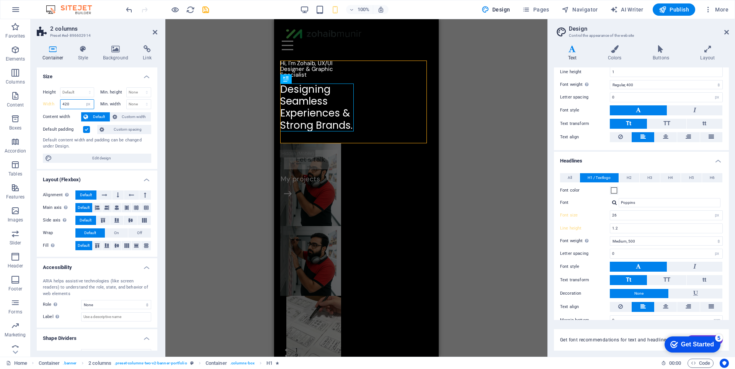
drag, startPoint x: 76, startPoint y: 104, endPoint x: 53, endPoint y: 105, distance: 22.6
click at [53, 105] on div "Width 420 Default px rem % em vh vw" at bounding box center [68, 104] width 51 height 10
click at [71, 111] on div "Height Default px rem % vh vw Min. height None px rem % vh vw Width 500 Default…" at bounding box center [97, 125] width 121 height 88
click at [80, 87] on div "Height Default px rem % vh vw Min. height None px rem % vh vw Width 500 Default…" at bounding box center [97, 125] width 121 height 88
click at [88, 75] on h4 "Size" at bounding box center [97, 74] width 121 height 14
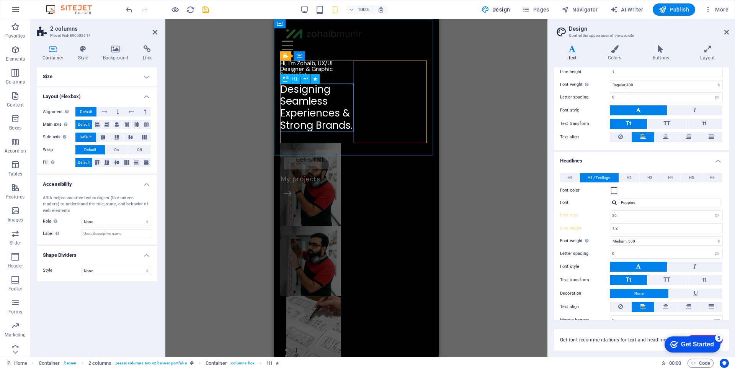
click at [315, 113] on div "Designing Seamless Experiences & Strong Brands." at bounding box center [318, 107] width 76 height 48
click at [82, 85] on h4 "Size" at bounding box center [97, 76] width 121 height 18
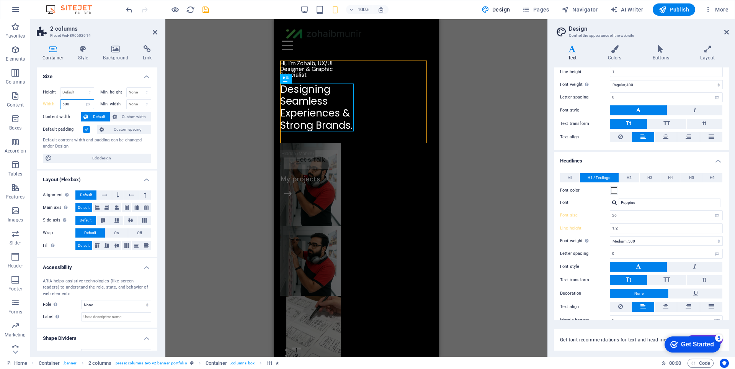
drag, startPoint x: 70, startPoint y: 105, endPoint x: 54, endPoint y: 105, distance: 16.5
click at [54, 105] on div "Width 500 Default px rem % em vh vw" at bounding box center [68, 104] width 51 height 10
type input "383"
click at [124, 114] on span "Custom width" at bounding box center [133, 116] width 29 height 9
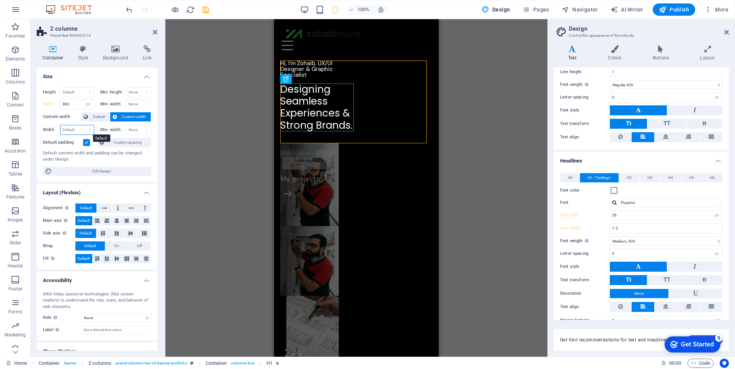
click at [71, 130] on select "Default px rem % em vh vw" at bounding box center [76, 129] width 33 height 9
select select "px"
click at [82, 125] on select "Default px rem % em vh vw" at bounding box center [76, 129] width 33 height 9
type input "500"
click at [299, 136] on div "Hi, I'm Zohaib, UX/UI Designer & Graphic Specialist Designing Seamless Experien…" at bounding box center [316, 101] width 73 height 83
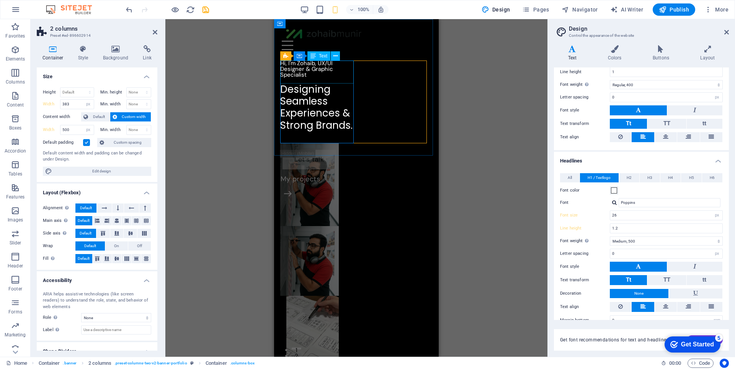
click at [305, 70] on div "Hi, I'm Zohaib, UX/UI Designer & Graphic Specialist" at bounding box center [316, 71] width 73 height 23
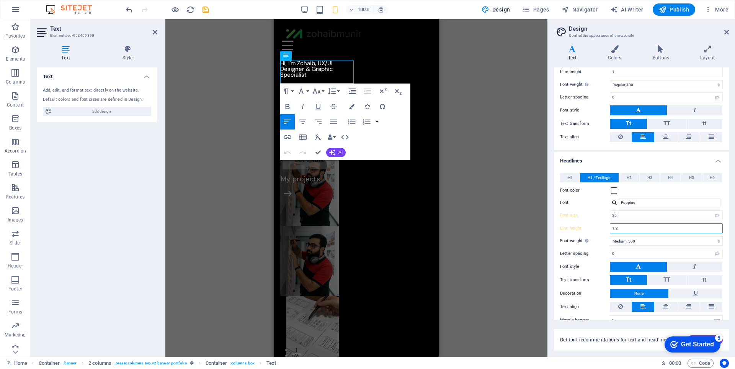
click at [650, 227] on input "1.2" at bounding box center [666, 228] width 112 height 9
type input "1.5"
click at [637, 217] on input "26" at bounding box center [666, 215] width 112 height 9
click at [508, 163] on div "2 columns Container H1 Container 2 columns 2 columns Container Menu Bar Image C…" at bounding box center [356, 187] width 382 height 337
click at [600, 203] on label "Font" at bounding box center [585, 202] width 50 height 9
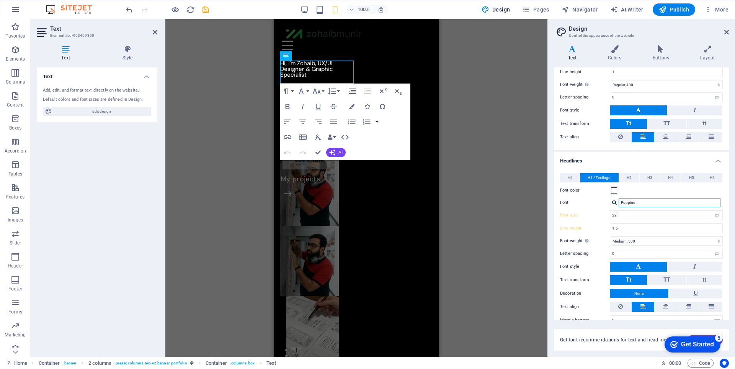
click at [619, 203] on input "Poppins" at bounding box center [670, 202] width 102 height 9
click at [339, 226] on figure at bounding box center [309, 261] width 59 height 70
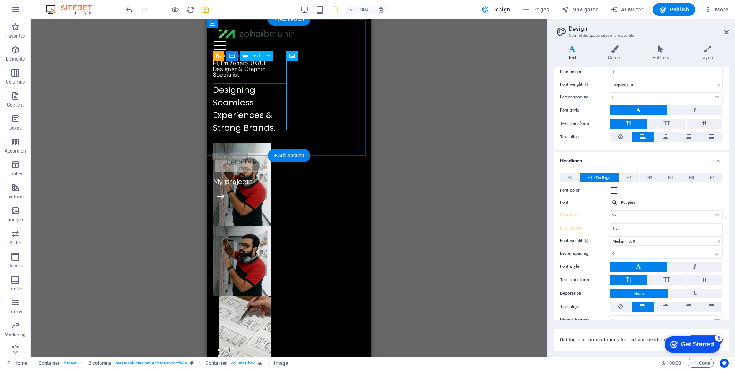
click at [247, 68] on div "Hi, I'm Zohaib, UX/UI Designer & Graphic Specialist" at bounding box center [249, 71] width 73 height 23
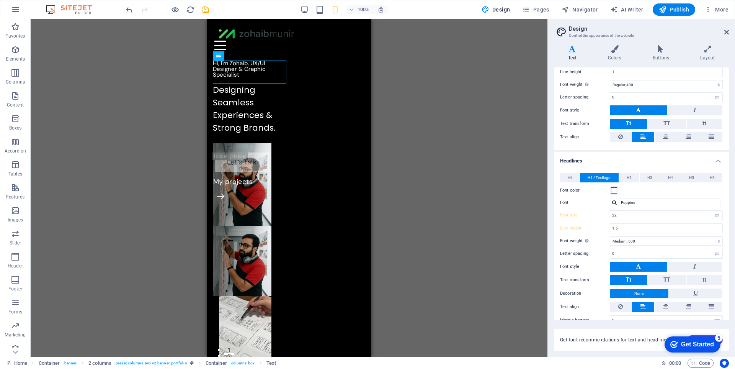
click at [265, 7] on div "100% Design Pages Navigator AI Writer Publish More" at bounding box center [427, 9] width 607 height 12
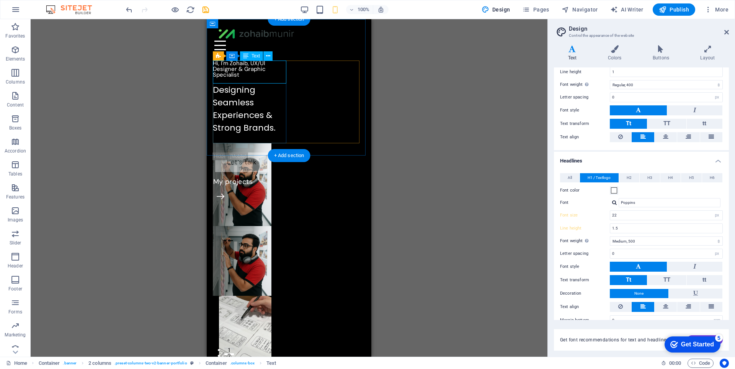
click at [238, 69] on div "Hi, I'm Zohaib, UX/UI Designer & Graphic Specialist" at bounding box center [249, 71] width 73 height 23
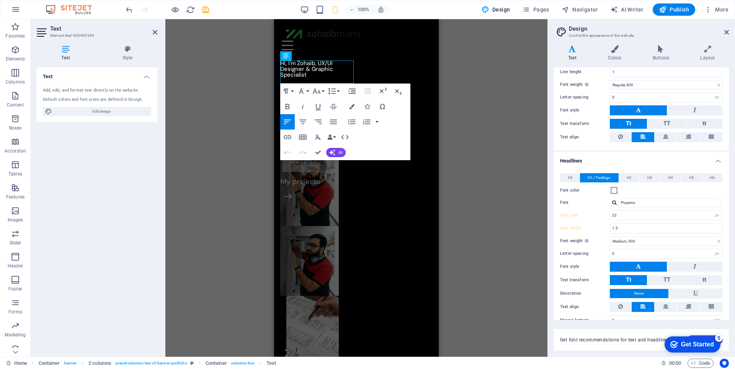
click at [505, 142] on div "H1 Container 2 columns 2 columns Container Menu Bar Image Container Container I…" at bounding box center [356, 187] width 382 height 337
click at [363, 39] on div at bounding box center [356, 34] width 149 height 14
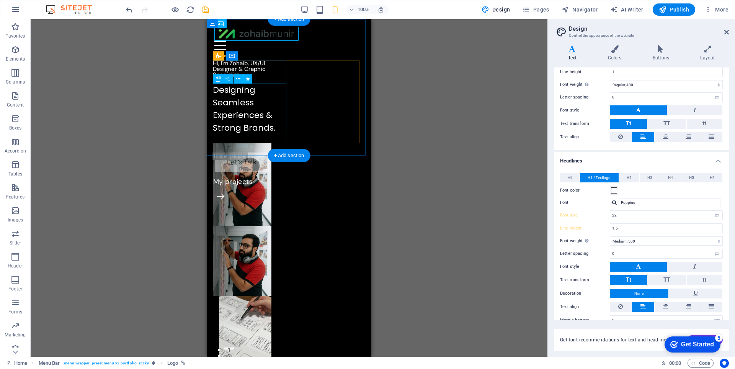
click at [242, 124] on div "Designing Seamless Experiences & Strong Brands." at bounding box center [249, 108] width 73 height 51
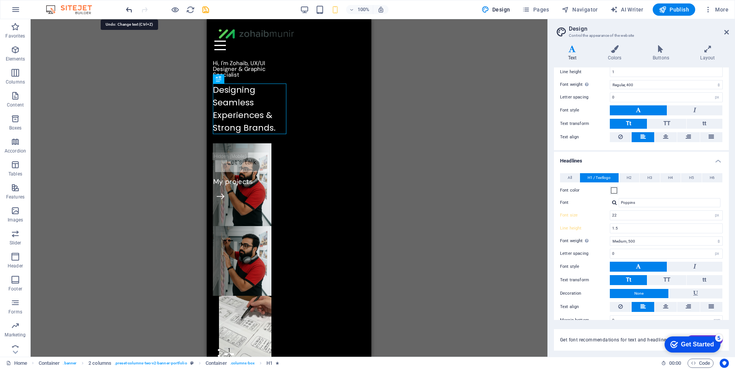
click at [131, 7] on icon "undo" at bounding box center [129, 9] width 9 height 9
type input "26"
click at [131, 7] on icon "undo" at bounding box center [129, 9] width 9 height 9
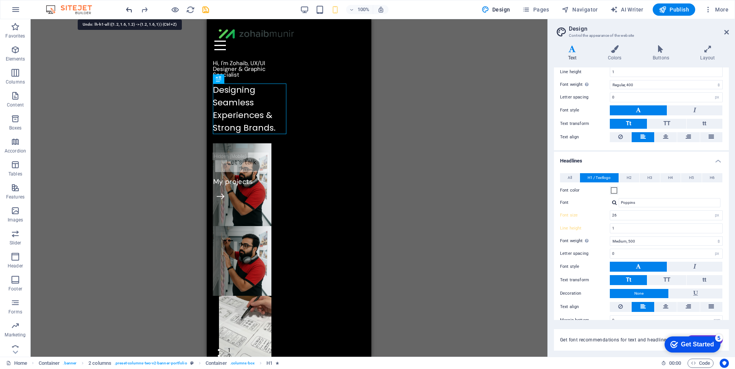
click at [131, 7] on icon "undo" at bounding box center [129, 9] width 9 height 9
type input "1.2"
click at [131, 7] on icon "undo" at bounding box center [129, 9] width 9 height 9
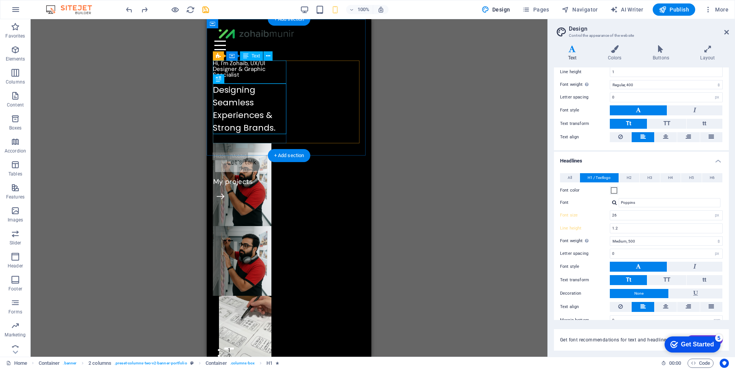
click at [248, 69] on div "Hi, I'm Zohaib, UX/UI Designer & Graphic Specialist" at bounding box center [249, 71] width 73 height 23
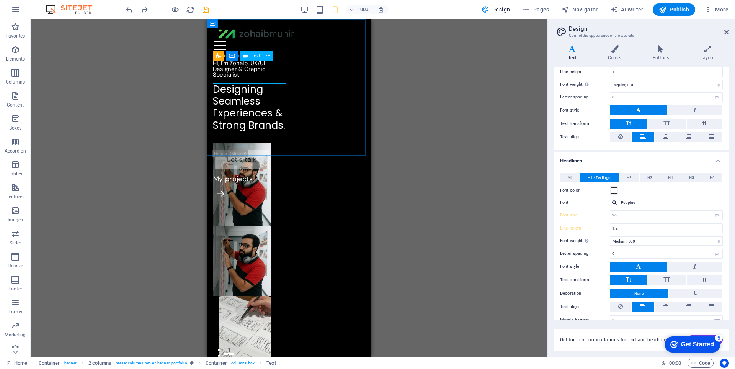
click at [256, 57] on span "Text" at bounding box center [256, 56] width 8 height 5
click at [253, 56] on span "Text" at bounding box center [256, 56] width 8 height 5
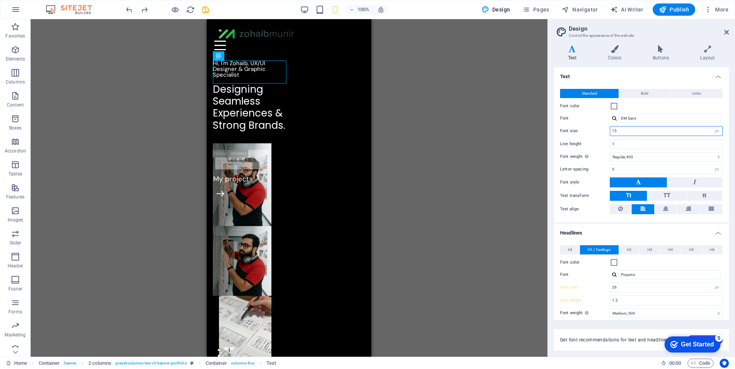
drag, startPoint x: 634, startPoint y: 130, endPoint x: 599, endPoint y: 134, distance: 34.7
click at [599, 134] on div "Font size 15 rem px" at bounding box center [641, 131] width 163 height 10
type input "13"
click at [660, 120] on input "DM Sans" at bounding box center [670, 118] width 102 height 9
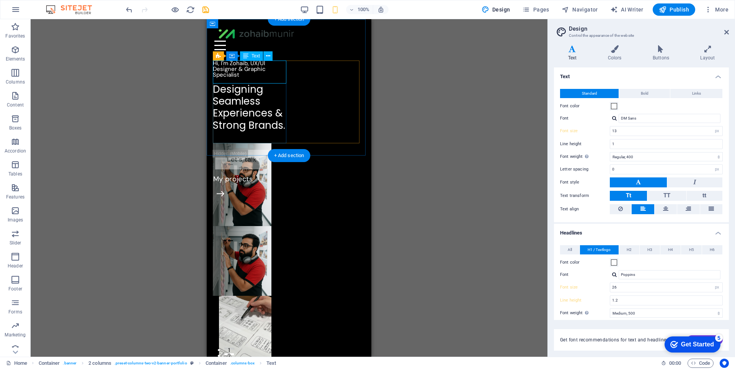
click at [251, 67] on div "Hi, I'm Zohaib, UX/UI Designer & Graphic Specialist" at bounding box center [249, 71] width 73 height 23
click at [251, 67] on div "H1 Container 2 columns 2 columns Container Menu Bar Image Container Container I…" at bounding box center [289, 187] width 517 height 337
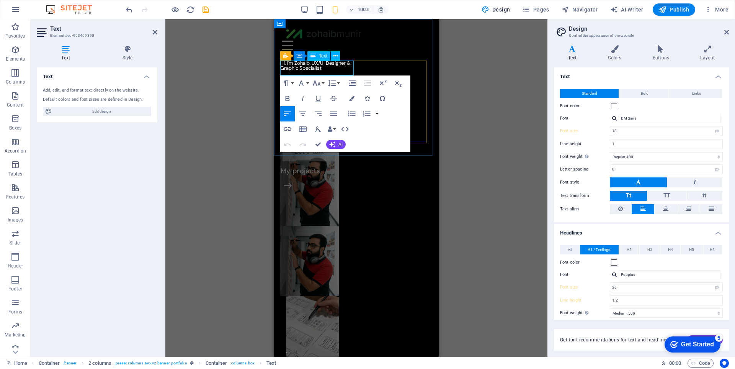
click at [330, 69] on p "Hi, I'm Zohaib, UX/UI Designer & Graphic Specialist" at bounding box center [316, 65] width 73 height 10
click at [523, 84] on div "H1 Container 2 columns 2 columns Container Menu Bar Image Container Container I…" at bounding box center [356, 187] width 382 height 337
click at [333, 70] on p "Hi, I'm Zohaib, UX/UI Designer & Graphic Specialist" at bounding box center [316, 65] width 73 height 10
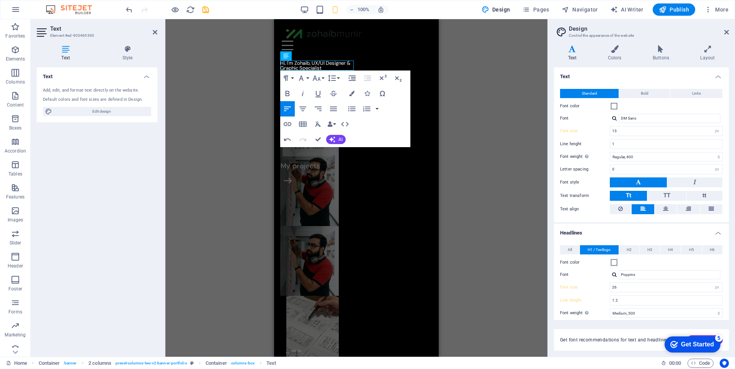
click at [468, 115] on div "H1 Container 2 columns 2 columns Container Menu Bar Image Container Container I…" at bounding box center [356, 187] width 382 height 337
click at [354, 39] on div at bounding box center [356, 34] width 149 height 14
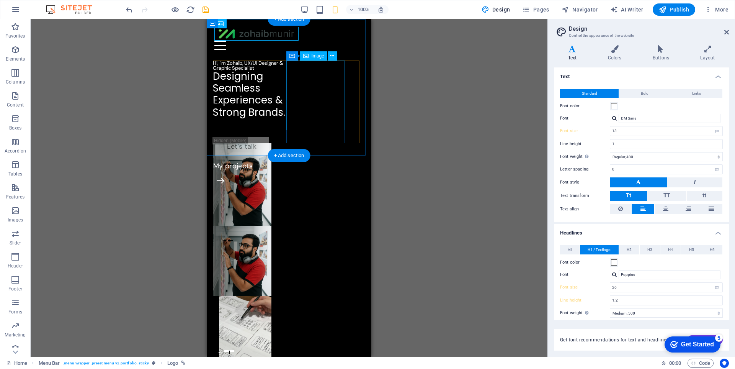
click at [271, 226] on figure at bounding box center [242, 261] width 59 height 70
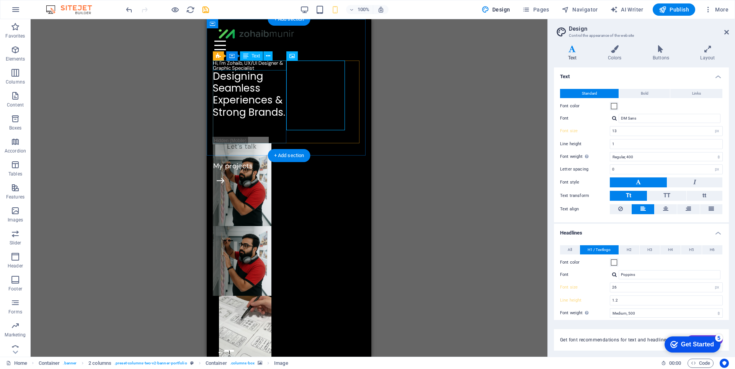
click at [258, 67] on div "Hi, I'm Zohaib, UX/UI Designer & Graphic Specialist" at bounding box center [249, 65] width 73 height 10
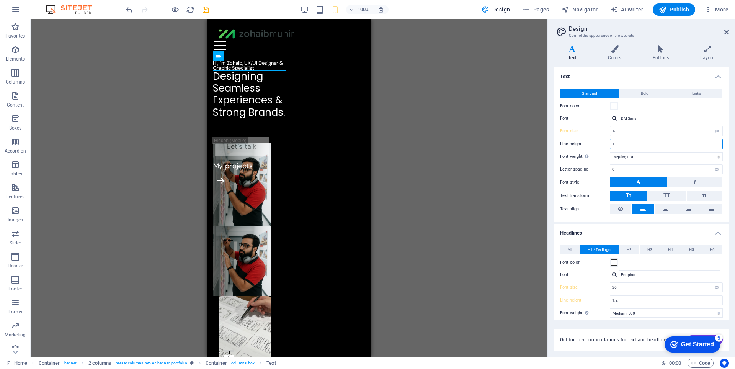
click at [632, 143] on input "1" at bounding box center [666, 143] width 112 height 9
type input "1.2"
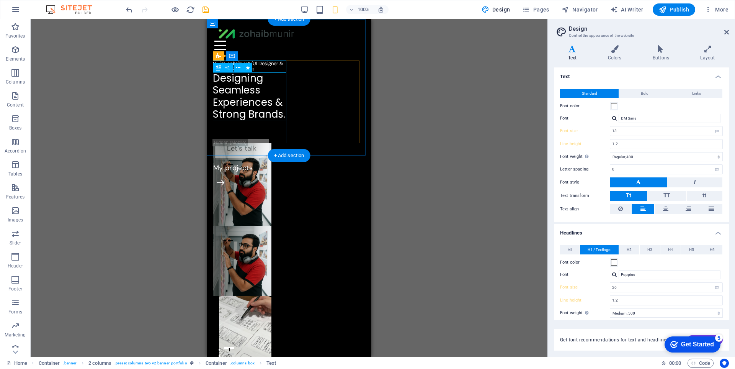
click at [254, 95] on div "Designing Seamless Experiences & Strong Brands." at bounding box center [249, 96] width 73 height 48
click at [270, 69] on div "Hi, I'm Zohaib, UX/UI Designer & Graphic Specialist" at bounding box center [249, 66] width 73 height 12
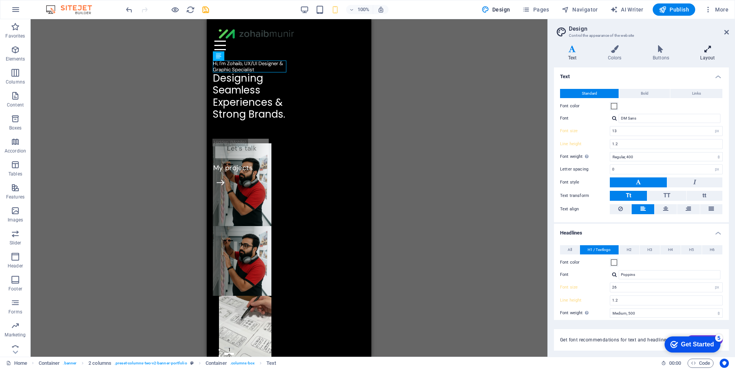
click at [706, 53] on h4 "Layout" at bounding box center [707, 53] width 42 height 16
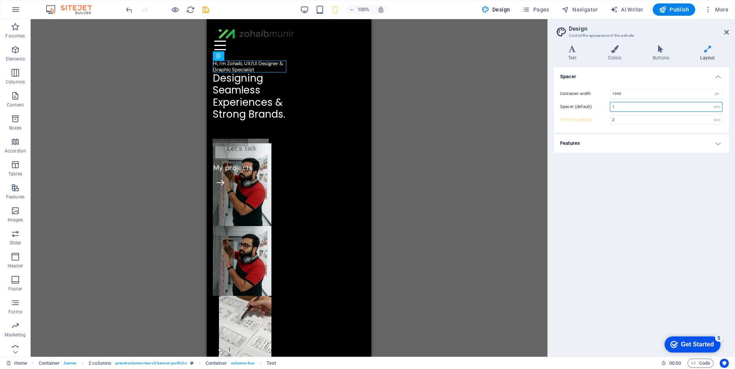
drag, startPoint x: 693, startPoint y: 110, endPoint x: 607, endPoint y: 108, distance: 85.8
click at [607, 108] on div "Spacer (default) 1 rem" at bounding box center [641, 107] width 163 height 10
type input "2"
click at [651, 47] on icon at bounding box center [661, 49] width 44 height 8
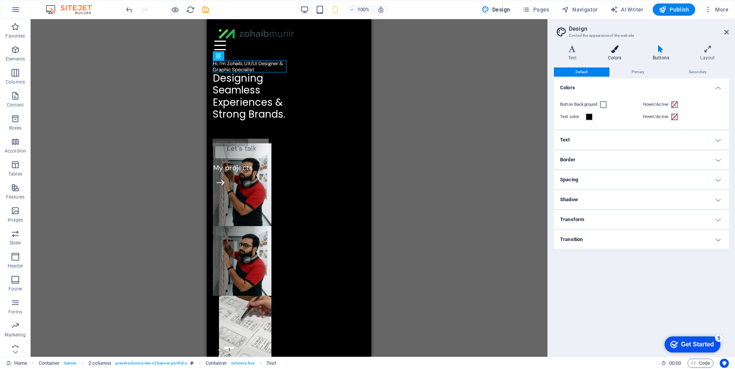
click at [619, 55] on h4 "Colors" at bounding box center [616, 53] width 45 height 16
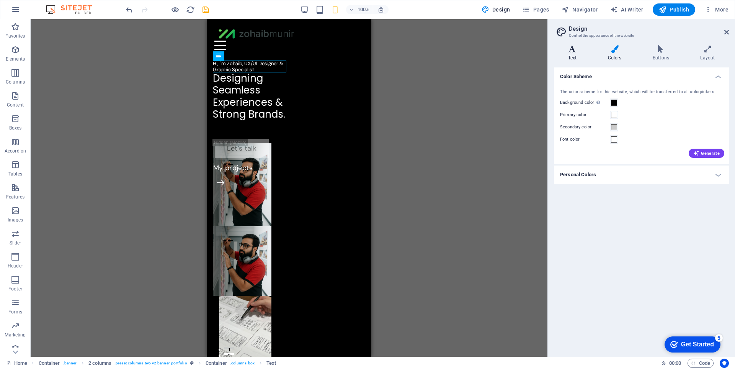
click at [576, 56] on h4 "Text" at bounding box center [574, 53] width 40 height 16
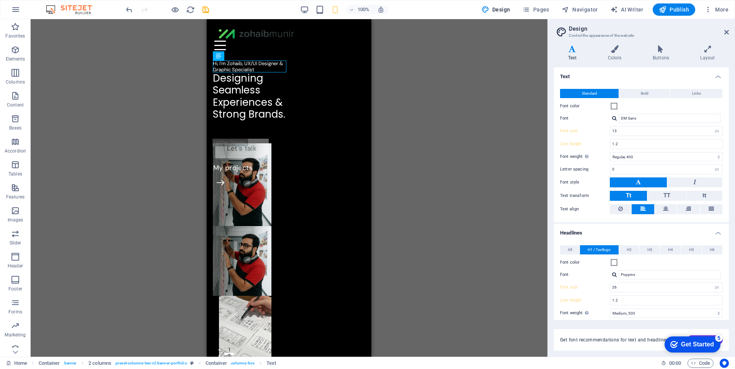
click at [492, 113] on div "H1 Container 2 columns 2 columns Container Menu Bar Image Container Container I…" at bounding box center [289, 187] width 517 height 337
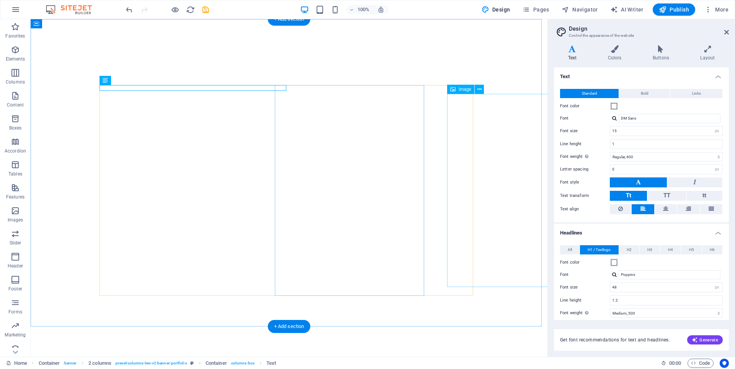
select select "px"
select select "400"
select select "px"
select select "500"
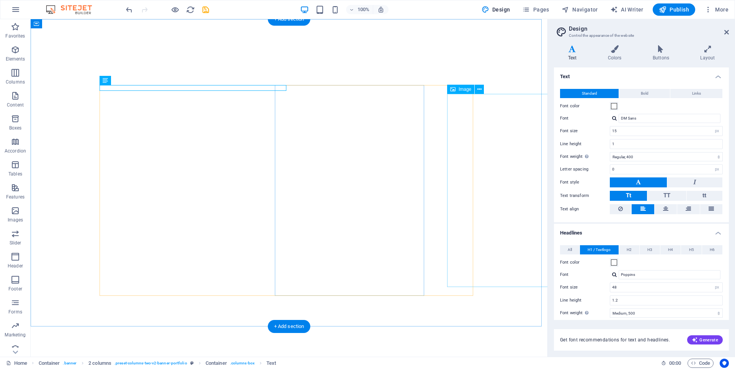
select select "px"
select select "rem"
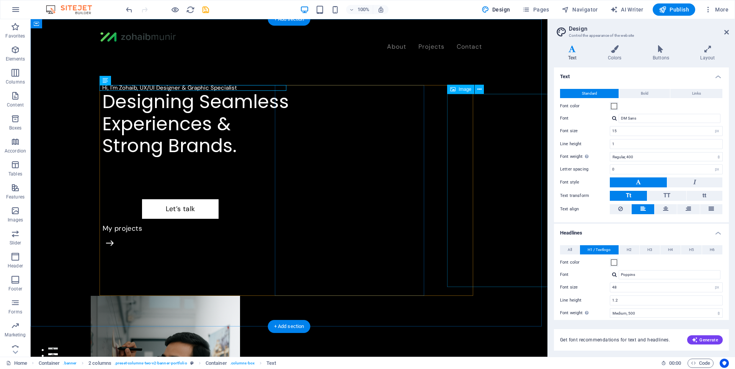
click at [236, 54] on div "About Projects Contact" at bounding box center [289, 39] width 517 height 41
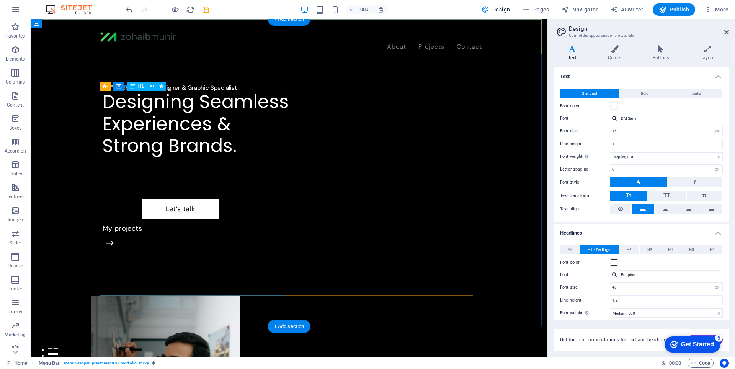
click at [225, 97] on div "Designing Seamless Experiences & Strong Brands." at bounding box center [195, 124] width 187 height 66
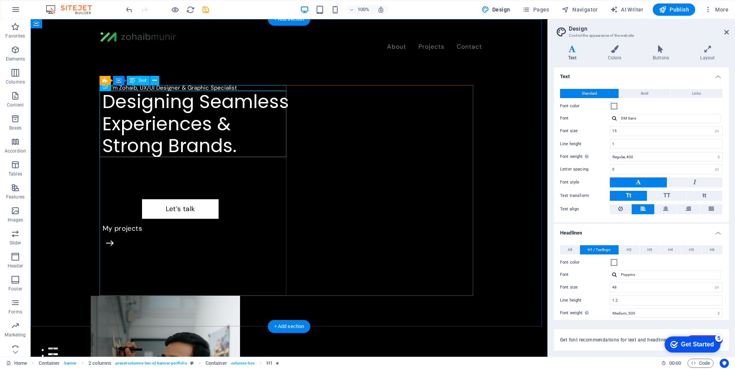
click at [230, 85] on div "Hi, I'm Zohaib, UX/UI Designer & Graphic Specialist" at bounding box center [195, 88] width 187 height 6
click at [153, 82] on icon at bounding box center [154, 81] width 4 height 8
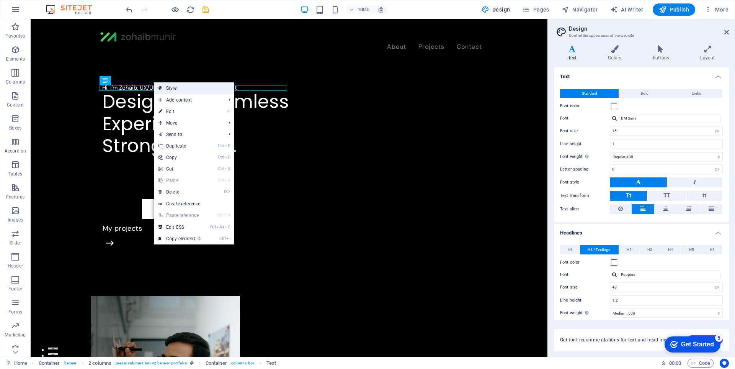
click at [168, 91] on link "Style" at bounding box center [194, 87] width 80 height 11
select select "rem"
select select "px"
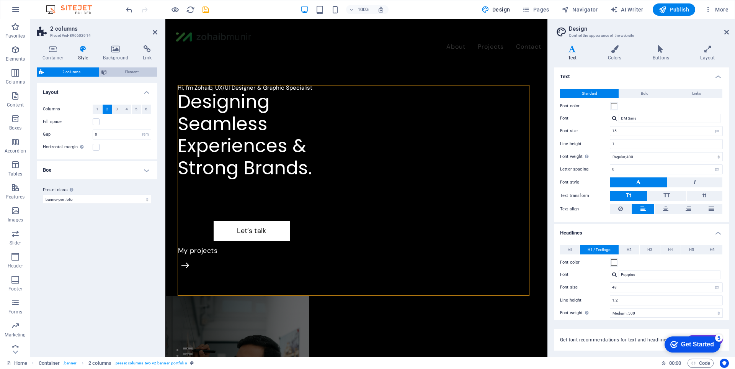
click at [121, 73] on span "Element" at bounding box center [132, 71] width 46 height 9
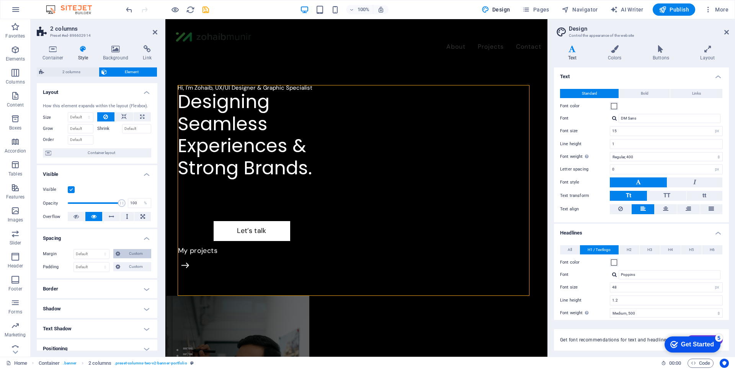
click at [126, 252] on span "Custom" at bounding box center [135, 253] width 26 height 9
click at [98, 268] on select "auto px % rem vw vh" at bounding box center [97, 266] width 32 height 9
select select "px"
click at [101, 262] on select "auto px % rem vw vh" at bounding box center [97, 266] width 32 height 9
select select "px"
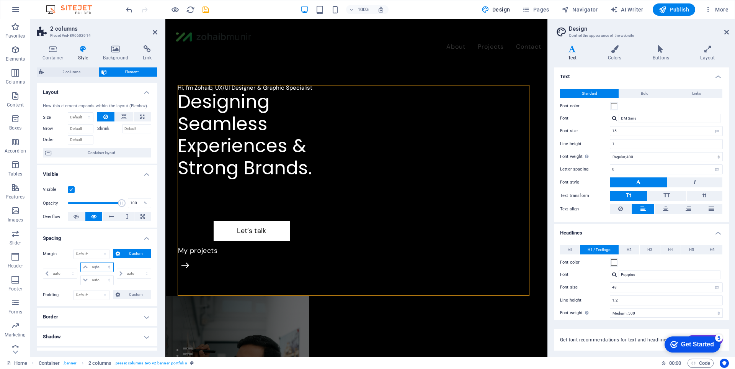
select select "px"
type input "20"
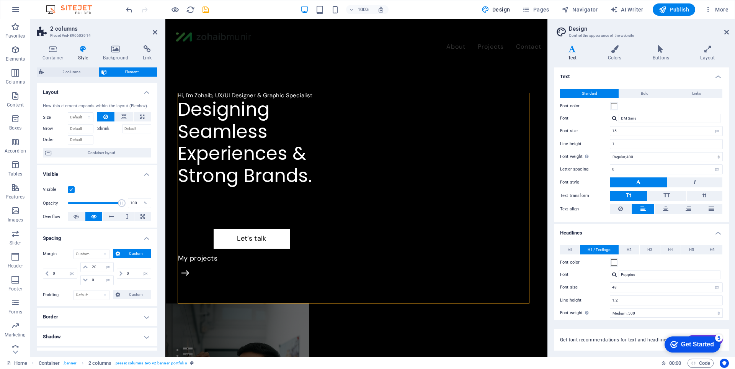
select select "px"
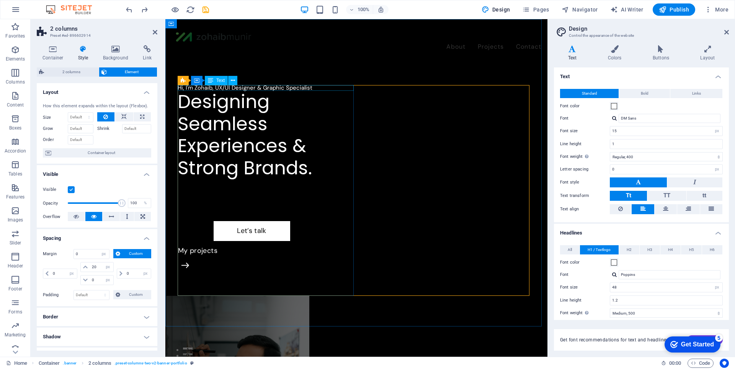
click at [289, 89] on div "Hi, I'm Zohaib, UX/UI Designer & Graphic Specialist" at bounding box center [267, 88] width 179 height 6
click at [231, 83] on icon at bounding box center [233, 81] width 4 height 8
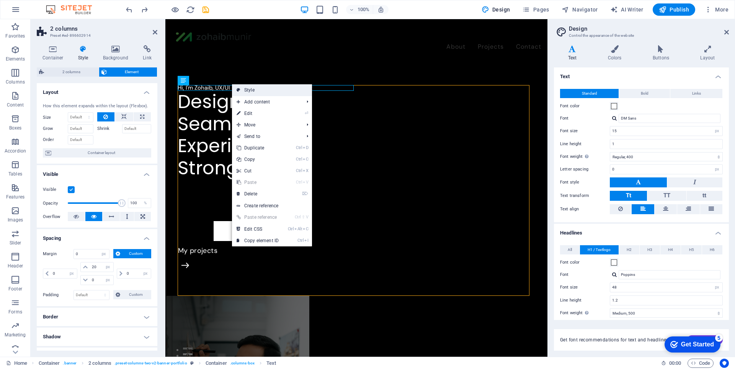
click at [238, 91] on icon at bounding box center [239, 89] width 4 height 11
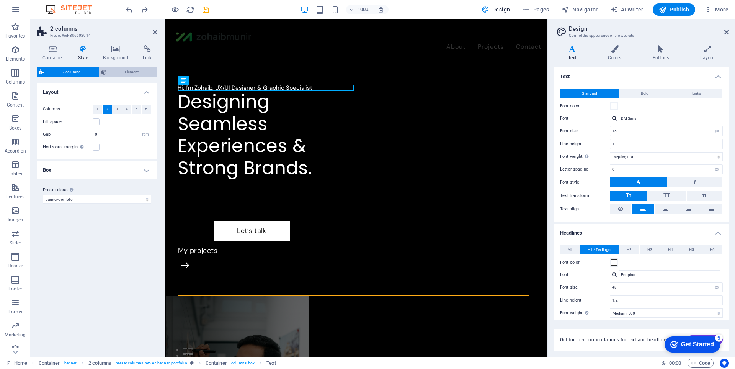
click at [127, 73] on span "Element" at bounding box center [132, 71] width 46 height 9
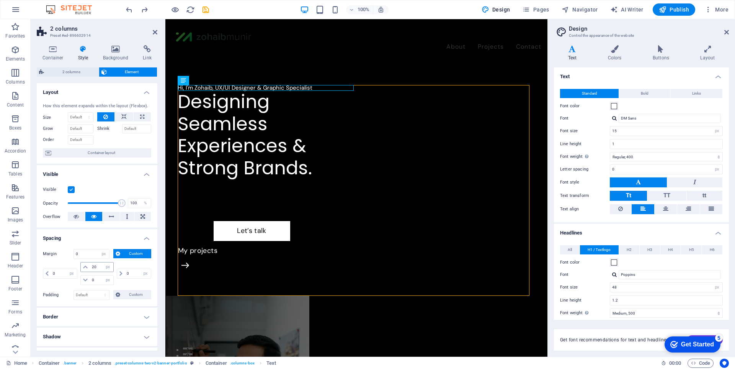
click at [89, 265] on span at bounding box center [85, 266] width 9 height 9
click at [95, 269] on input "20" at bounding box center [101, 266] width 23 height 9
type input "20"
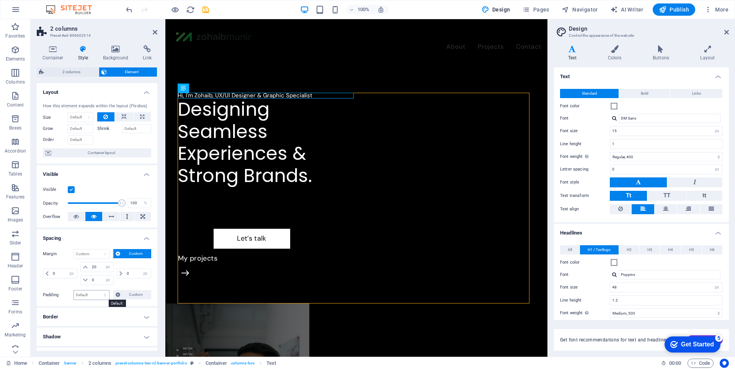
select select "px"
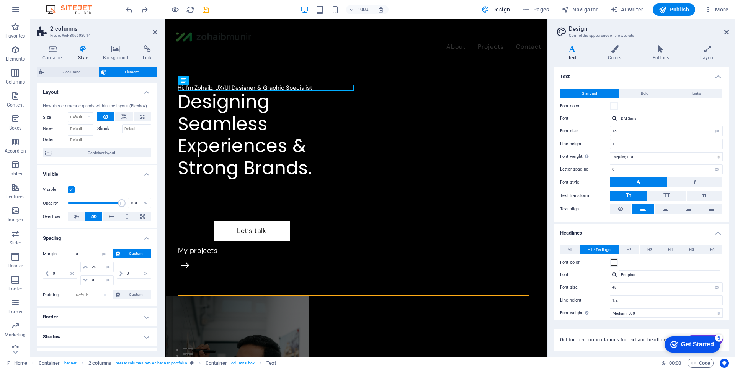
click at [90, 254] on input "number" at bounding box center [91, 253] width 35 height 9
type input "10"
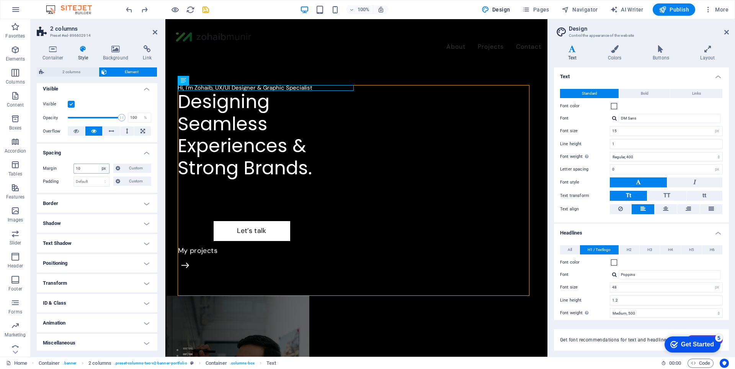
scroll to position [87, 0]
click at [205, 105] on div "Designing Seamless Experiences & Strong Brands." at bounding box center [267, 135] width 179 height 88
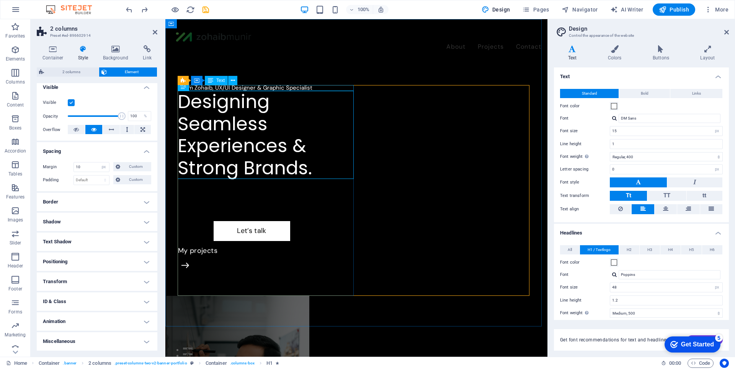
click at [281, 85] on div "Hi, I'm Zohaib, UX/UI Designer & Graphic Specialist" at bounding box center [267, 88] width 179 height 6
click at [107, 178] on select "Default px rem % vh vw Custom" at bounding box center [91, 179] width 35 height 9
select select "px"
click at [98, 175] on select "Default px rem % vh vw Custom" at bounding box center [91, 179] width 35 height 9
type input "10"
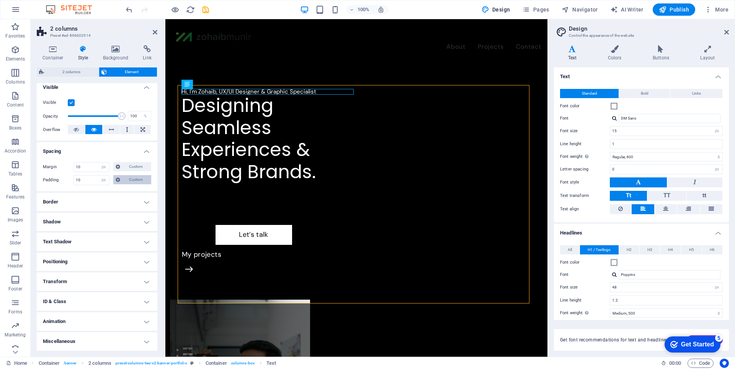
click at [121, 182] on button "Custom" at bounding box center [132, 179] width 38 height 9
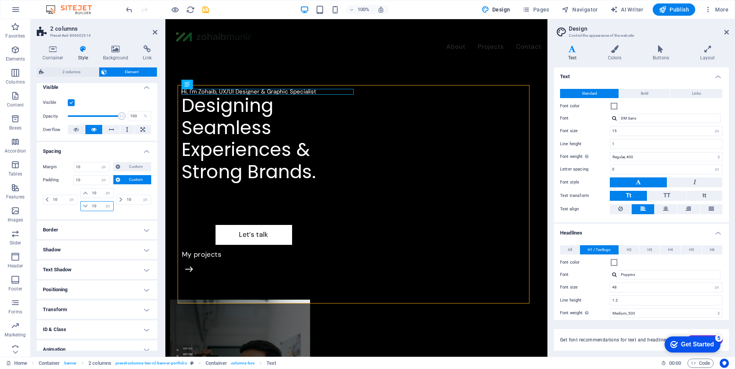
click at [95, 207] on input "number" at bounding box center [101, 205] width 23 height 9
type input "20"
select select "px"
click at [93, 190] on input "number" at bounding box center [101, 192] width 23 height 9
type input "20"
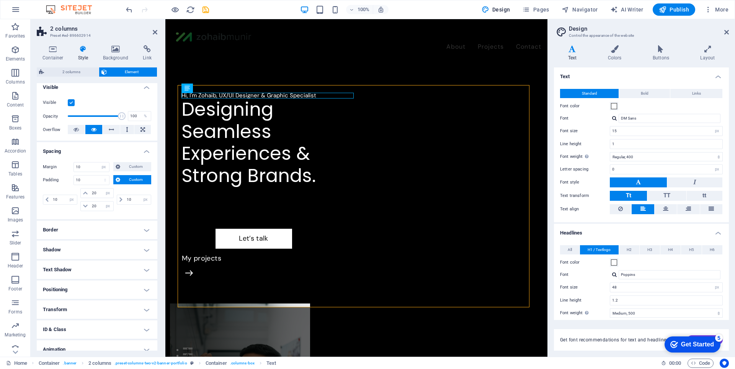
select select "px"
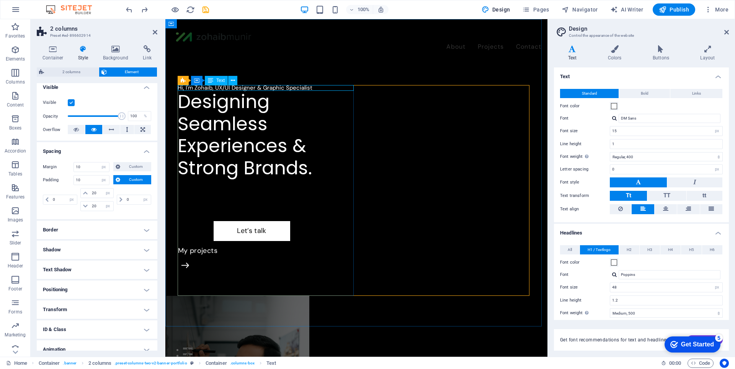
click at [289, 88] on div "Hi, I'm Zohaib, UX/UI Designer & Graphic Specialist" at bounding box center [267, 88] width 179 height 6
click at [82, 74] on span "2 columns" at bounding box center [71, 71] width 50 height 9
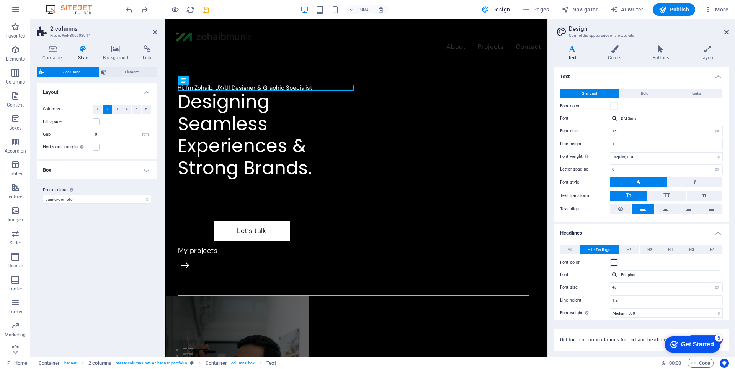
click at [118, 130] on input "0" at bounding box center [122, 134] width 58 height 9
type input "2"
click at [109, 156] on div "Columns 1 2 3 4 5 6 Fill space Gap 2 px rem % vw vh Horizontal margin Only if t…" at bounding box center [97, 128] width 124 height 62
click at [112, 169] on h4 "Box" at bounding box center [97, 170] width 121 height 18
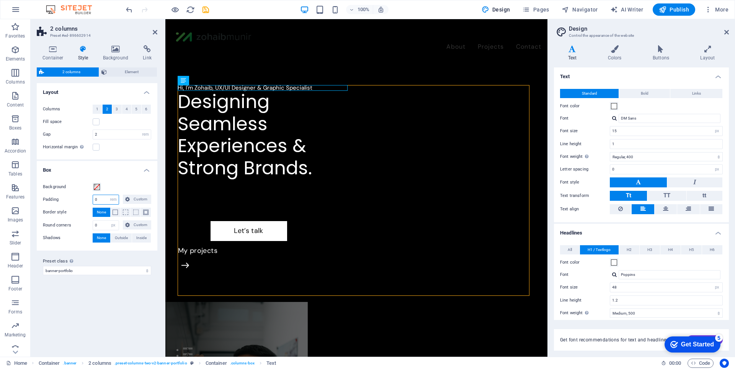
click at [102, 199] on input "0" at bounding box center [106, 199] width 26 height 9
type input "2"
click at [139, 200] on span "Custom" at bounding box center [140, 198] width 17 height 9
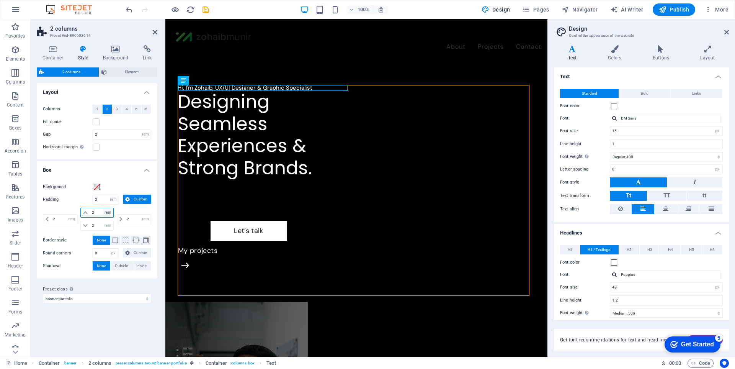
click at [106, 215] on select "px rem % vw vh" at bounding box center [108, 212] width 11 height 9
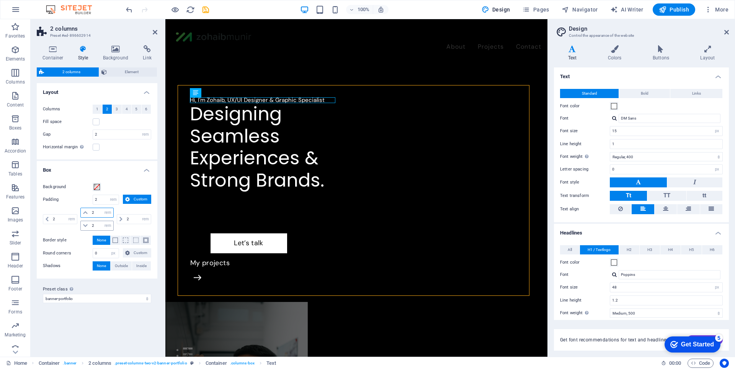
select select "px"
click at [103, 208] on select "px rem % vw vh" at bounding box center [108, 212] width 11 height 9
select select "DISABLED_OPTION_VALUE"
drag, startPoint x: 100, startPoint y: 213, endPoint x: 96, endPoint y: 229, distance: 16.6
click at [101, 213] on input "2" at bounding box center [101, 212] width 23 height 9
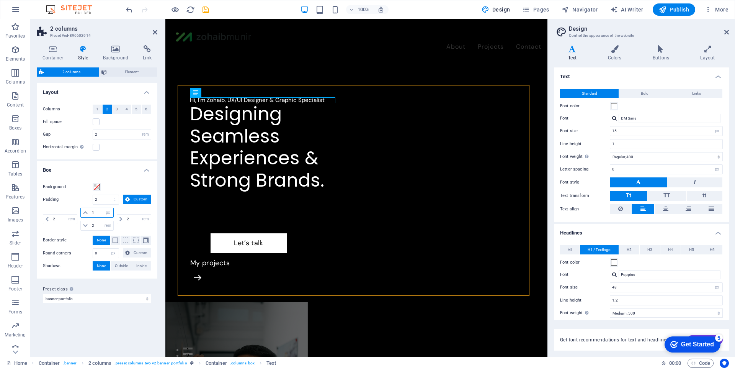
type input "1"
click at [102, 199] on select "px rem % vw vh Custom" at bounding box center [106, 199] width 26 height 9
select select "px"
click at [108, 195] on select "px rem % vw vh Custom" at bounding box center [106, 199] width 26 height 9
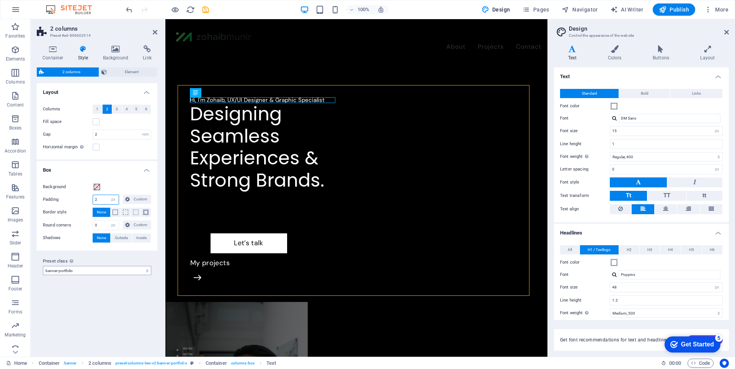
type input "2"
click at [95, 333] on div "Variants Default Layout Columns 1 2 3 4 5 6 Fill space Gap 2 px rem % vw vh Hor…" at bounding box center [97, 216] width 121 height 267
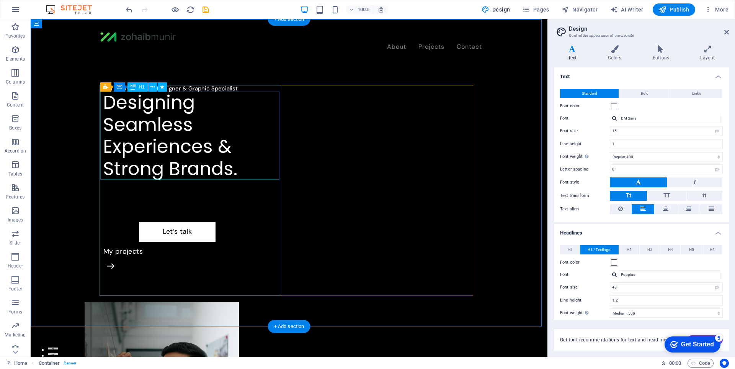
click at [169, 144] on div "Designing Seamless Experiences & Strong Brands." at bounding box center [192, 135] width 179 height 88
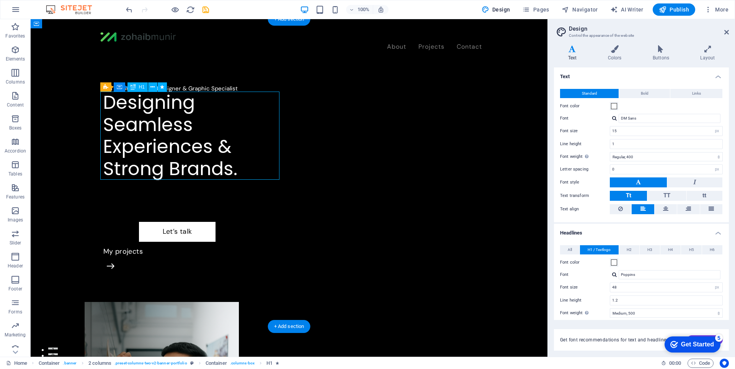
click at [169, 144] on div "Designing Seamless Experiences & Strong Brands." at bounding box center [192, 135] width 179 height 88
click at [169, 127] on div "Designing Seamless Experiences & Strong Brands." at bounding box center [192, 135] width 179 height 88
select select "%"
select select "move-left-to-right"
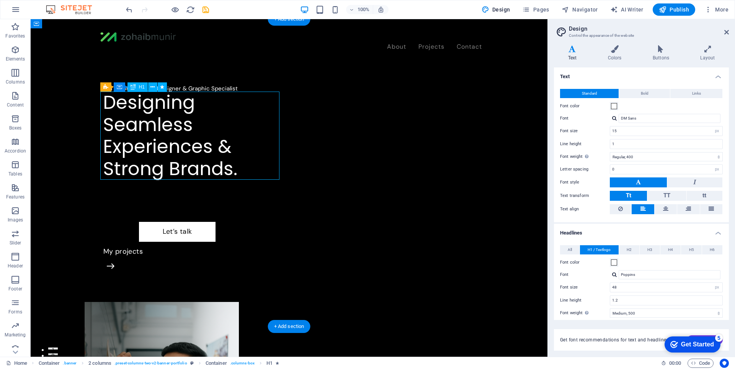
select select "s"
select select "scroll"
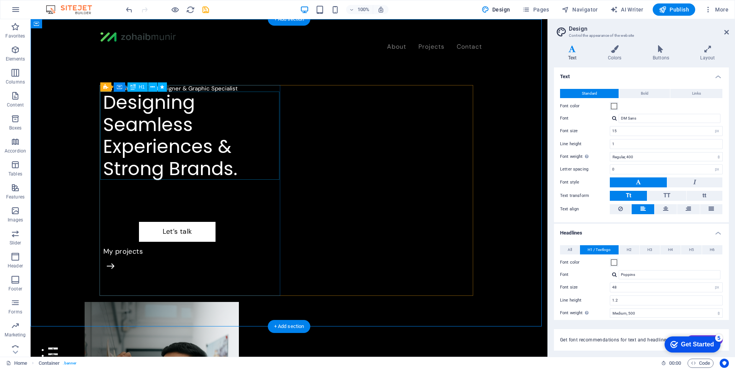
click at [186, 102] on div "Designing Seamless Experiences & Strong Brands." at bounding box center [192, 135] width 179 height 88
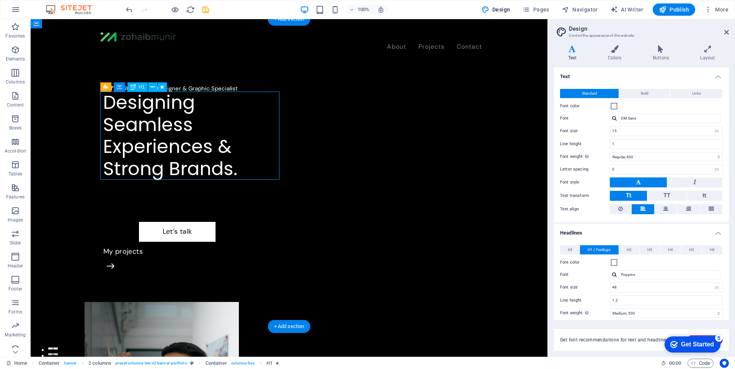
click at [186, 102] on div "Designing Seamless Experiences & Strong Brands." at bounding box center [192, 135] width 179 height 88
select select "%"
select select "move-left-to-right"
select select "s"
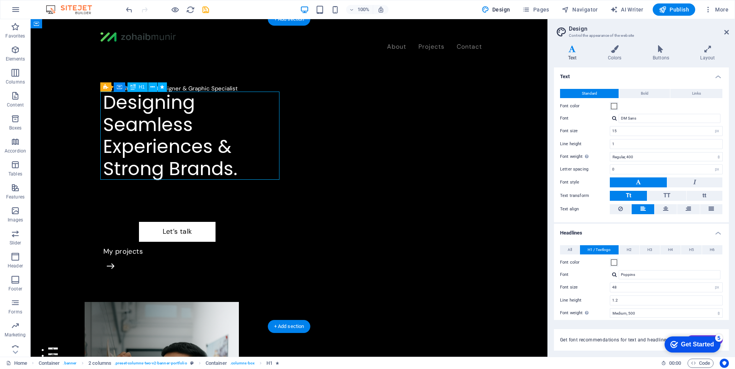
select select "scroll"
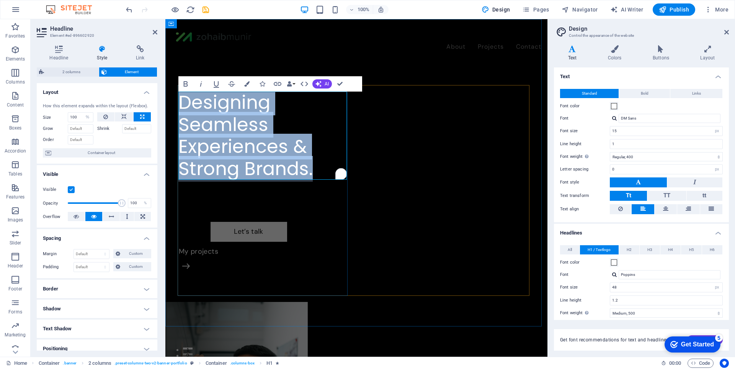
click at [219, 108] on h1 "Designing Seamless Experiences & Strong Brands." at bounding box center [263, 135] width 171 height 88
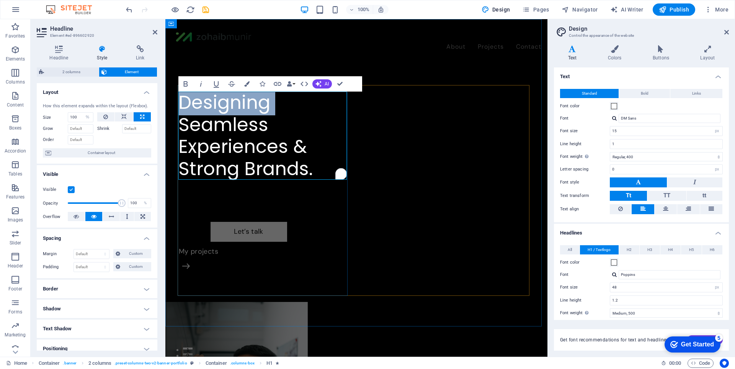
click at [219, 108] on h1 "Designing Seamless Experiences & Strong Brands." at bounding box center [263, 135] width 171 height 88
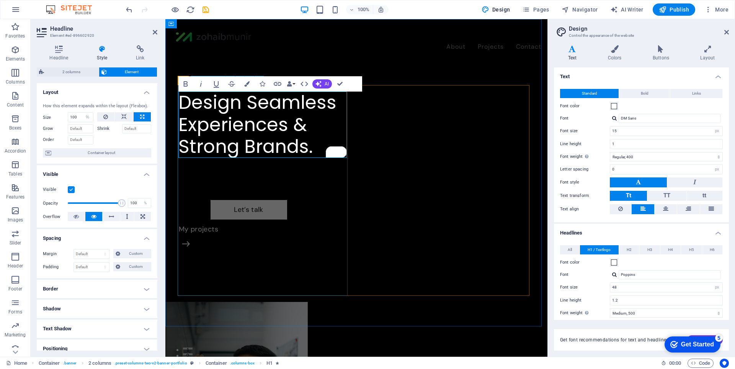
click at [276, 181] on div "Hi, I'm Zohaib, UX/UI Designer & Graphic Specialist Design Seamless Experiences…" at bounding box center [264, 190] width 173 height 211
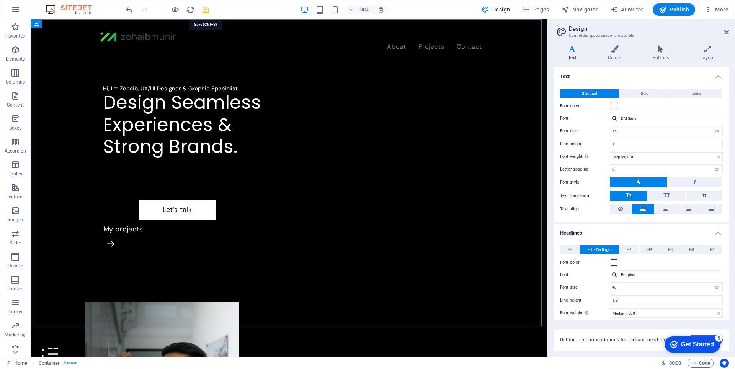
click at [208, 8] on icon "save" at bounding box center [205, 9] width 9 height 9
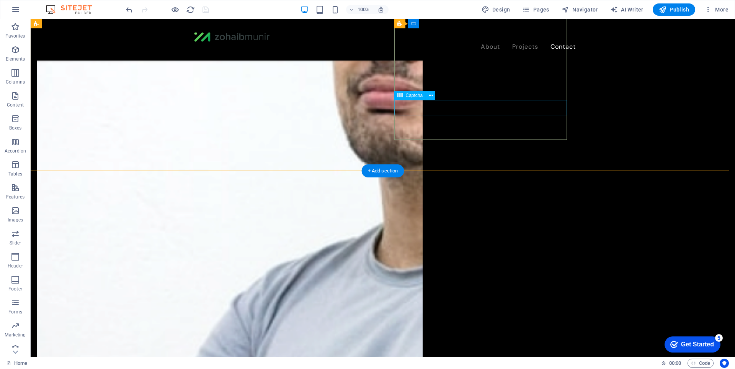
scroll to position [1646, 0]
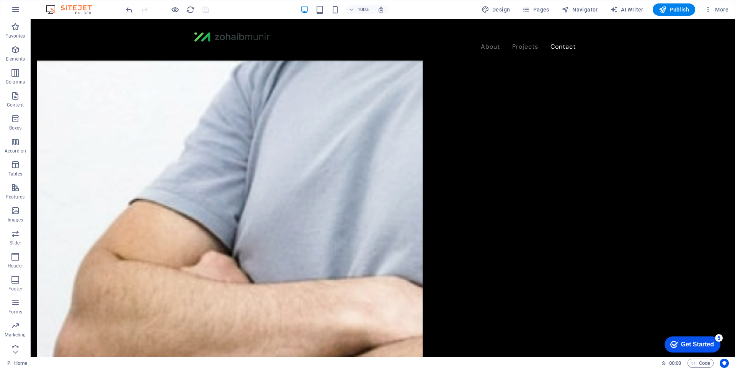
click at [330, 10] on div "100%" at bounding box center [344, 9] width 88 height 12
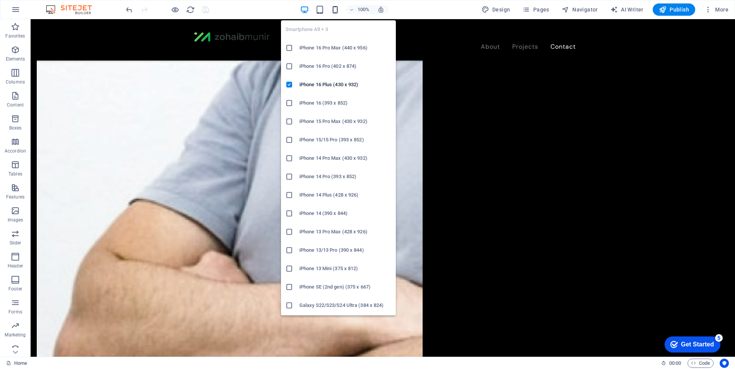
click at [333, 10] on icon "button" at bounding box center [335, 9] width 9 height 9
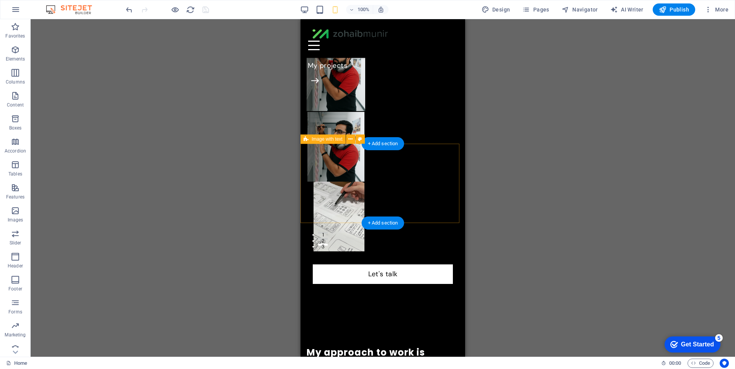
scroll to position [0, 0]
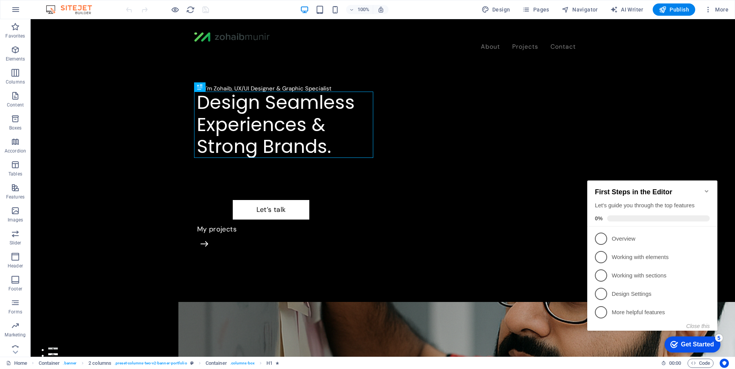
click at [708, 188] on icon "Minimize checklist" at bounding box center [707, 191] width 6 height 6
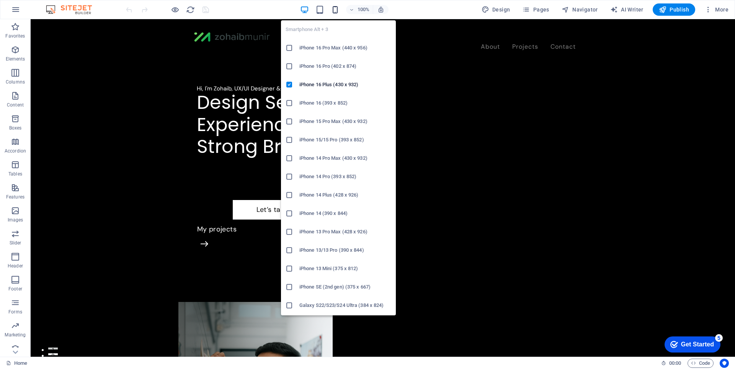
click at [333, 11] on icon "button" at bounding box center [335, 9] width 9 height 9
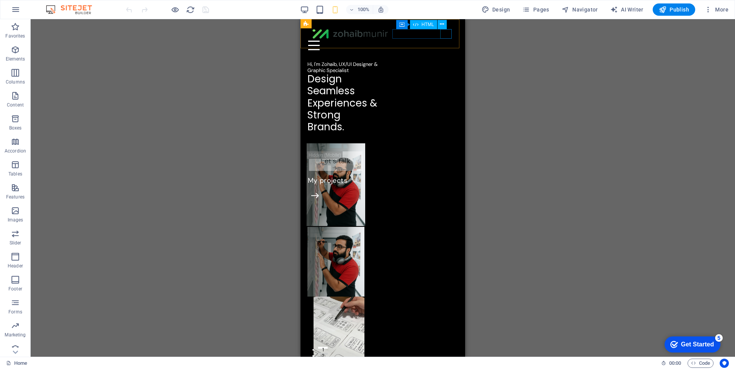
click at [445, 41] on div at bounding box center [382, 46] width 149 height 10
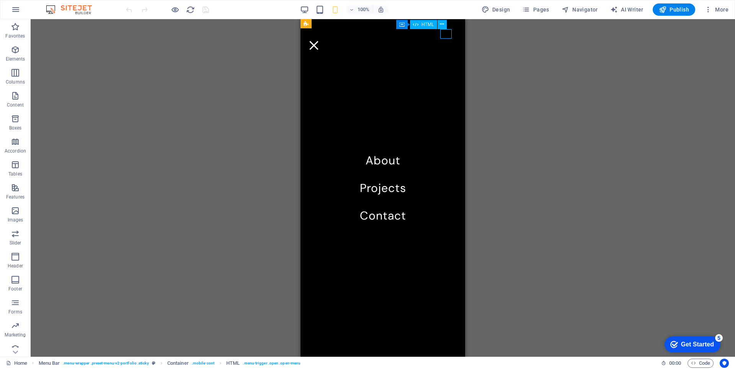
click at [320, 41] on div at bounding box center [313, 46] width 11 height 10
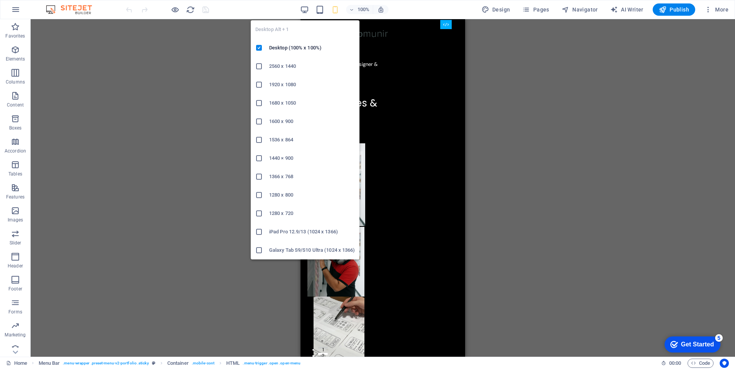
drag, startPoint x: 310, startPoint y: 9, endPoint x: 310, endPoint y: 17, distance: 8.4
click at [309, 9] on icon "button" at bounding box center [304, 9] width 9 height 9
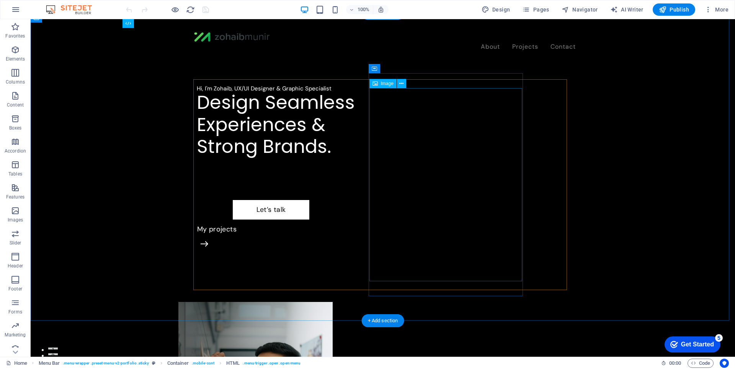
scroll to position [115, 0]
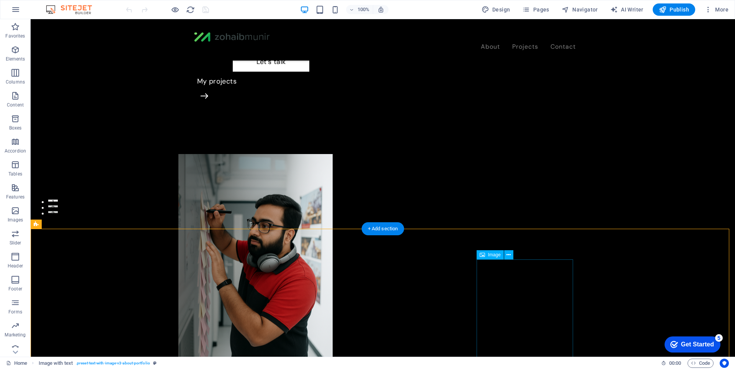
scroll to position [153, 0]
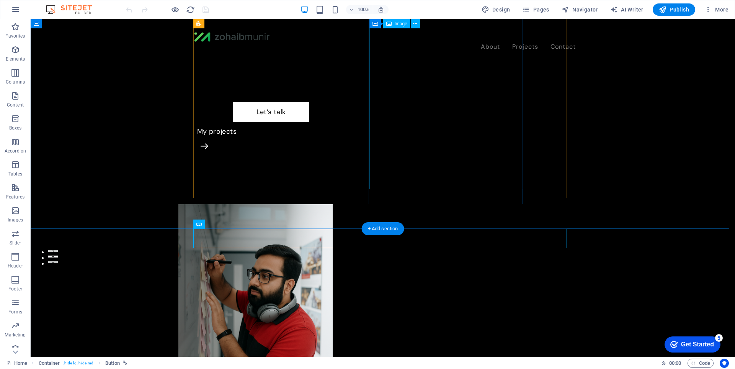
scroll to position [77, 0]
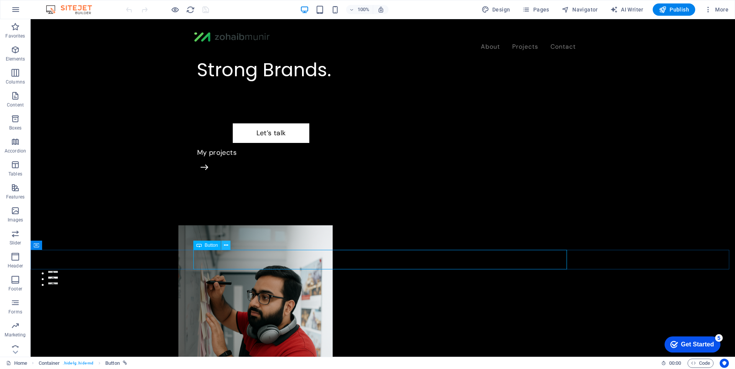
click at [225, 247] on icon at bounding box center [226, 245] width 4 height 8
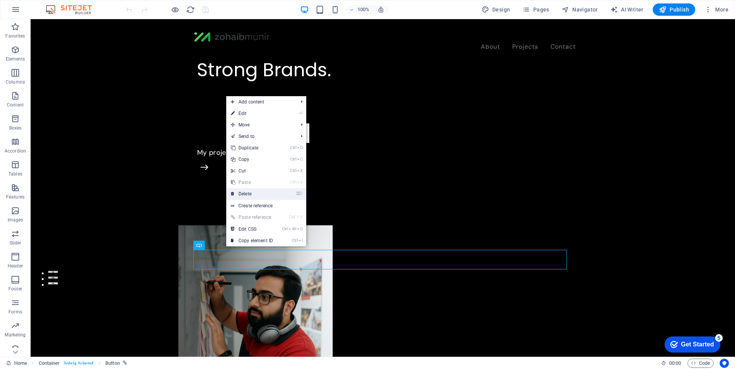
click at [264, 195] on link "⌦ Delete" at bounding box center [251, 193] width 51 height 11
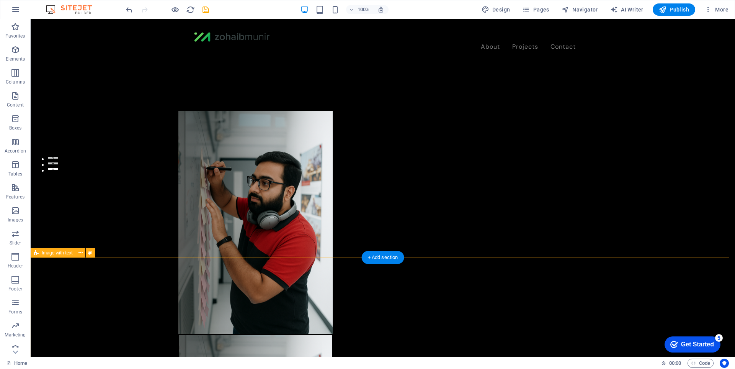
scroll to position [230, 0]
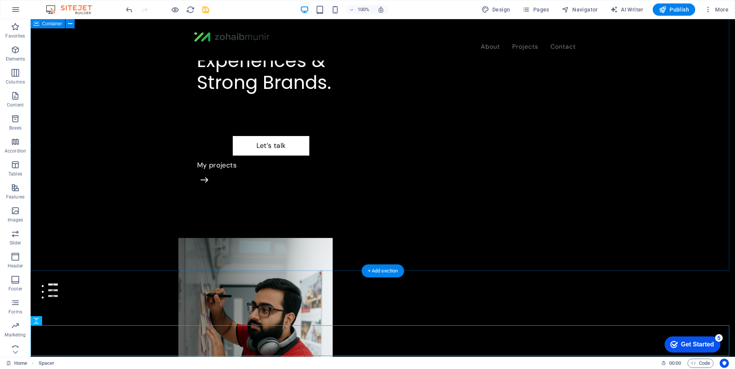
scroll to position [0, 0]
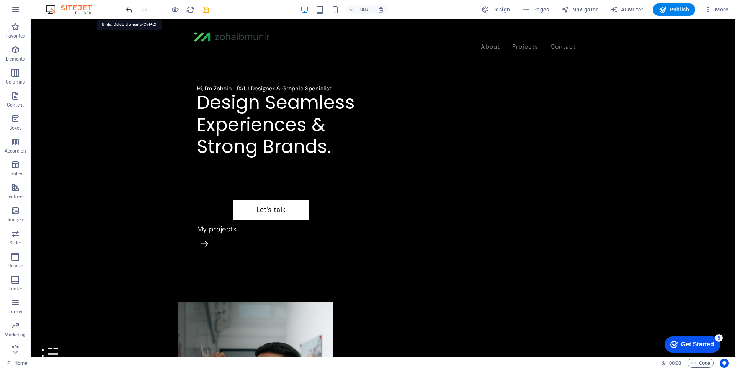
click at [129, 8] on icon "undo" at bounding box center [129, 9] width 9 height 9
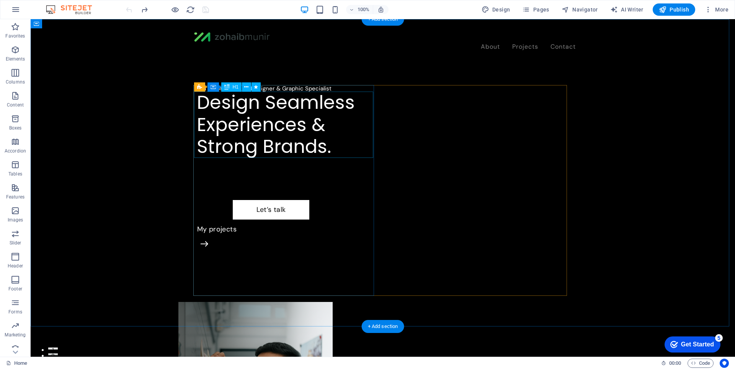
scroll to position [115, 0]
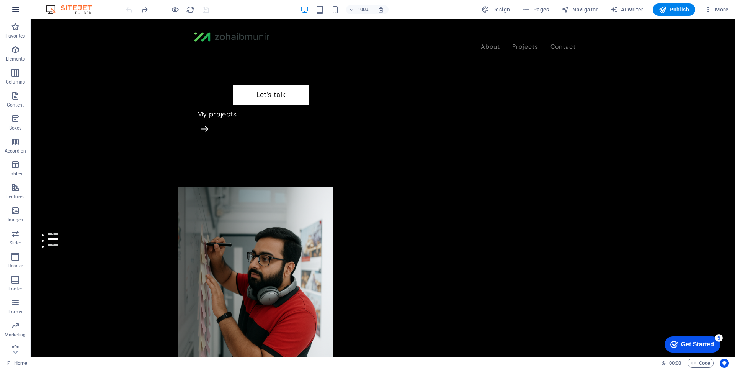
click at [21, 12] on button "button" at bounding box center [16, 9] width 18 height 18
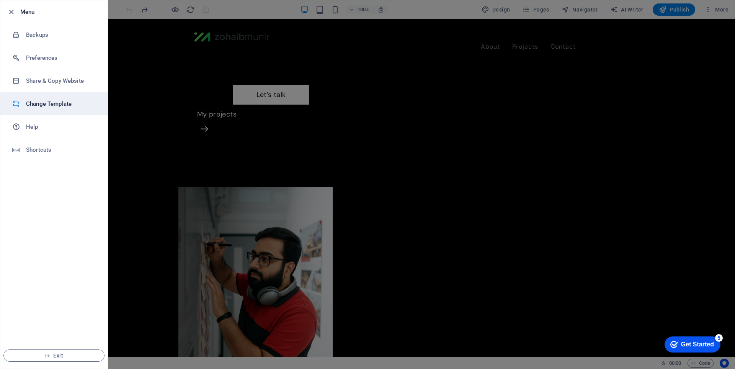
click at [59, 109] on li "Change Template" at bounding box center [53, 103] width 107 height 23
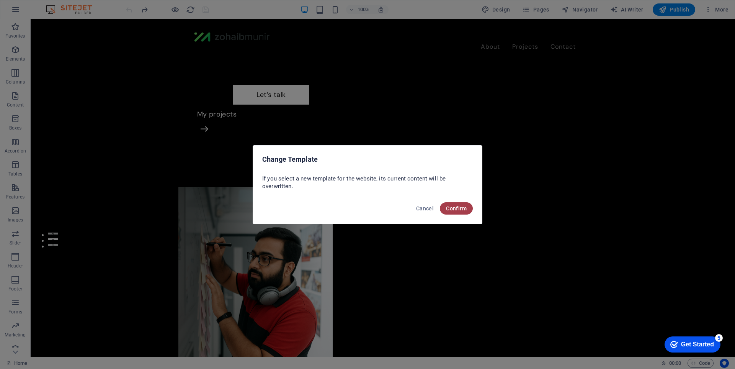
click at [456, 208] on span "Confirm" at bounding box center [456, 208] width 21 height 6
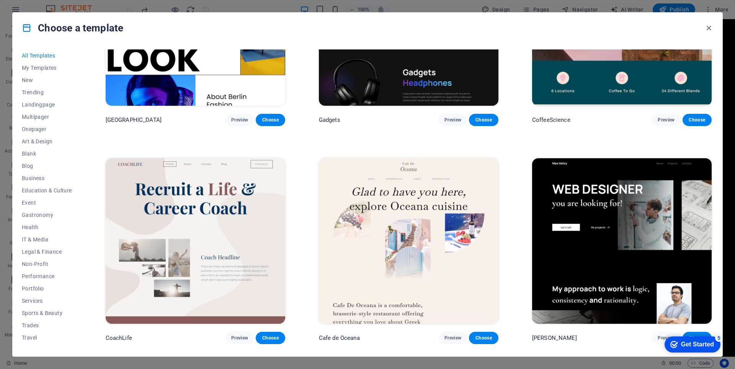
scroll to position [2565, 0]
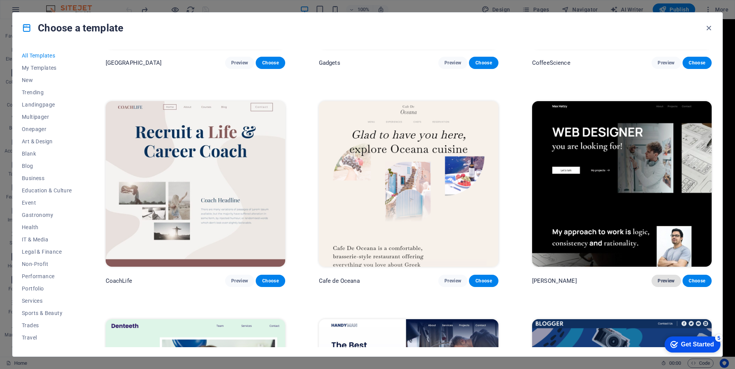
click at [659, 278] on span "Preview" at bounding box center [666, 281] width 17 height 6
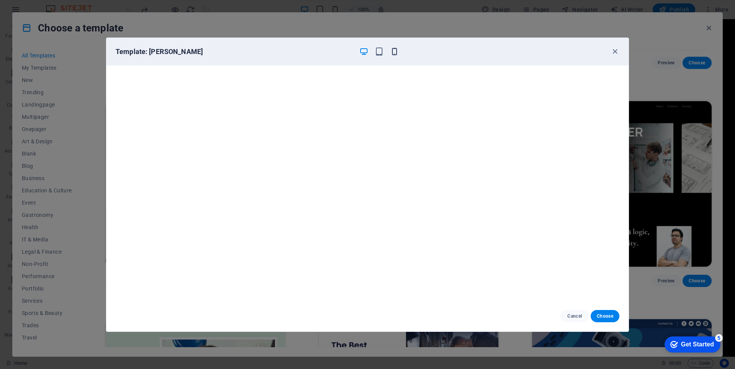
click at [395, 49] on icon "button" at bounding box center [394, 51] width 9 height 9
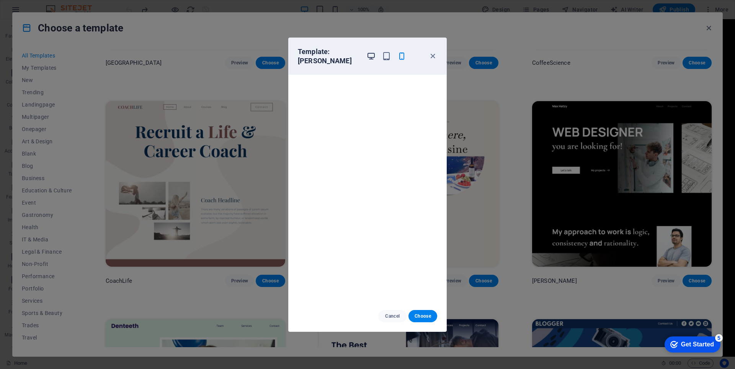
click at [374, 57] on icon "button" at bounding box center [371, 56] width 9 height 9
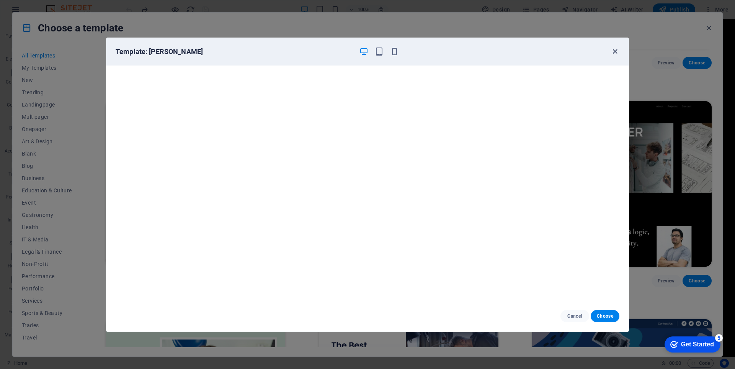
click at [617, 53] on icon "button" at bounding box center [615, 51] width 9 height 9
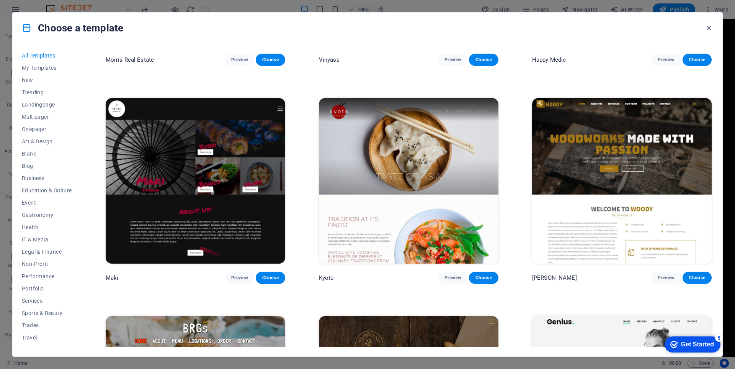
scroll to position [4938, 0]
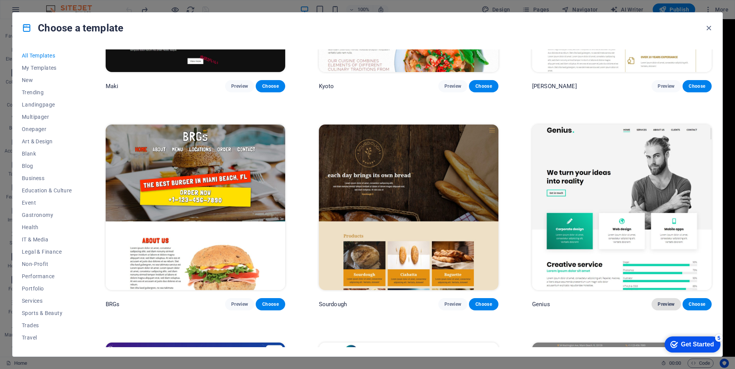
click at [662, 301] on span "Preview" at bounding box center [666, 304] width 17 height 6
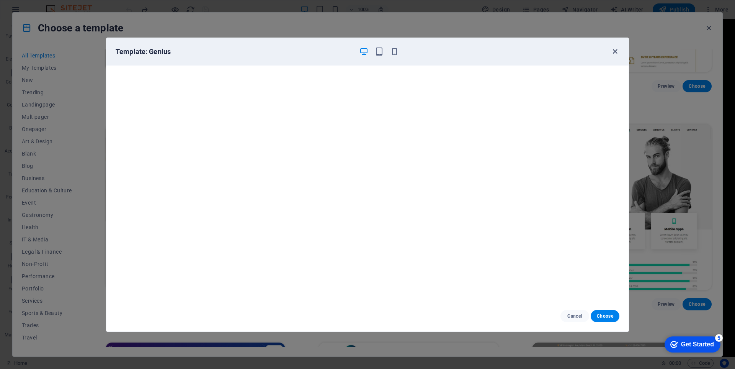
click at [612, 53] on icon "button" at bounding box center [615, 51] width 9 height 9
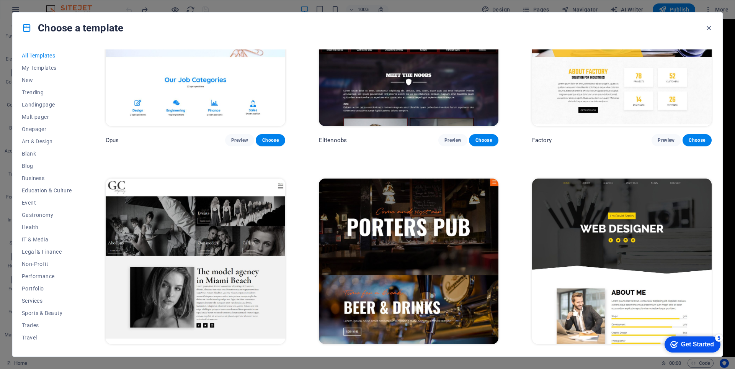
scroll to position [7809, 0]
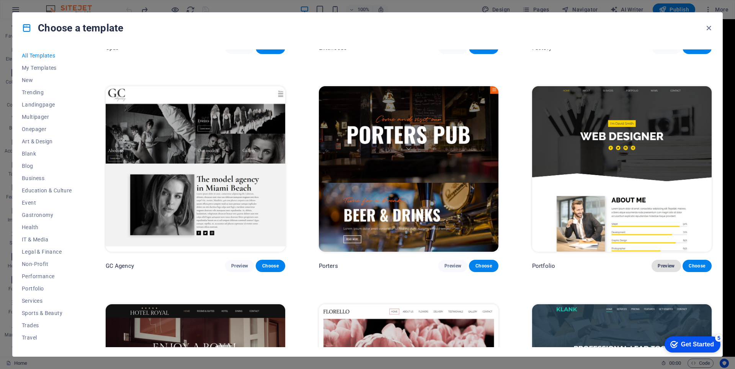
click at [665, 263] on span "Preview" at bounding box center [666, 266] width 17 height 6
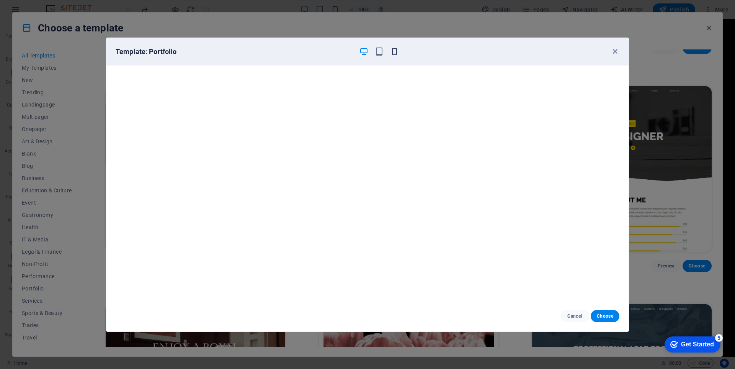
click at [395, 51] on icon "button" at bounding box center [394, 51] width 9 height 9
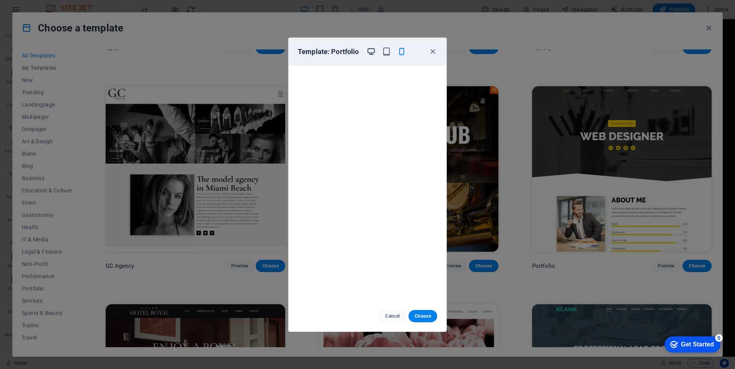
click at [374, 54] on icon "button" at bounding box center [371, 51] width 9 height 9
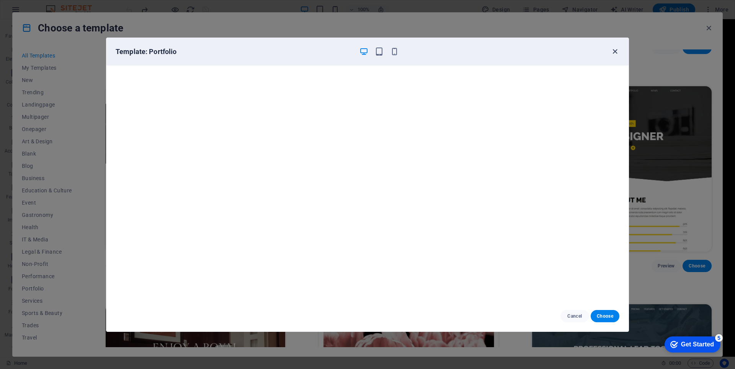
click at [613, 49] on icon "button" at bounding box center [615, 51] width 9 height 9
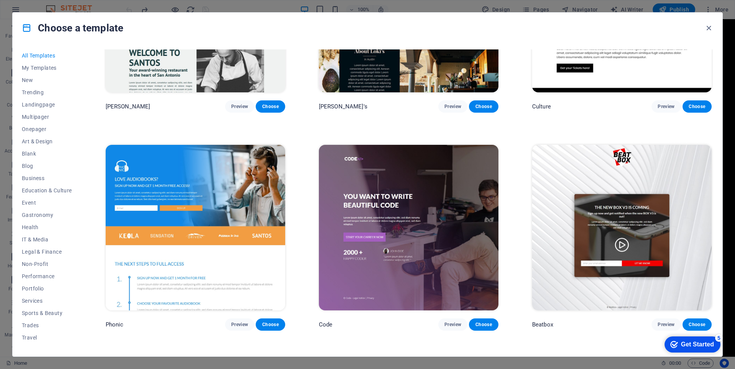
scroll to position [9953, 0]
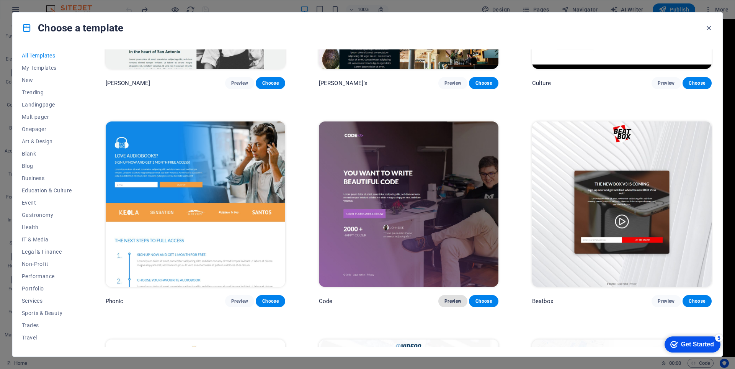
click at [458, 298] on span "Preview" at bounding box center [452, 301] width 17 height 6
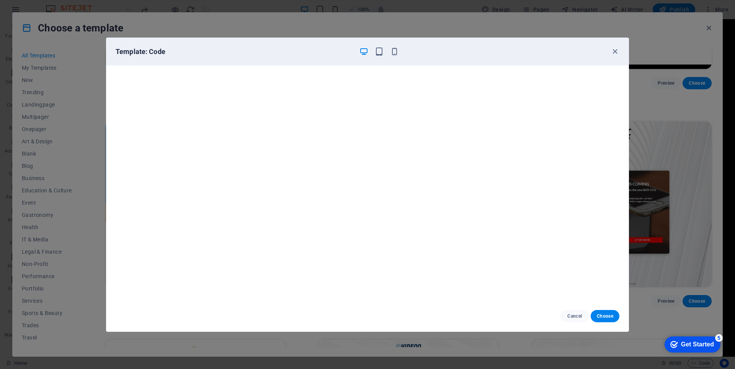
scroll to position [0, 0]
click at [615, 47] on icon "button" at bounding box center [615, 51] width 9 height 9
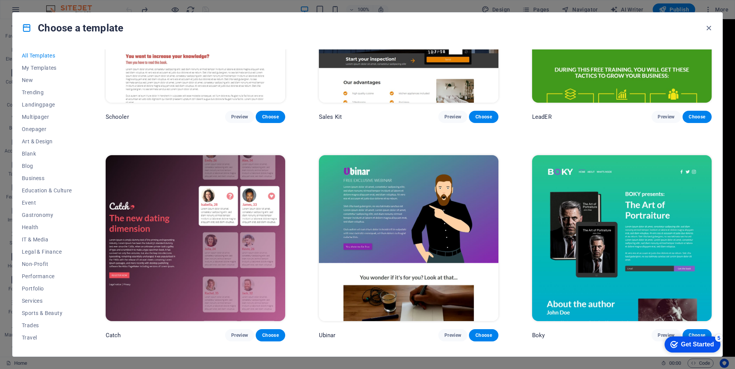
scroll to position [11188, 0]
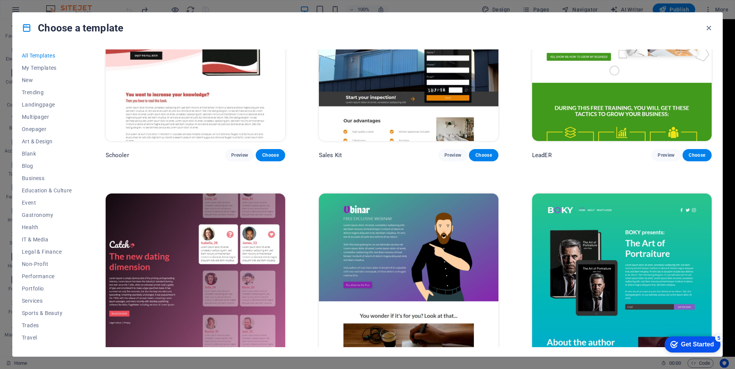
drag, startPoint x: 730, startPoint y: 79, endPoint x: 727, endPoint y: 116, distance: 37.3
click at [727, 116] on div "Choose a template All Templates My Templates New Trending Landingpage Multipage…" at bounding box center [367, 184] width 735 height 369
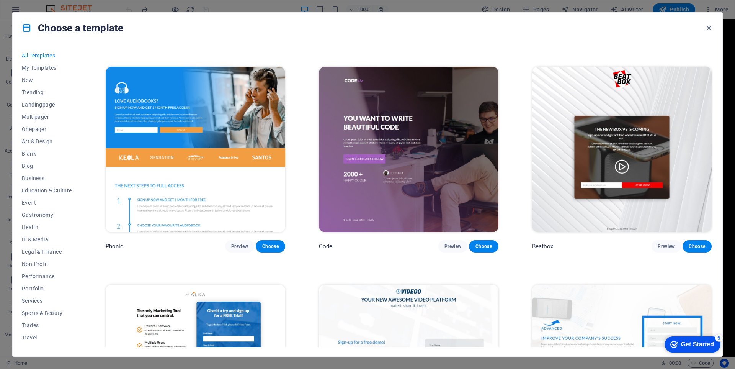
scroll to position [10002, 0]
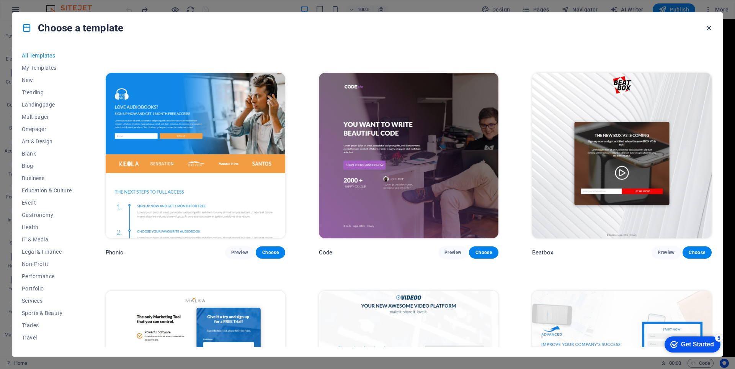
click at [707, 28] on icon "button" at bounding box center [708, 28] width 9 height 9
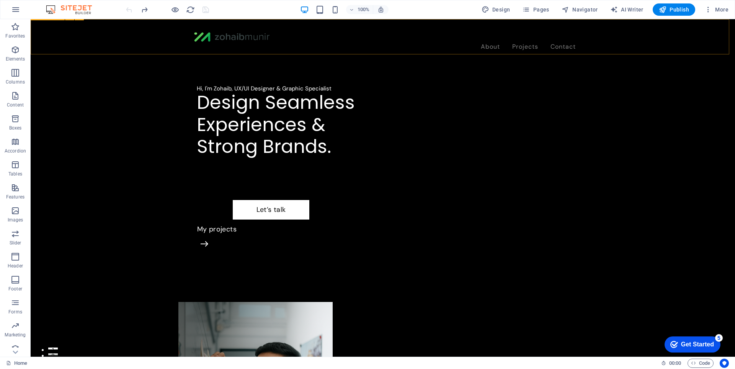
scroll to position [38, 0]
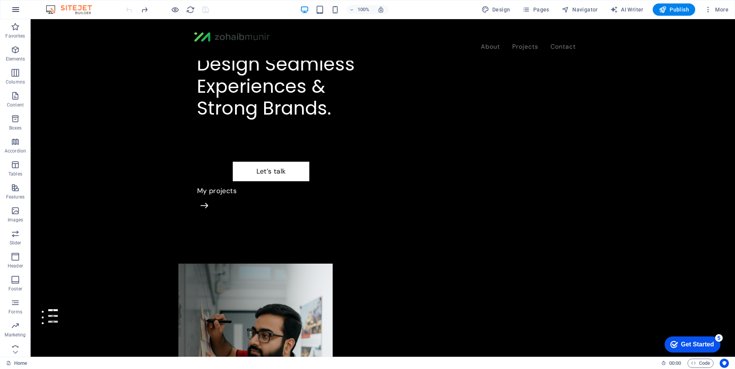
click at [17, 10] on icon "button" at bounding box center [15, 9] width 9 height 9
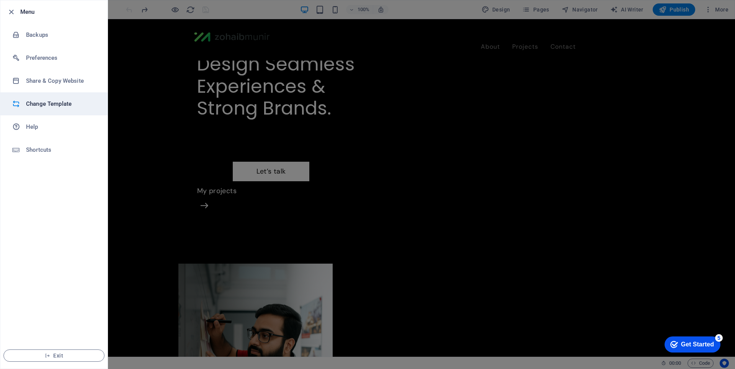
click at [52, 103] on h6 "Change Template" at bounding box center [61, 103] width 71 height 9
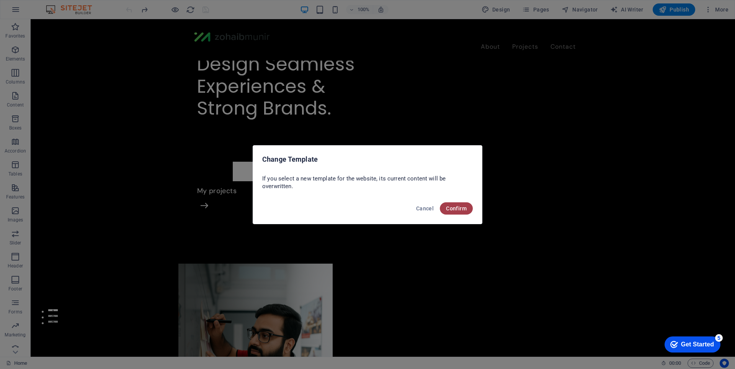
click at [461, 211] on button "Confirm" at bounding box center [456, 208] width 33 height 12
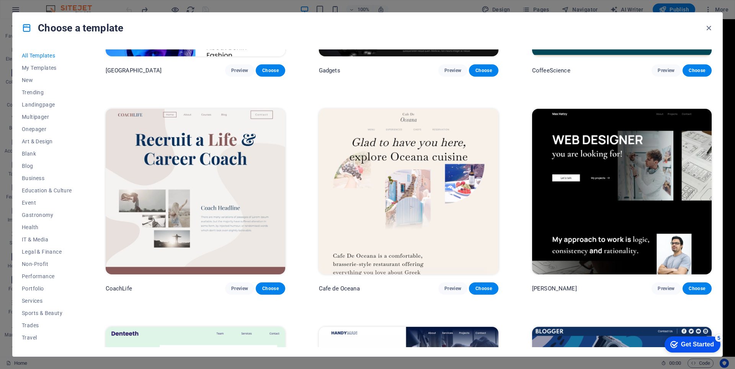
scroll to position [2641, 0]
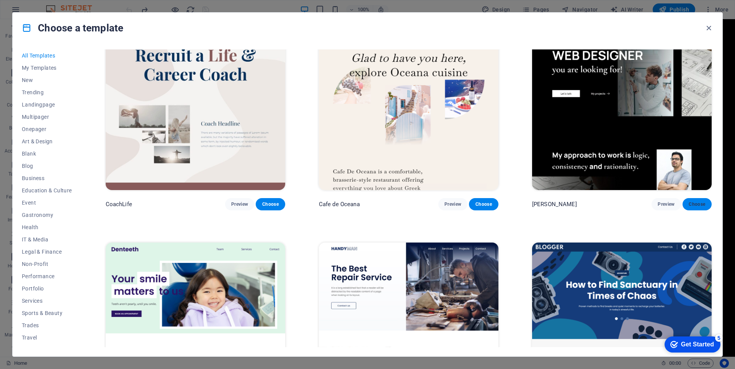
click at [696, 201] on span "Choose" at bounding box center [697, 204] width 17 height 6
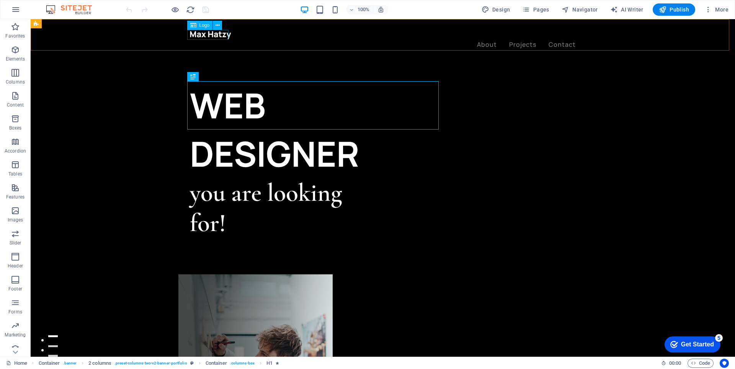
click at [220, 36] on div at bounding box center [383, 35] width 386 height 10
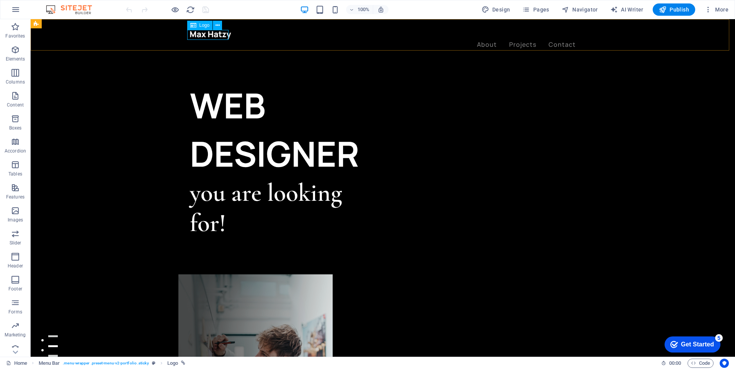
click at [202, 24] on span "Logo" at bounding box center [204, 25] width 10 height 5
click at [218, 38] on div at bounding box center [383, 35] width 386 height 10
click at [205, 26] on span "Logo" at bounding box center [204, 25] width 10 height 5
click at [219, 27] on icon at bounding box center [218, 25] width 4 height 8
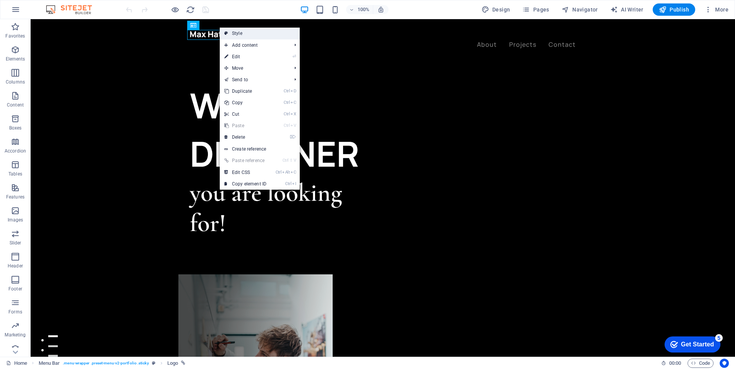
click at [245, 28] on link "Style" at bounding box center [260, 33] width 80 height 11
select select "rem"
select select "px"
select select "rem"
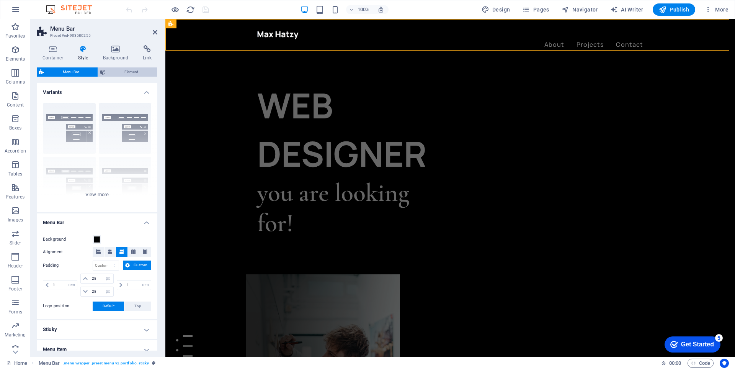
click at [121, 73] on span "Element" at bounding box center [131, 71] width 47 height 9
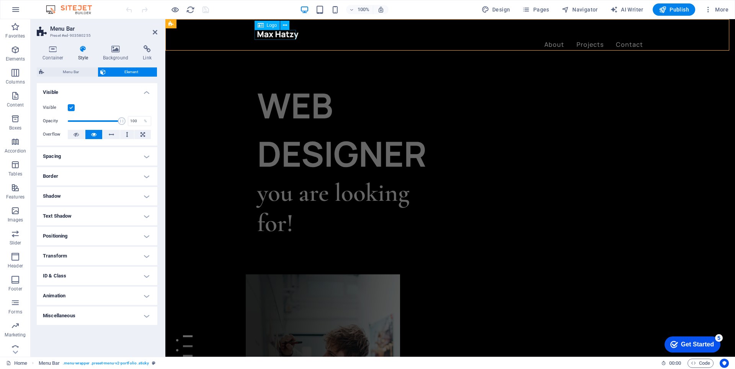
click at [274, 34] on div at bounding box center [450, 35] width 386 height 10
click at [112, 43] on div "Container Style Background Link Size Height Default px rem % vh vw Min. height …" at bounding box center [97, 197] width 133 height 317
click at [114, 49] on icon at bounding box center [115, 49] width 37 height 8
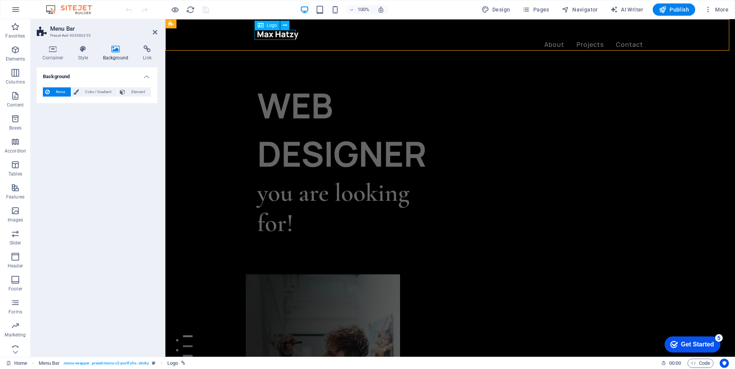
click at [261, 25] on icon at bounding box center [261, 25] width 6 height 9
click at [64, 53] on h4 "Container" at bounding box center [55, 53] width 36 height 16
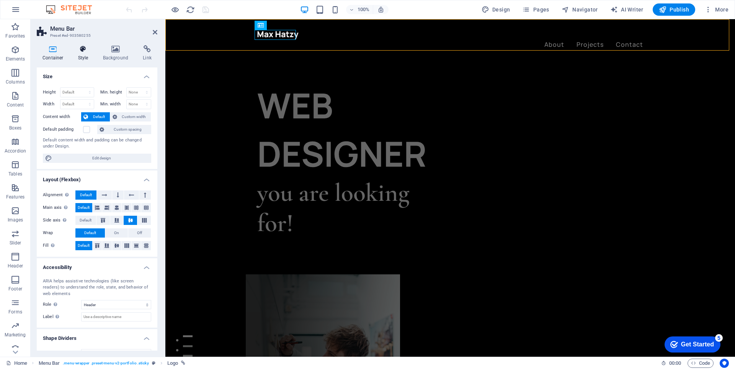
click at [81, 56] on h4 "Style" at bounding box center [84, 53] width 25 height 16
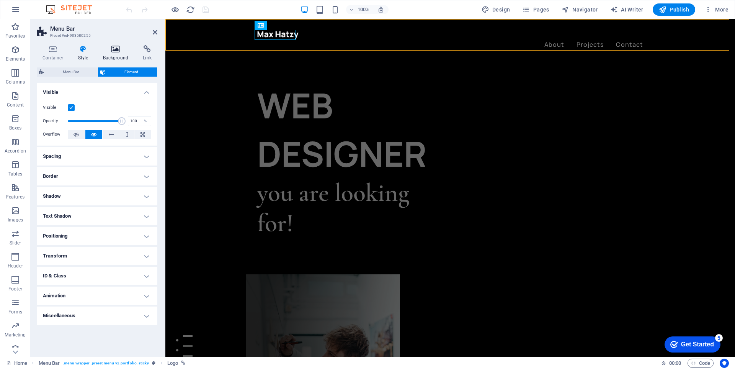
click at [110, 56] on h4 "Background" at bounding box center [117, 53] width 40 height 16
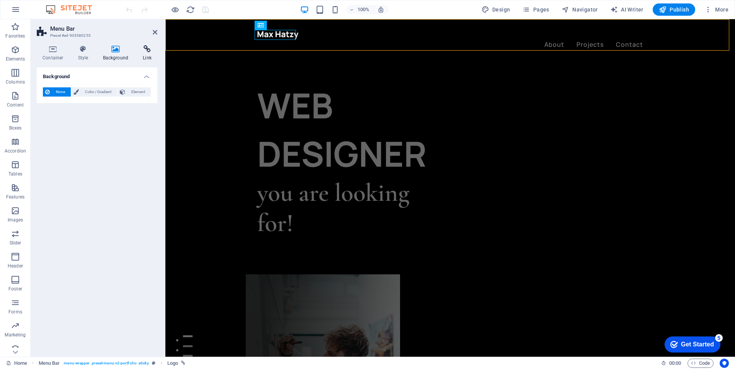
click at [145, 57] on h4 "Link" at bounding box center [147, 53] width 20 height 16
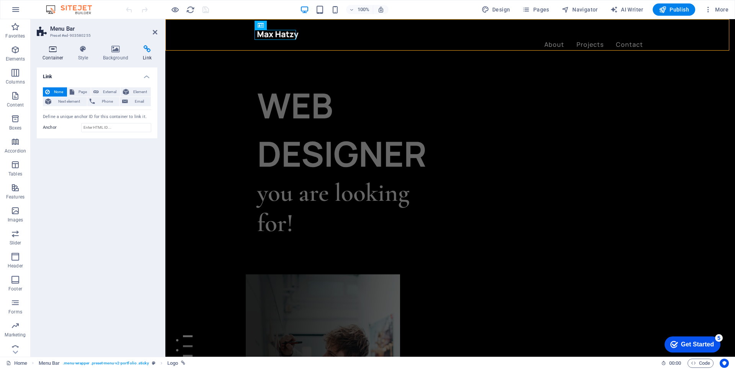
click at [51, 54] on h4 "Container" at bounding box center [55, 53] width 36 height 16
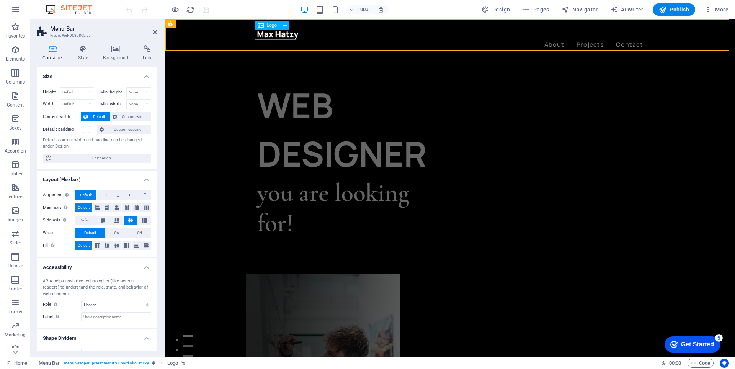
click at [287, 37] on div at bounding box center [450, 35] width 386 height 10
click at [288, 36] on div at bounding box center [450, 35] width 386 height 10
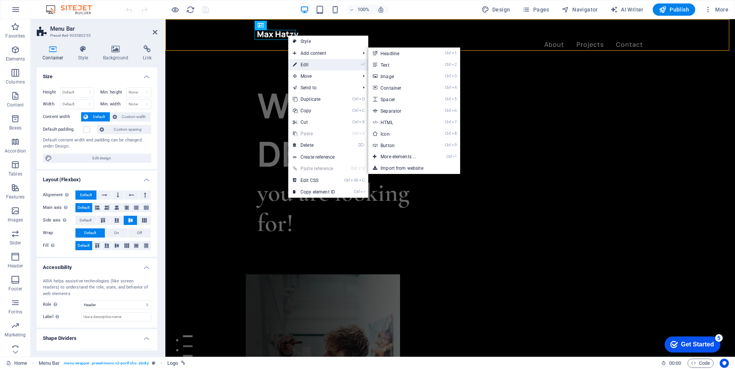
click at [318, 64] on link "⏎ Edit" at bounding box center [313, 64] width 51 height 11
select select "px"
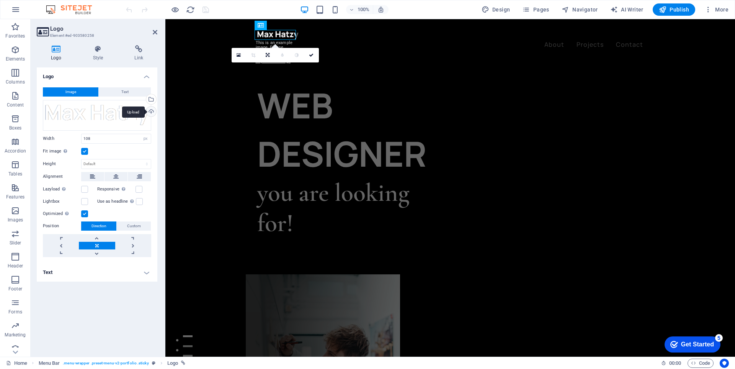
click at [151, 106] on div "Upload" at bounding box center [150, 111] width 11 height 11
click at [154, 97] on div "Select files from the file manager, stock photos, or upload file(s)" at bounding box center [150, 99] width 11 height 11
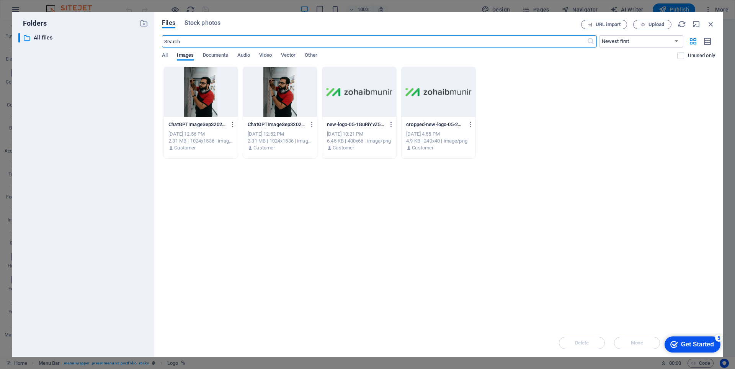
click at [356, 112] on div at bounding box center [359, 92] width 74 height 50
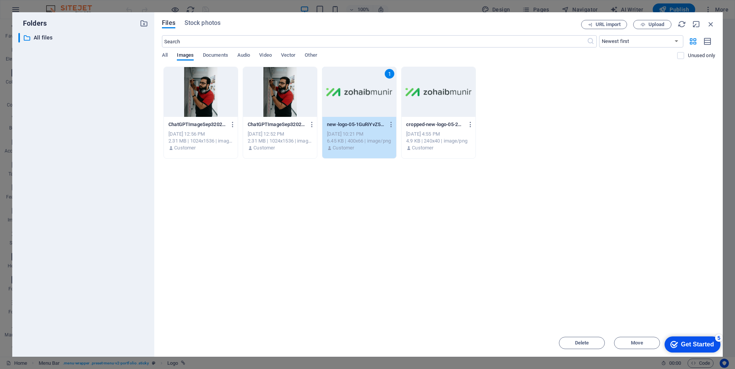
click at [356, 112] on div "1" at bounding box center [359, 92] width 74 height 50
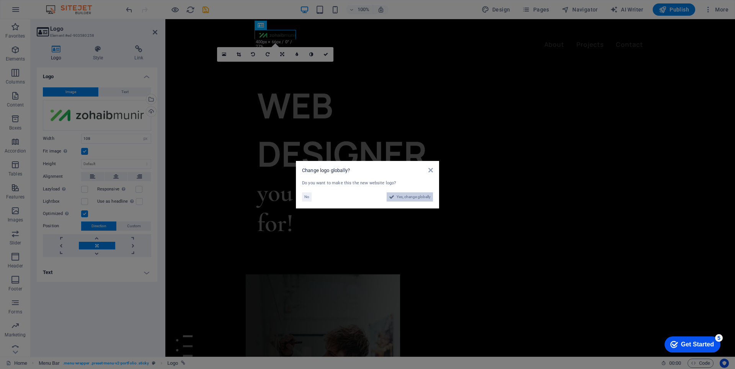
click at [420, 199] on span "Yes, change globally" at bounding box center [414, 196] width 34 height 9
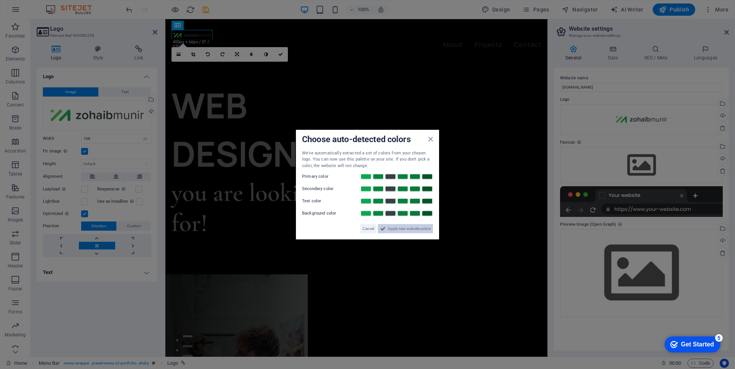
click at [412, 232] on span "Apply new website colors" at bounding box center [409, 228] width 43 height 9
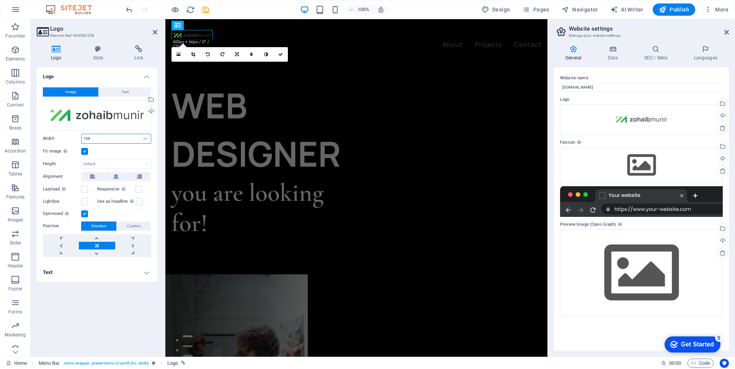
drag, startPoint x: 118, startPoint y: 137, endPoint x: 71, endPoint y: 139, distance: 46.7
click at [71, 139] on div "Width 108 Default auto px rem % em vh vw" at bounding box center [97, 139] width 108 height 10
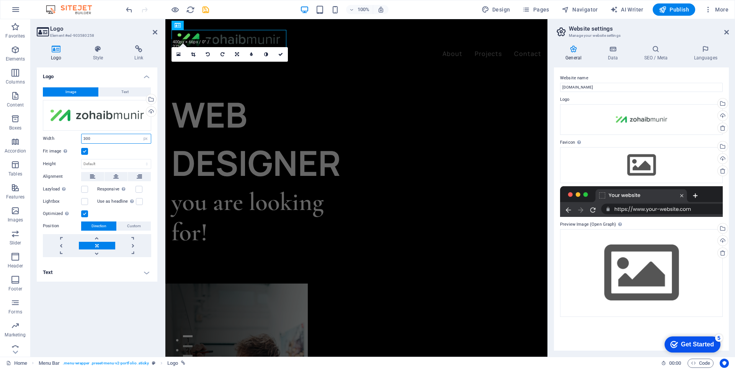
drag, startPoint x: 95, startPoint y: 140, endPoint x: 73, endPoint y: 139, distance: 21.1
click at [73, 139] on div "Width 300 Default auto px rem % em vh vw" at bounding box center [97, 139] width 108 height 10
type input "280"
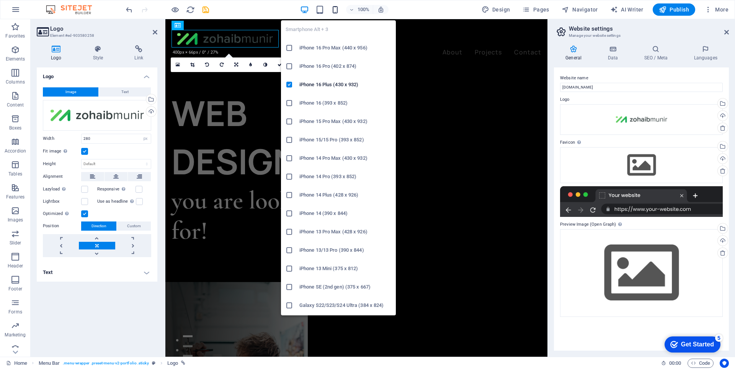
click at [337, 10] on icon "button" at bounding box center [335, 9] width 9 height 9
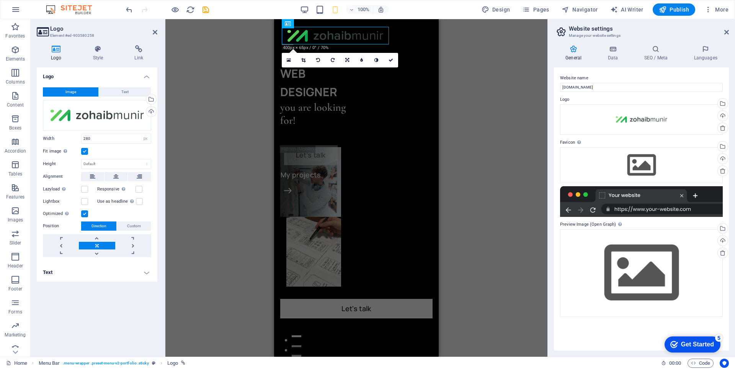
click at [493, 110] on div "2 columns Container H1 Container 2 columns 2 columns Container Container H2 Men…" at bounding box center [356, 187] width 382 height 337
click at [205, 220] on div "2 columns Container H1 Container 2 columns 2 columns Container Container H2 Men…" at bounding box center [356, 187] width 382 height 337
click at [725, 34] on icon at bounding box center [726, 32] width 5 height 6
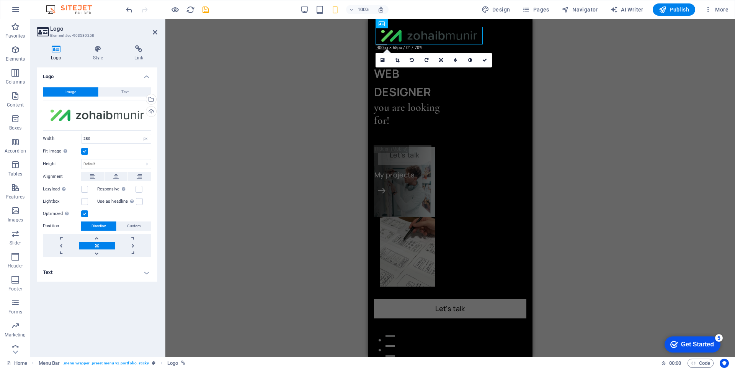
click at [573, 139] on div "Container H1 Container 2 columns 2 columns Container Container H2 Menu Bar Menu…" at bounding box center [450, 187] width 570 height 337
click at [286, 86] on div "H1 Container 2 columns 2 columns Container Container H2 Menu Bar Menu Bar Logo …" at bounding box center [450, 187] width 570 height 337
click at [202, 10] on icon "save" at bounding box center [205, 9] width 9 height 9
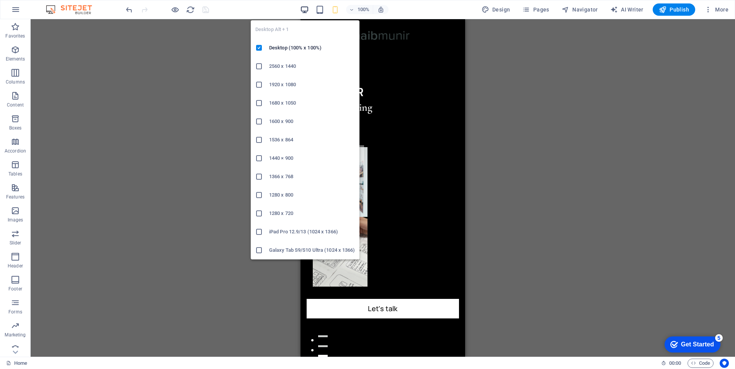
click at [306, 10] on icon "button" at bounding box center [304, 9] width 9 height 9
